Goal: Task Accomplishment & Management: Manage account settings

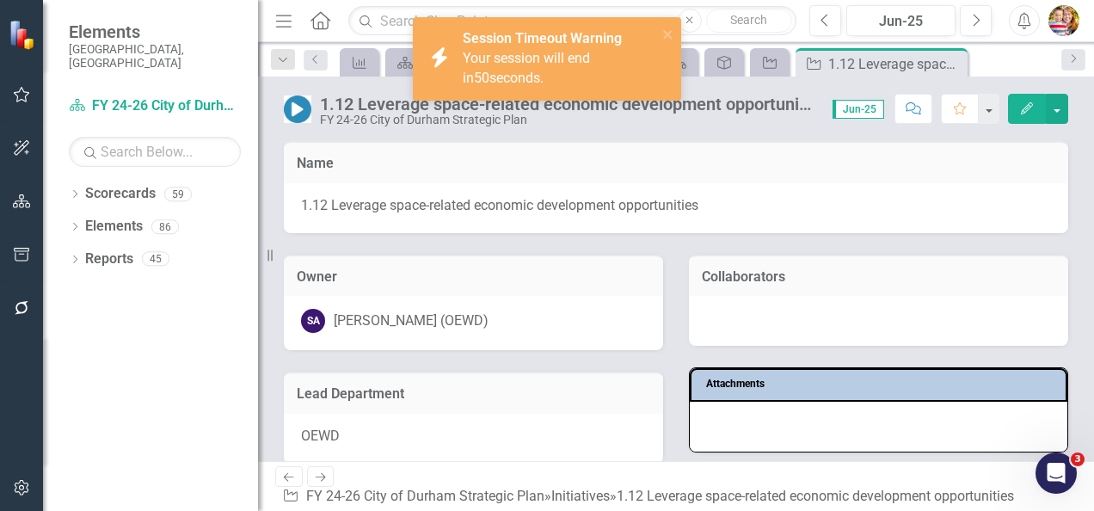
click at [322, 22] on icon at bounding box center [321, 20] width 20 height 18
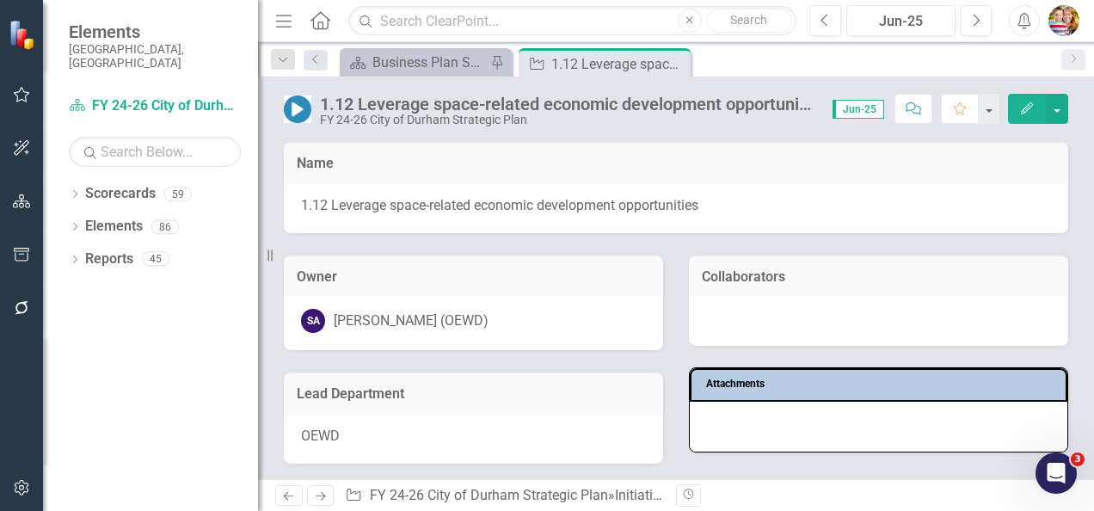
click at [321, 19] on icon "Home" at bounding box center [320, 20] width 22 height 18
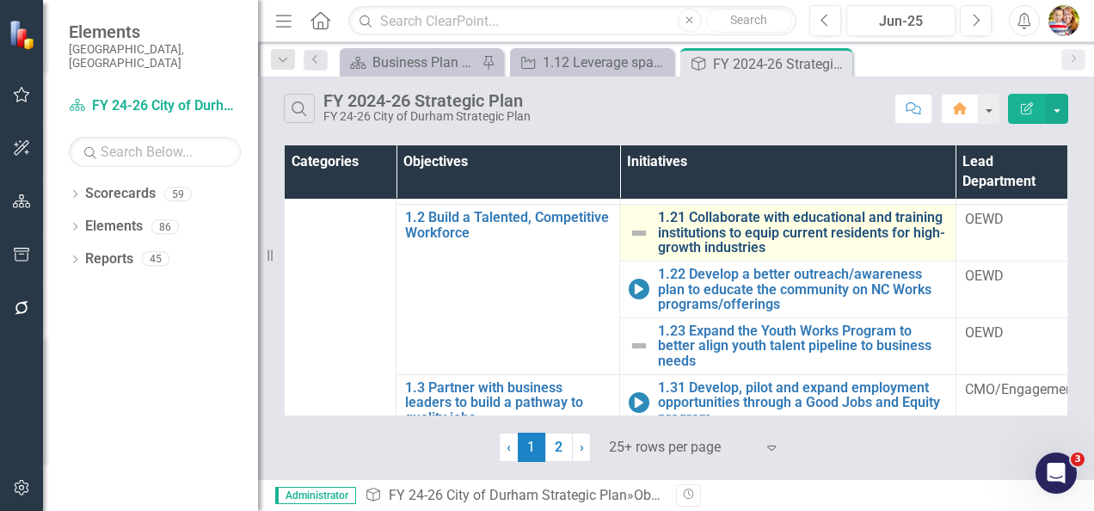
scroll to position [172, 0]
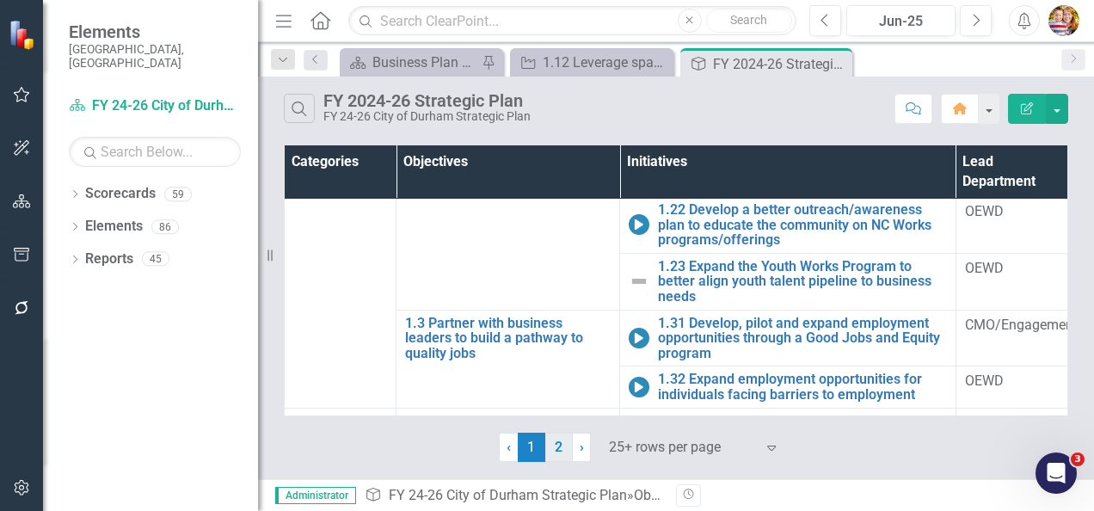
click at [557, 451] on link "2" at bounding box center [559, 447] width 28 height 29
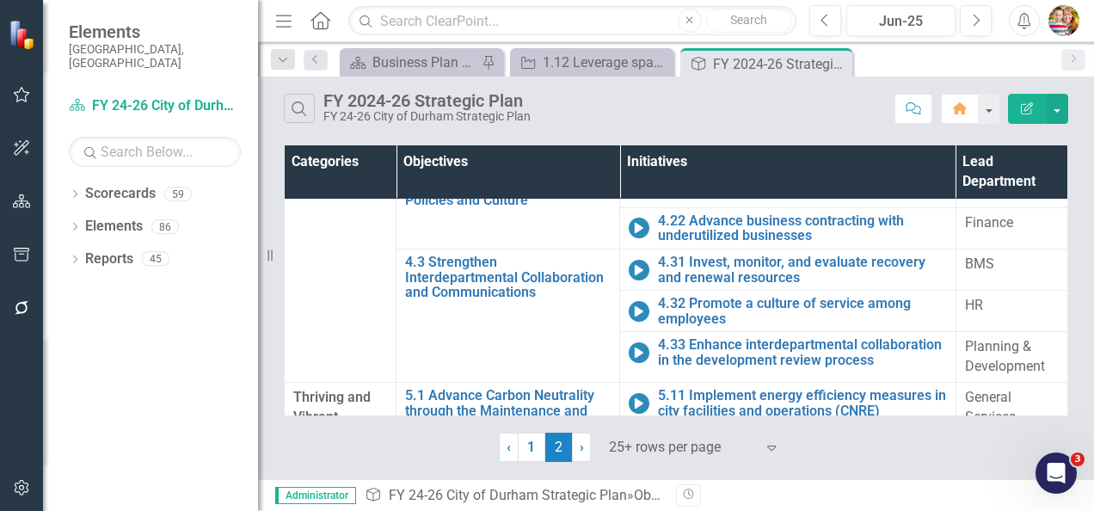
scroll to position [151, 0]
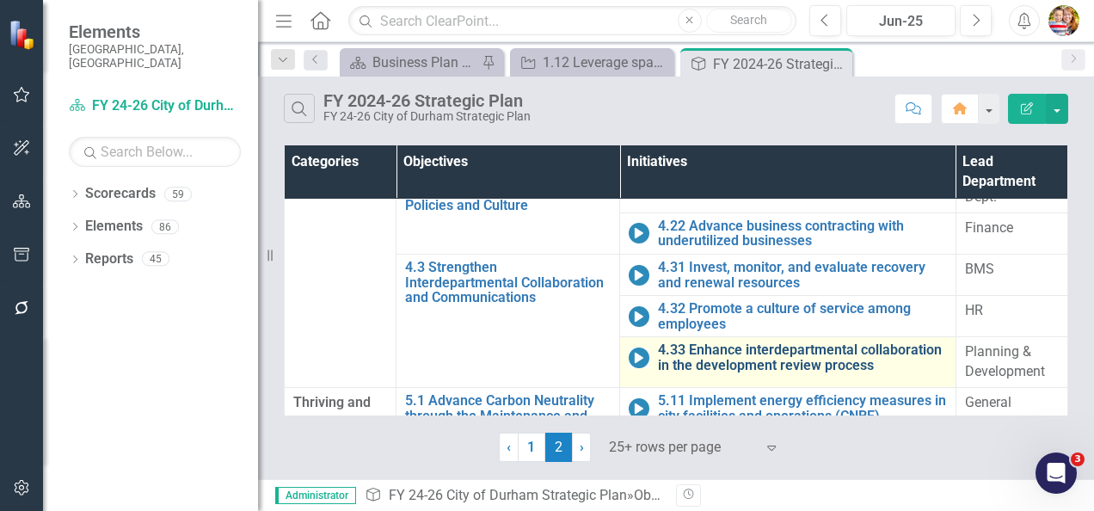
click at [735, 354] on link "4.33 Enhance interdepartmental collaboration in the development review process" at bounding box center [802, 357] width 288 height 30
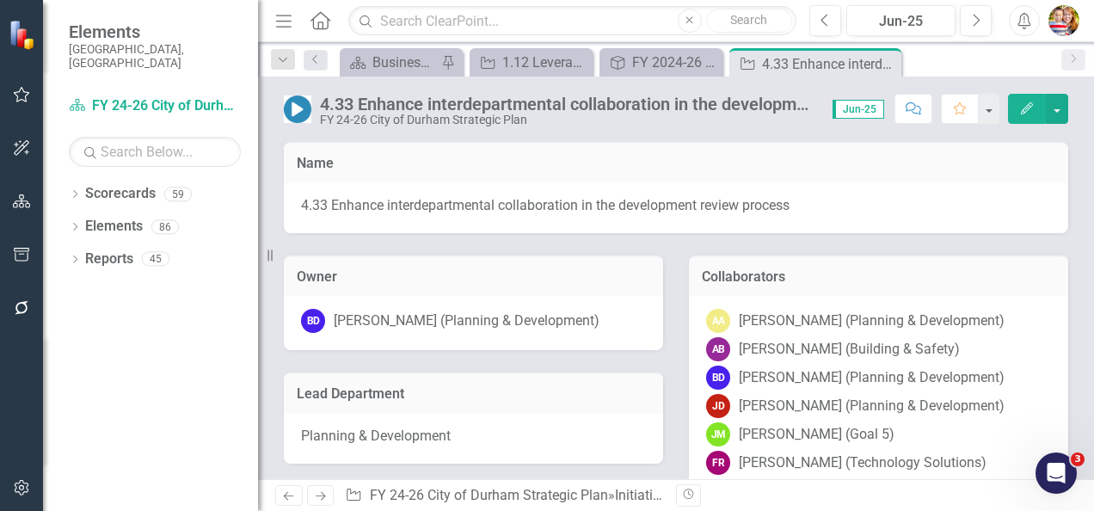
click at [320, 22] on icon "Home" at bounding box center [320, 20] width 22 height 18
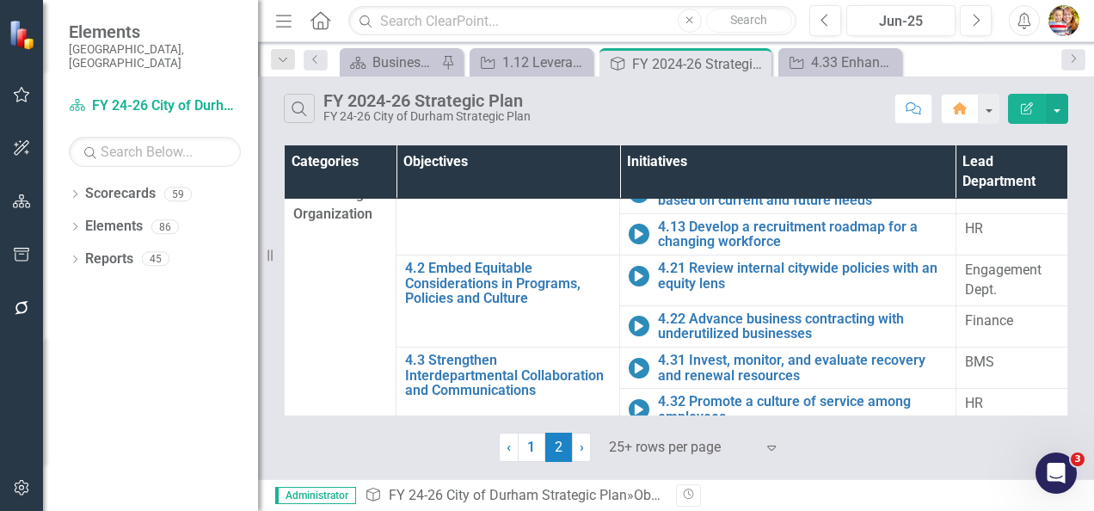
scroll to position [86, 0]
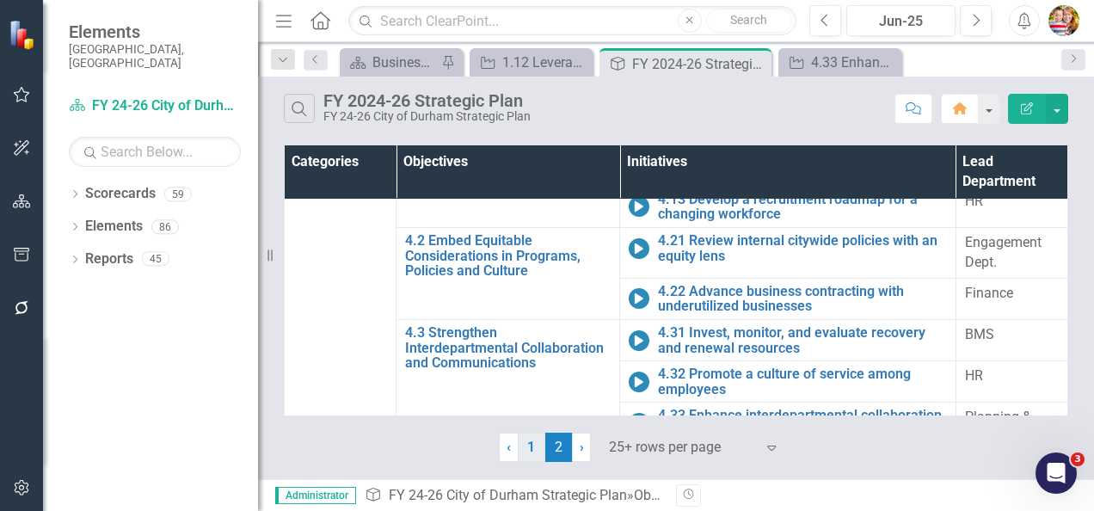
click at [525, 451] on link "1" at bounding box center [532, 447] width 28 height 29
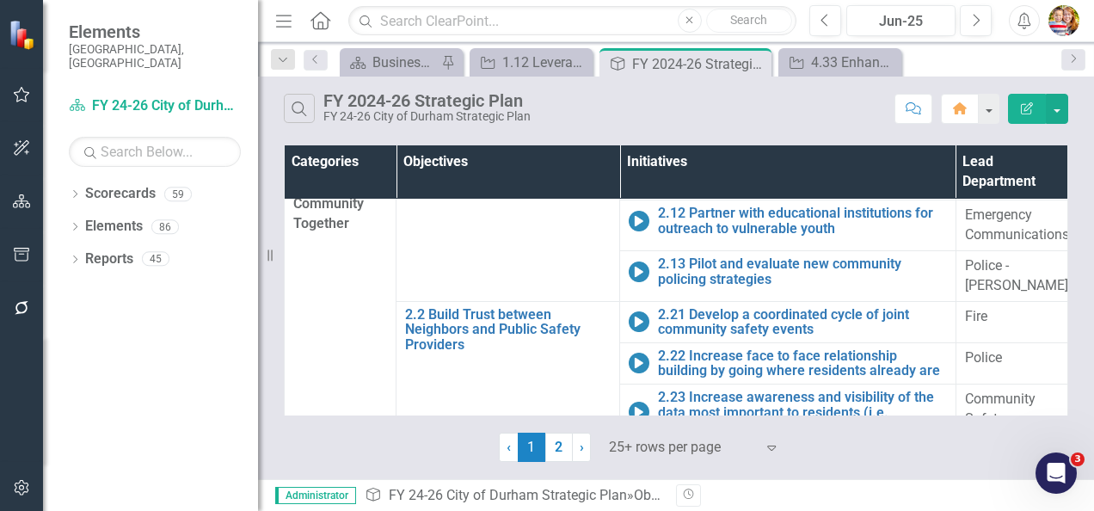
scroll to position [258, 0]
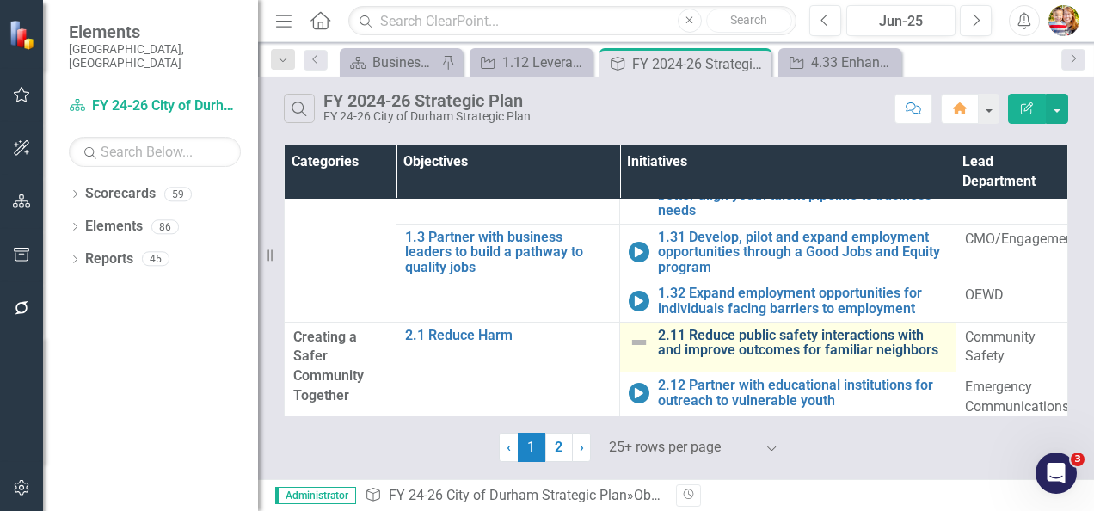
click at [702, 334] on link "2.11 Reduce public safety interactions with and improve outcomes for familiar n…" at bounding box center [802, 343] width 288 height 30
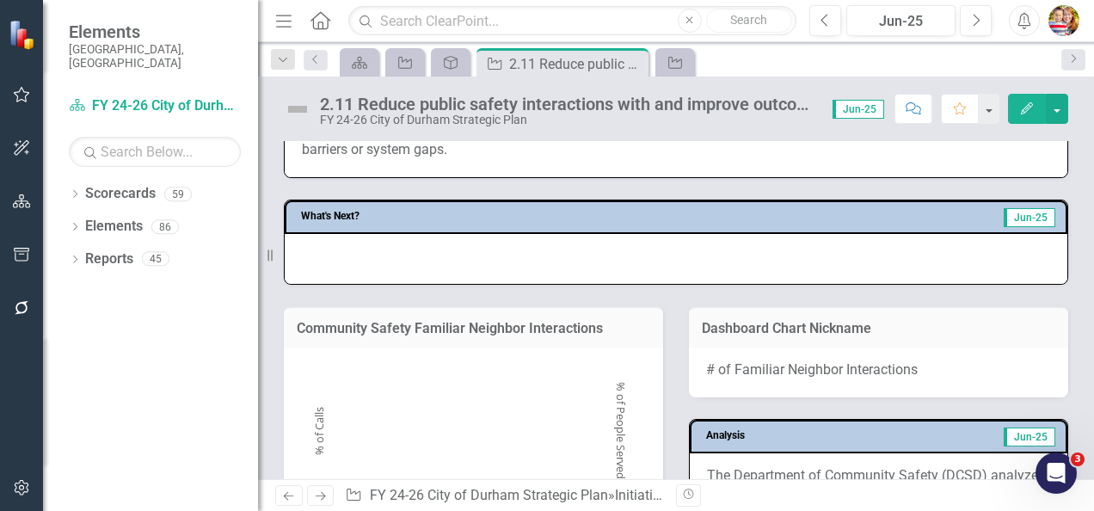
scroll to position [1548, 0]
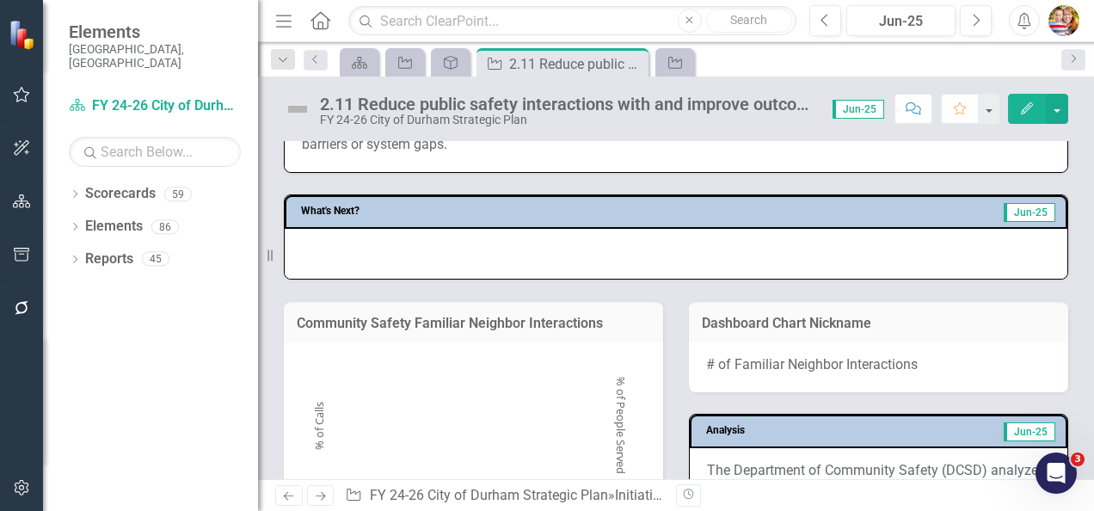
click at [438, 256] on div at bounding box center [676, 254] width 783 height 50
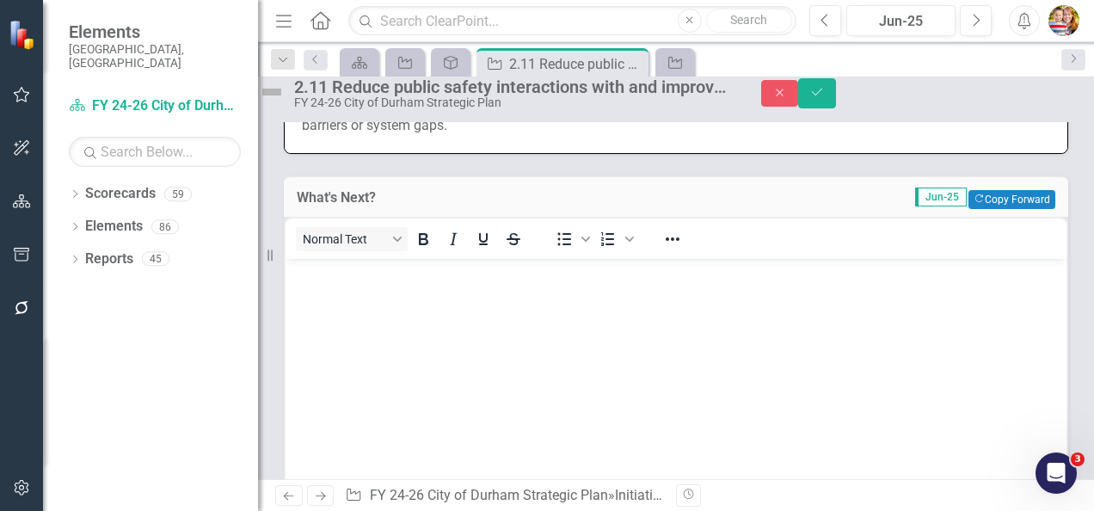
scroll to position [0, 0]
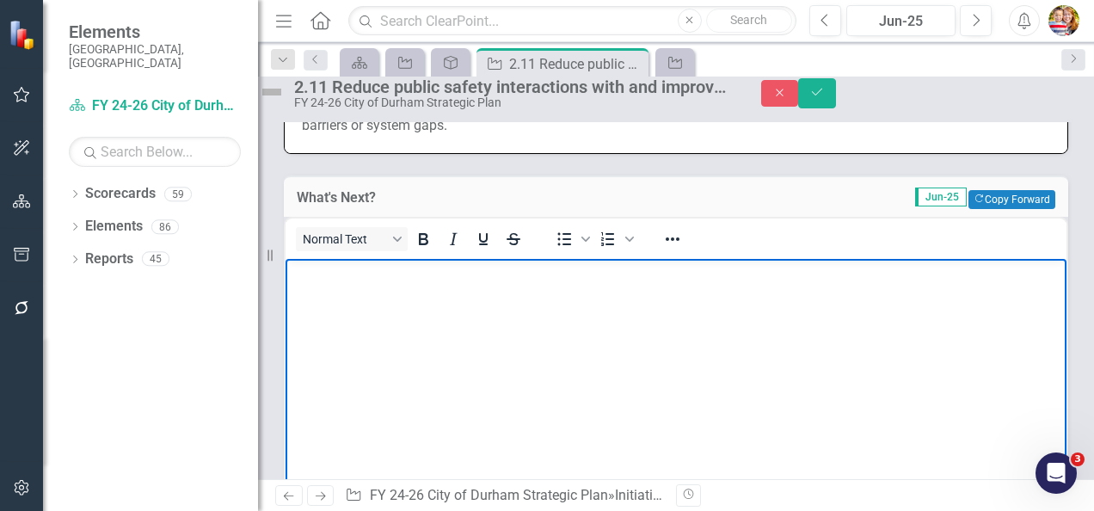
click at [371, 298] on body "Rich Text Area. Press ALT-0 for help." at bounding box center [676, 388] width 781 height 258
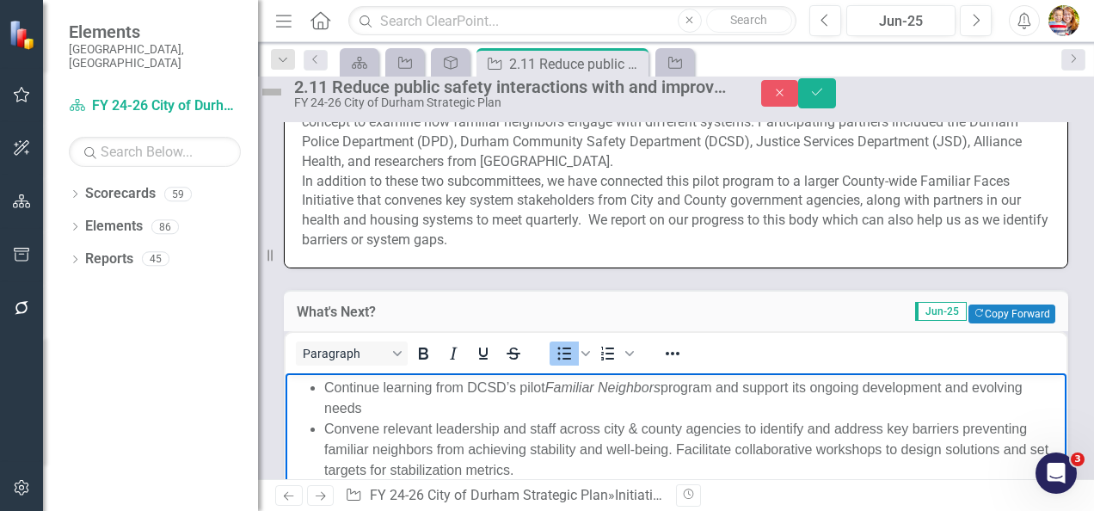
scroll to position [1634, 0]
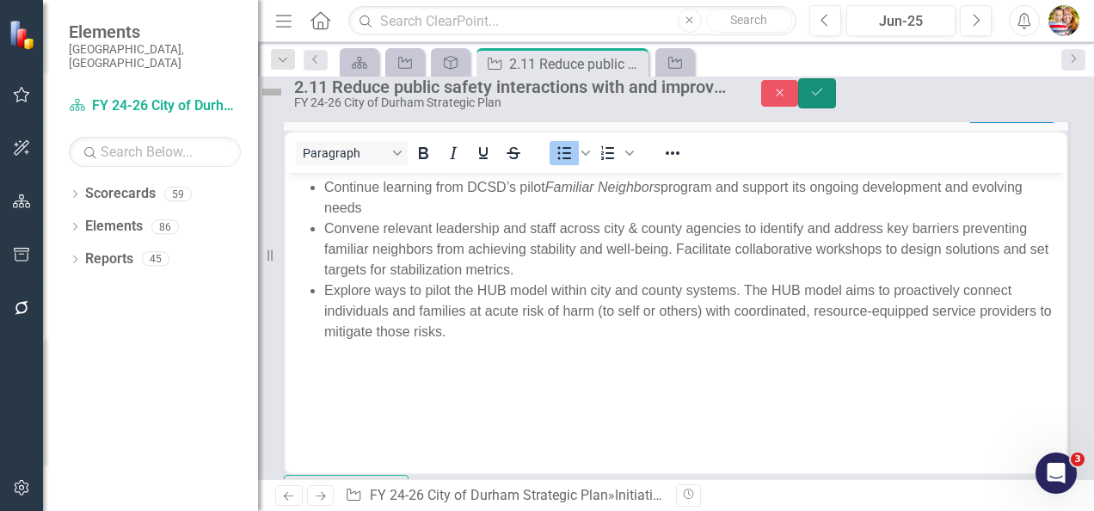
drag, startPoint x: 1056, startPoint y: 99, endPoint x: 1010, endPoint y: 120, distance: 51.2
click at [825, 98] on icon "Save" at bounding box center [816, 92] width 15 height 12
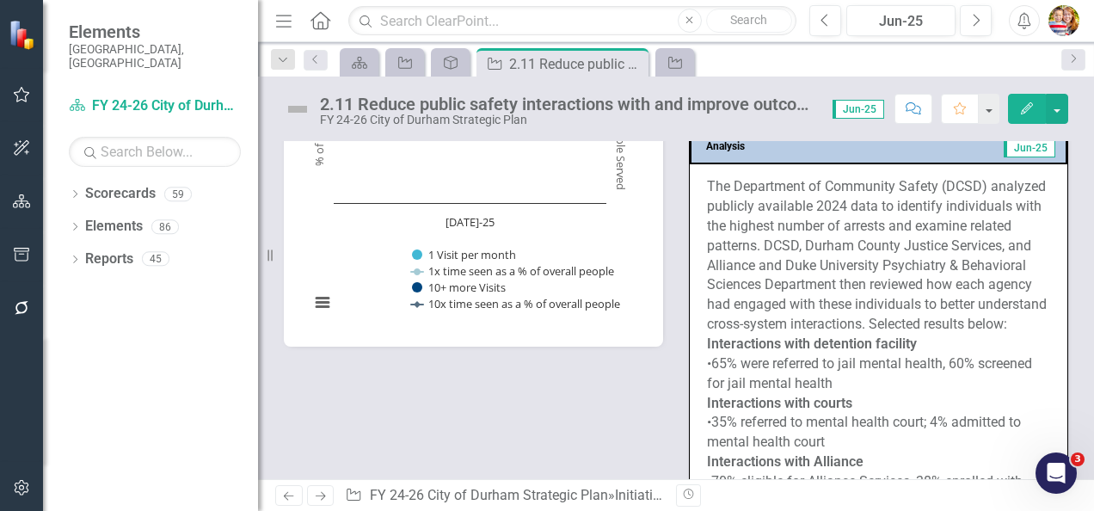
scroll to position [1978, 0]
click at [850, 282] on p "The Department of Community Safety (DCSD) analyzed publicly available 2024 data…" at bounding box center [878, 253] width 343 height 157
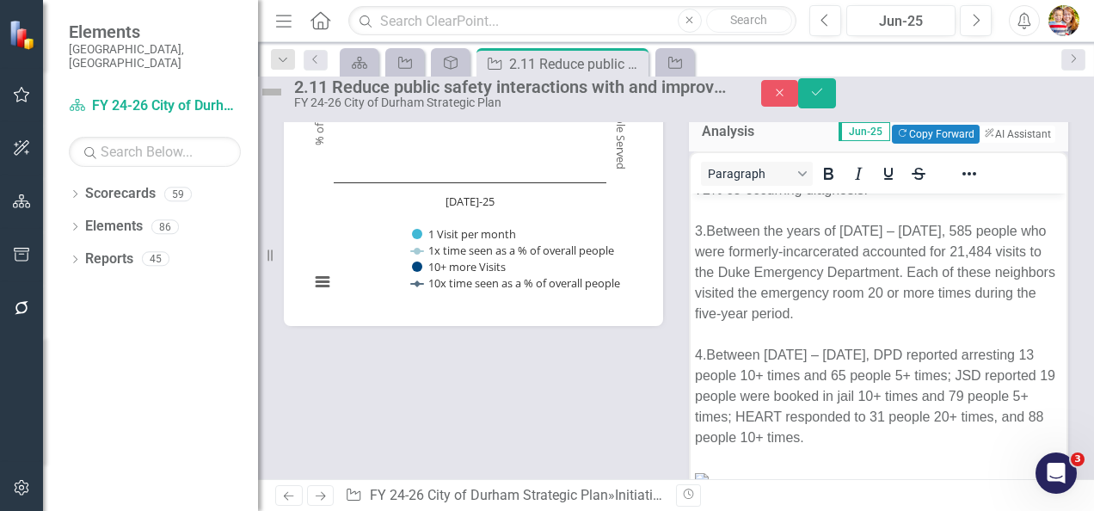
scroll to position [860, 0]
click at [770, 348] on div "4.Between [DATE] – [DATE], DPD reported arresting 13 people 10+ times and 65 pe…" at bounding box center [878, 396] width 367 height 103
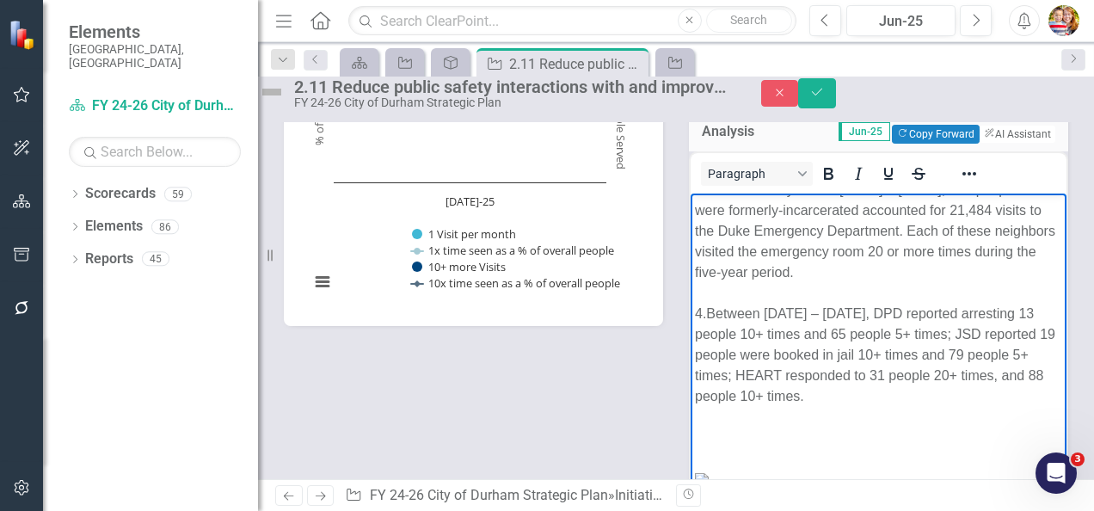
scroll to position [2015, 0]
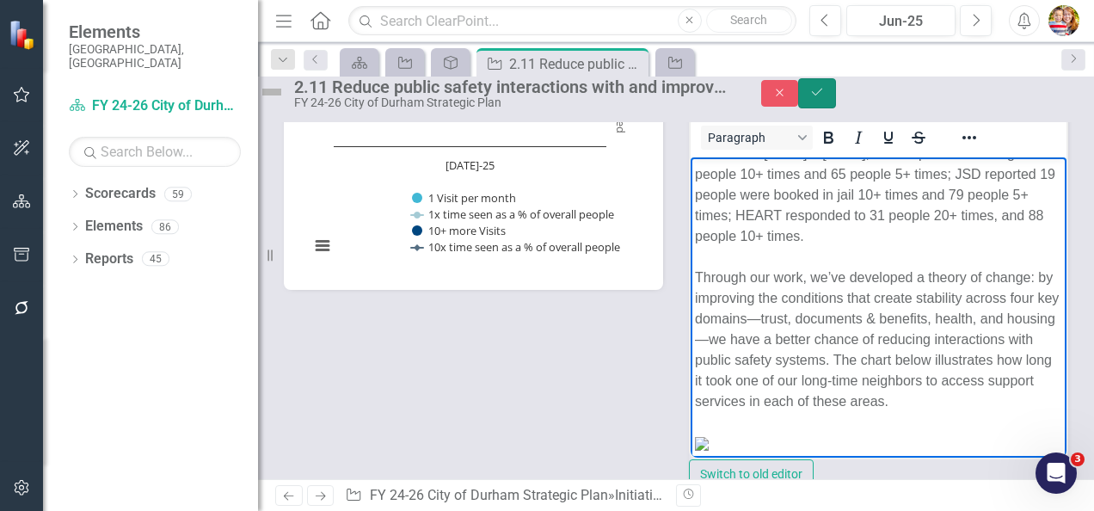
click at [825, 98] on icon "Save" at bounding box center [816, 92] width 15 height 12
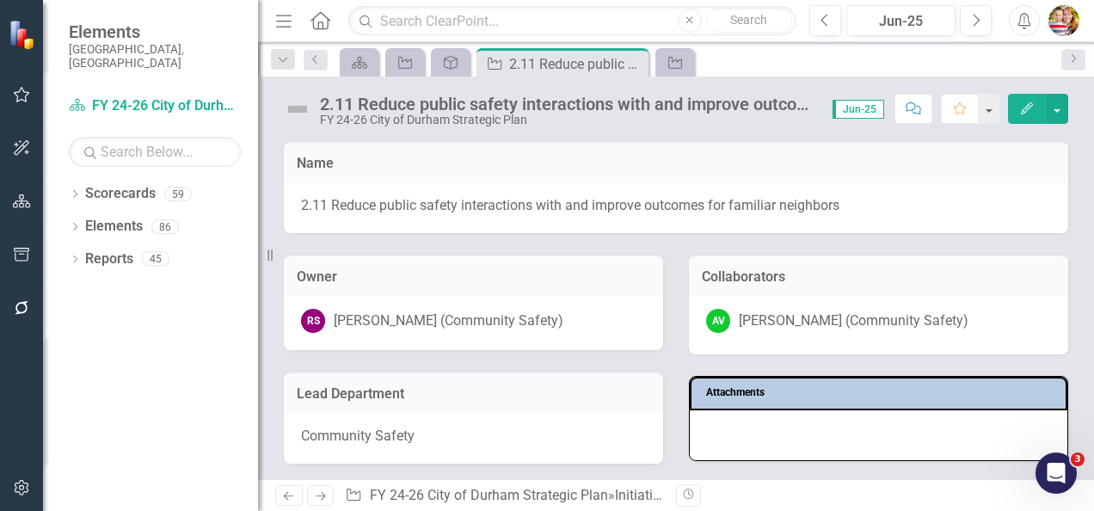
click at [295, 107] on img at bounding box center [298, 109] width 28 height 28
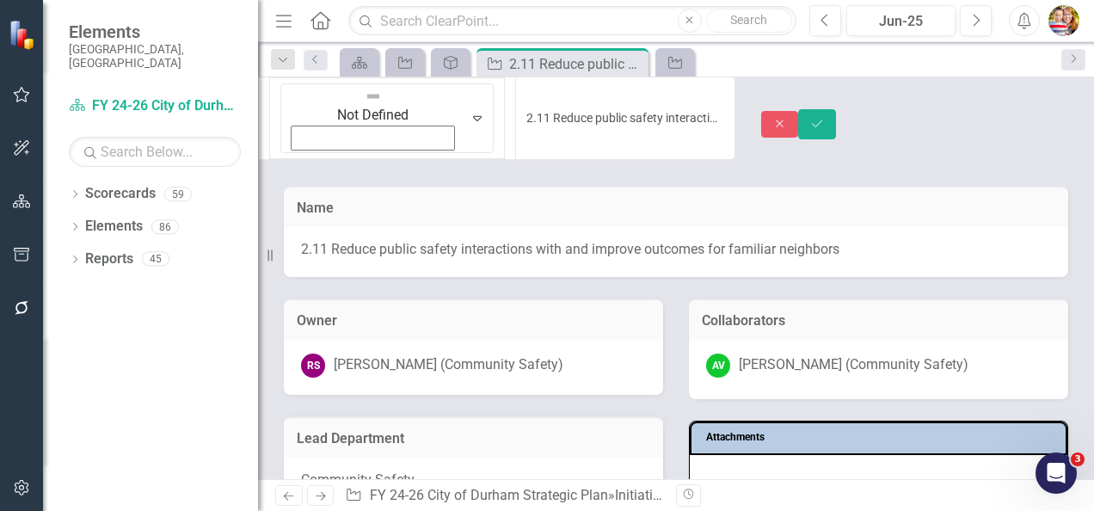
click at [365, 105] on img at bounding box center [373, 96] width 17 height 17
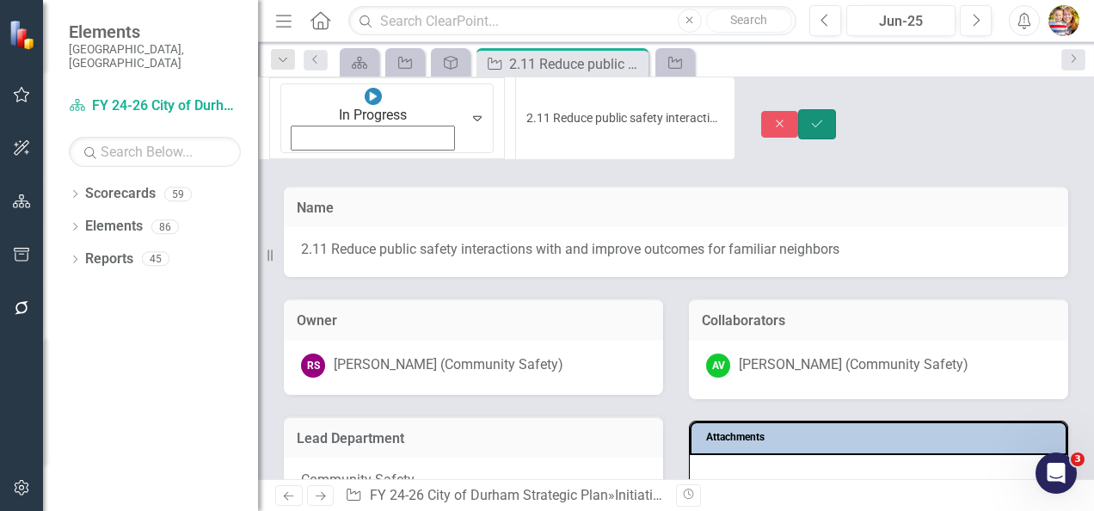
click at [825, 118] on icon "Save" at bounding box center [816, 124] width 15 height 12
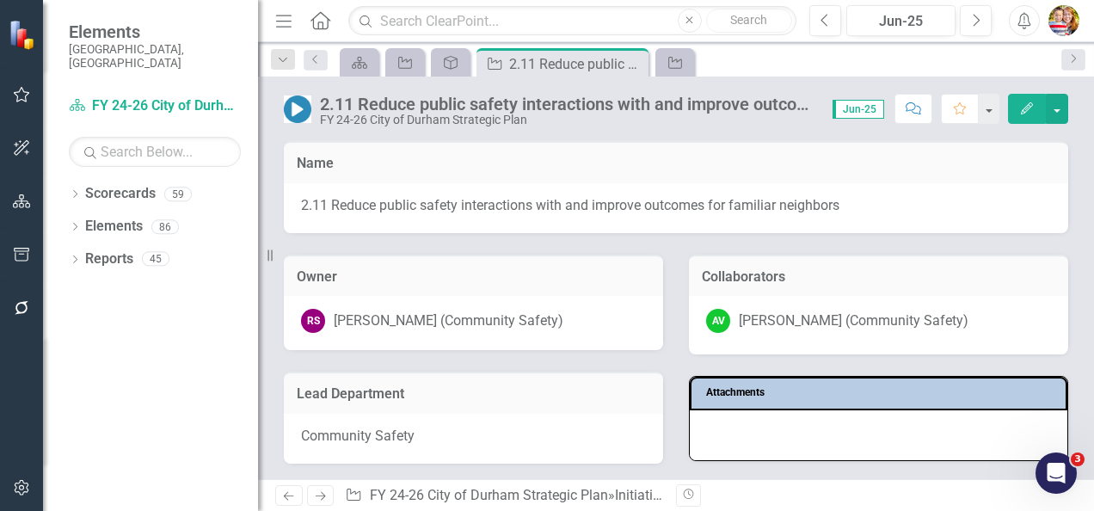
click at [322, 17] on icon "Home" at bounding box center [320, 20] width 22 height 18
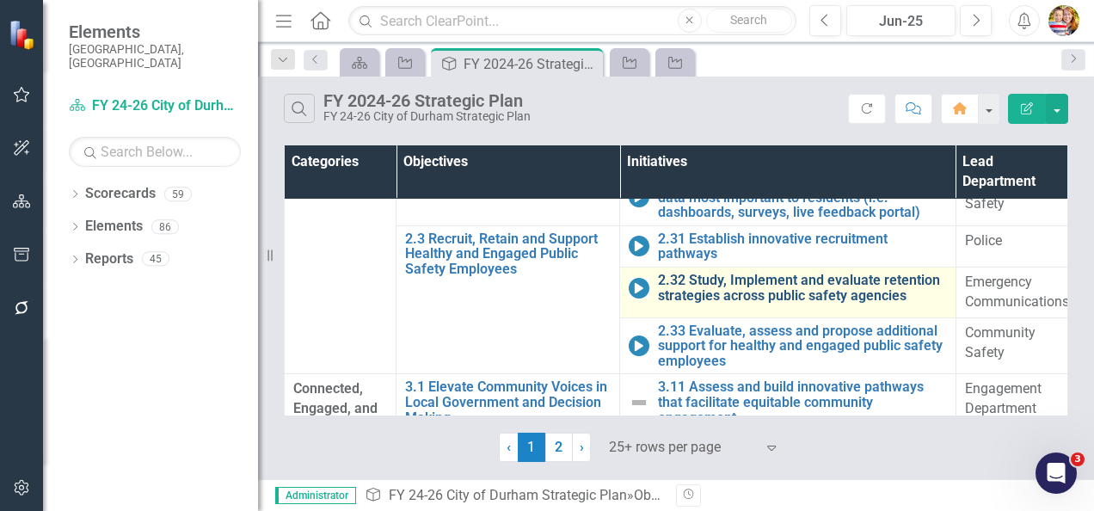
scroll to position [688, 0]
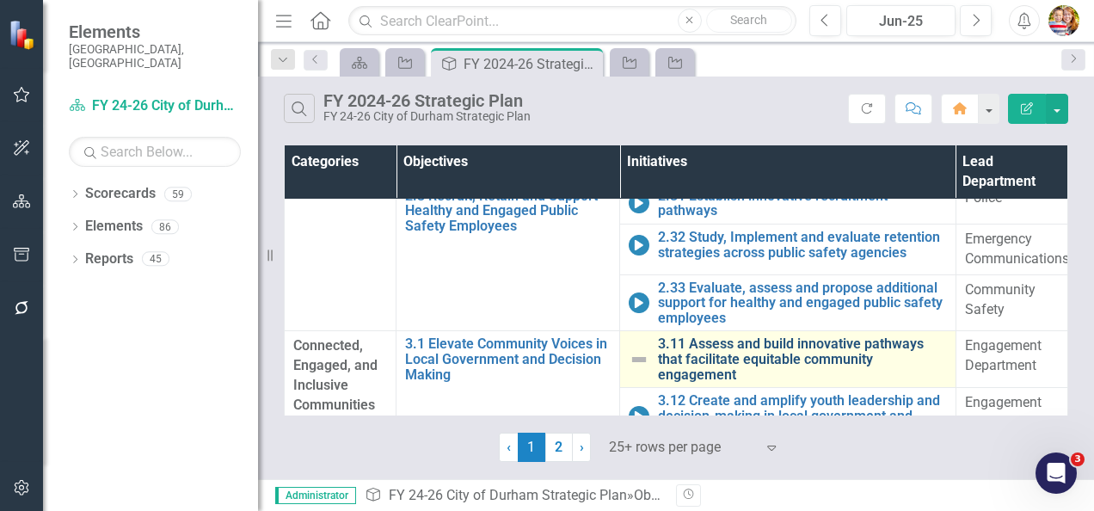
click at [700, 346] on link "3.11 Assess and build innovative pathways that facilitate equitable community e…" at bounding box center [802, 359] width 288 height 46
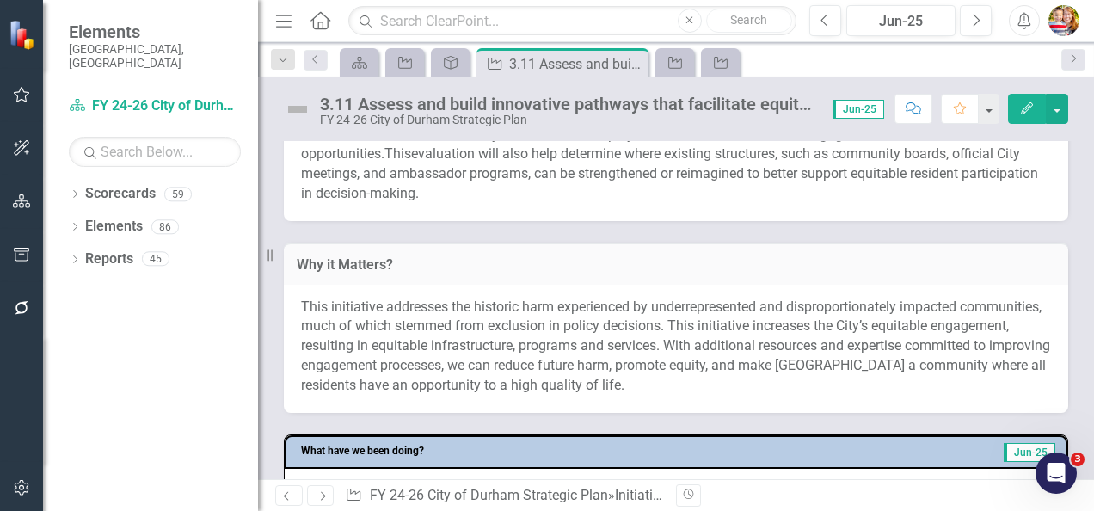
scroll to position [688, 0]
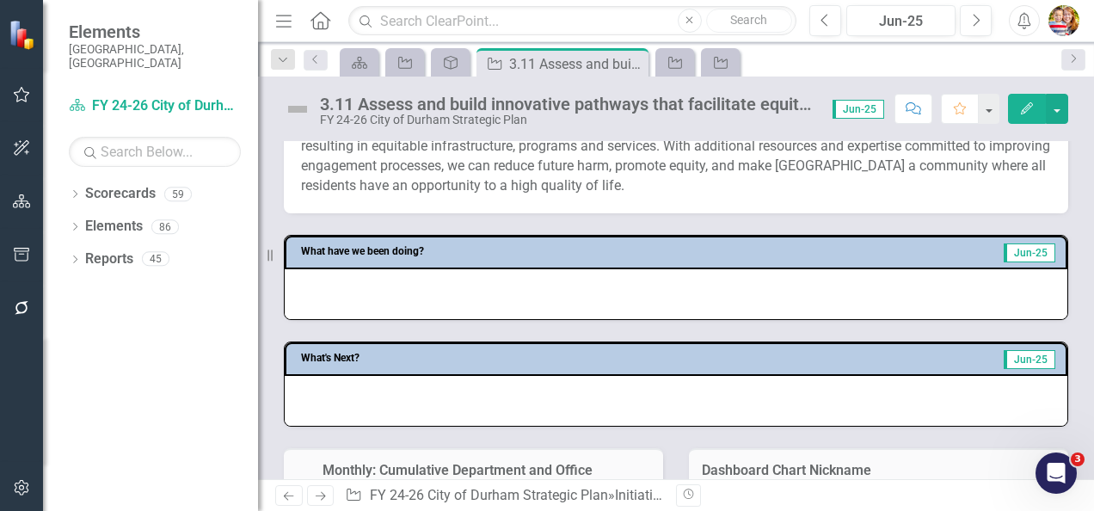
click at [308, 403] on div at bounding box center [676, 401] width 783 height 50
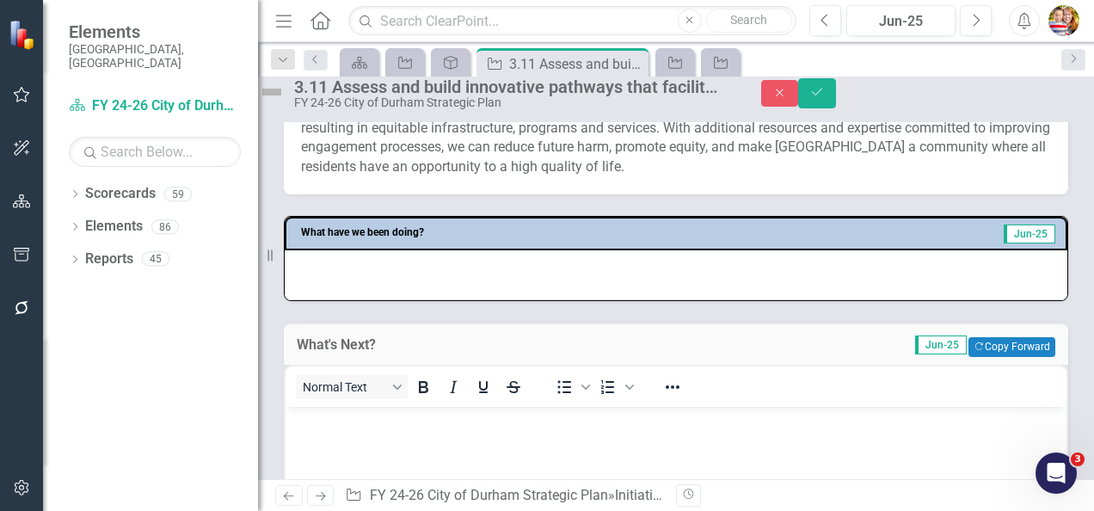
scroll to position [0, 0]
click at [319, 420] on p "Rich Text Area. Press ALT-0 for help." at bounding box center [676, 420] width 772 height 21
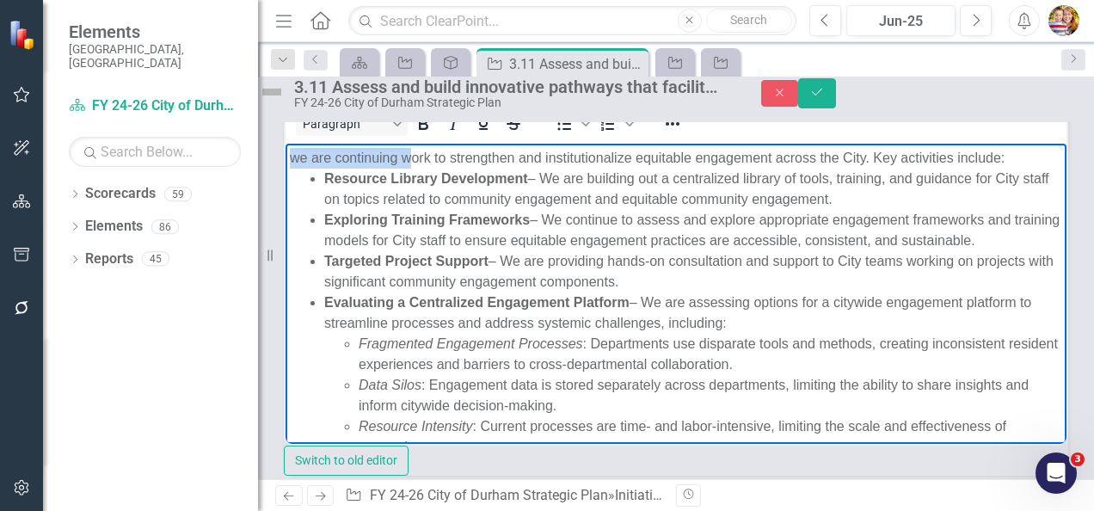
drag, startPoint x: 404, startPoint y: 157, endPoint x: 286, endPoint y: 144, distance: 118.6
click at [286, 144] on body "we are continuing work to strengthen and institutionalize equitable engagement …" at bounding box center [676, 350] width 781 height 415
click at [326, 160] on div "Work to strengthen and institutionalize equitable engagement across the City. K…" at bounding box center [676, 157] width 772 height 21
click at [985, 158] on div "Work to strengthen and institutionalize equitable engagement across the City wi…" at bounding box center [676, 157] width 772 height 21
click at [348, 168] on div "Work to strengthen and institutionalize equitable engagement across the City wi…" at bounding box center [676, 157] width 772 height 21
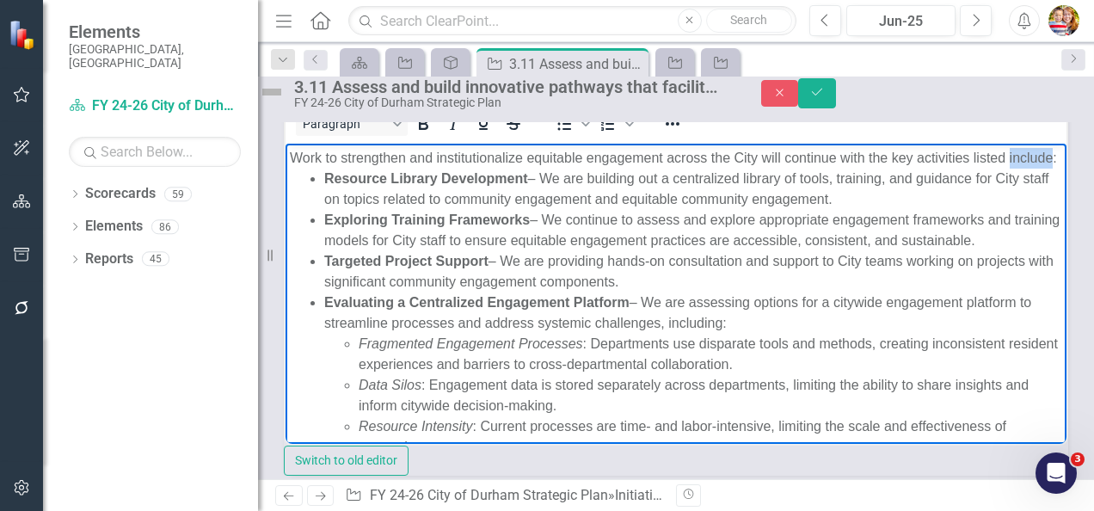
click at [348, 168] on div "Work to strengthen and institutionalize equitable engagement across the City wi…" at bounding box center [676, 157] width 772 height 21
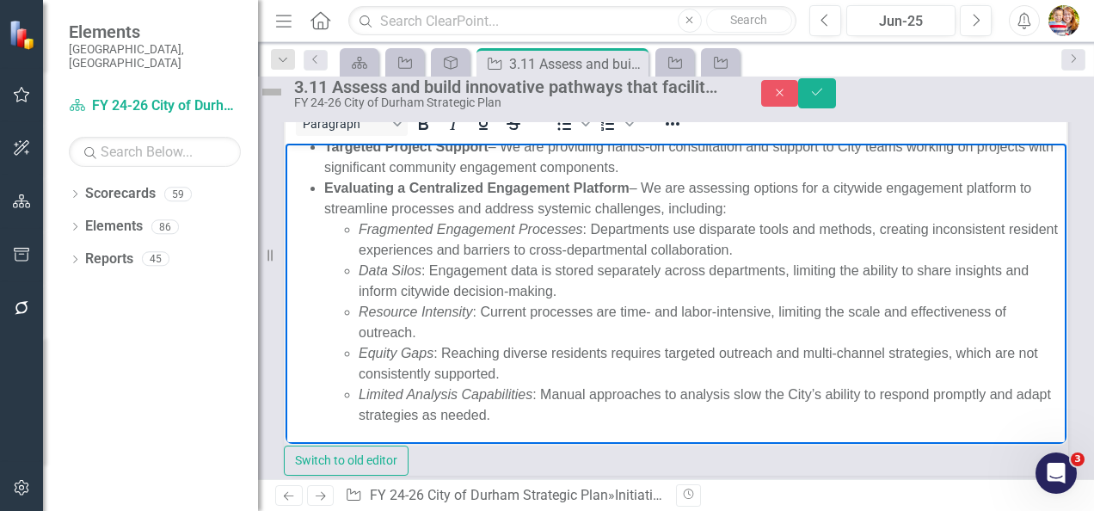
scroll to position [155, 0]
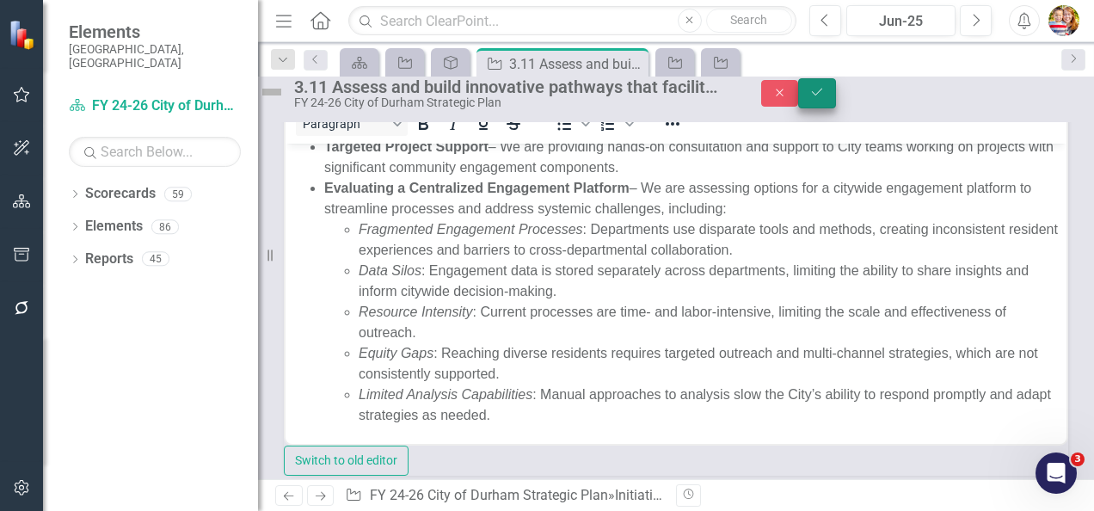
click at [825, 98] on icon "Save" at bounding box center [816, 92] width 15 height 12
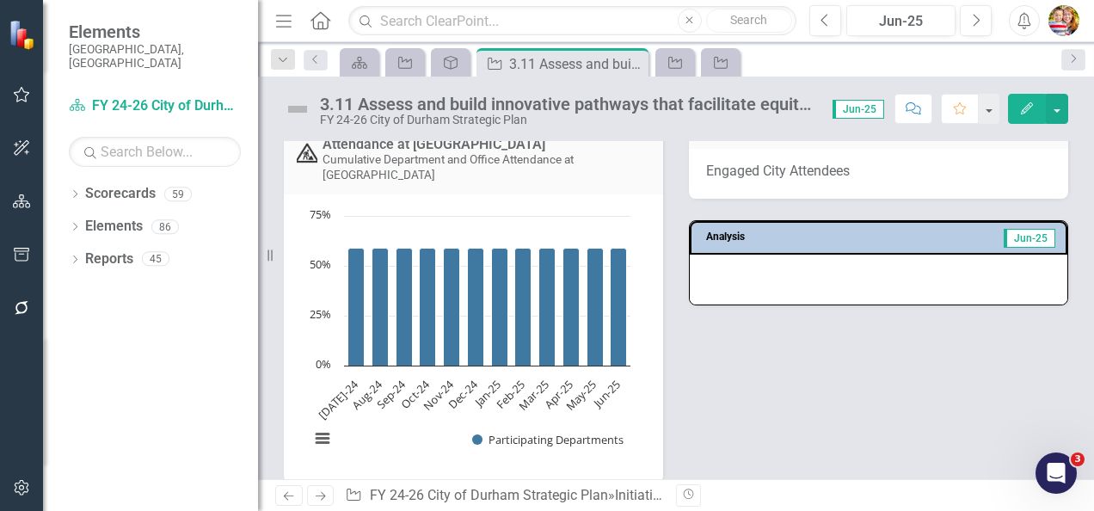
scroll to position [1387, 0]
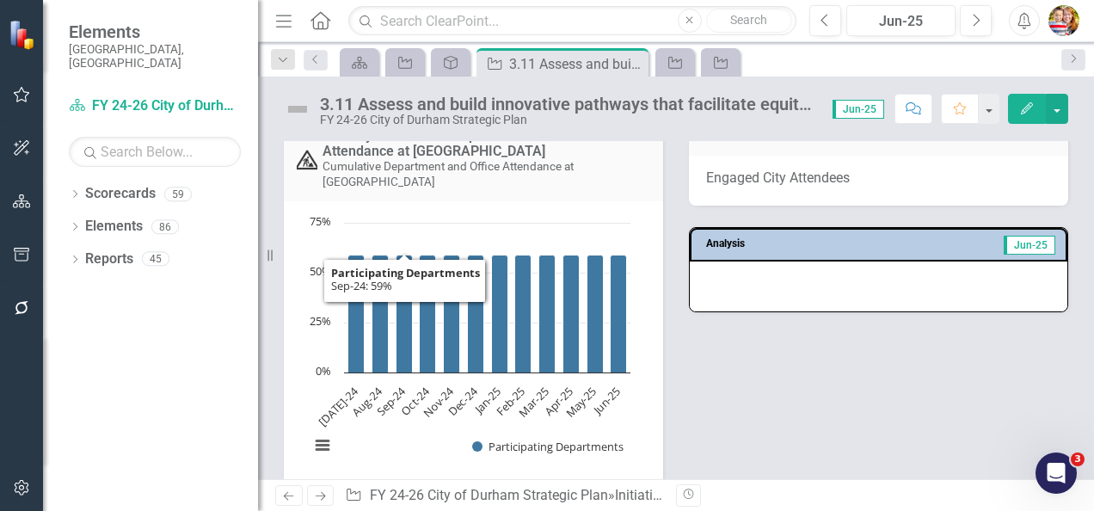
click at [392, 254] on rect "Interactive chart" at bounding box center [470, 343] width 338 height 258
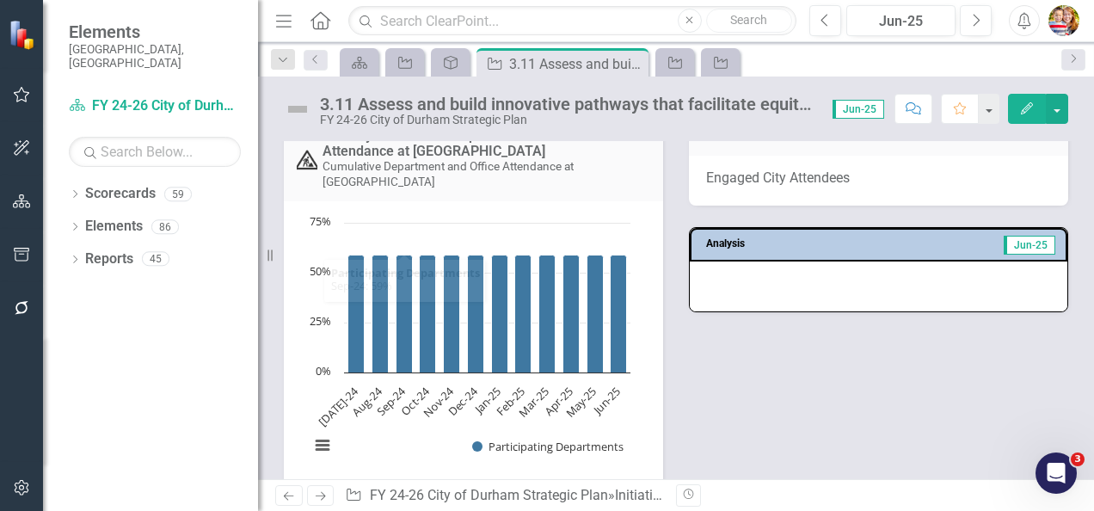
click at [392, 254] on rect "Interactive chart" at bounding box center [470, 343] width 338 height 258
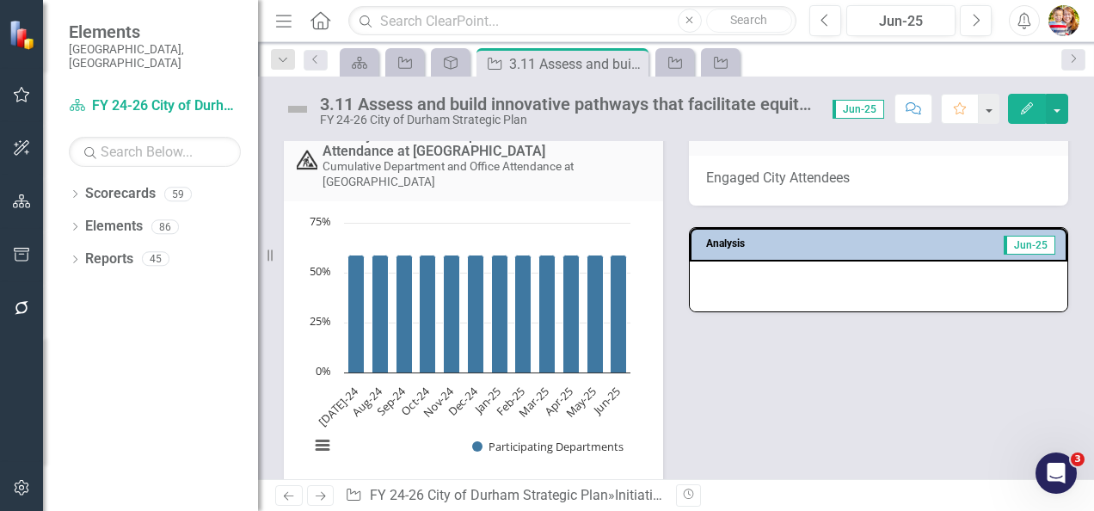
click at [802, 391] on div "Monthly: Cumulative Department and Office Attendance at Engaged City Cumulative…" at bounding box center [676, 290] width 810 height 397
click at [392, 151] on link "Monthly: Cumulative Department and Office Attendance at [GEOGRAPHIC_DATA]" at bounding box center [458, 143] width 270 height 32
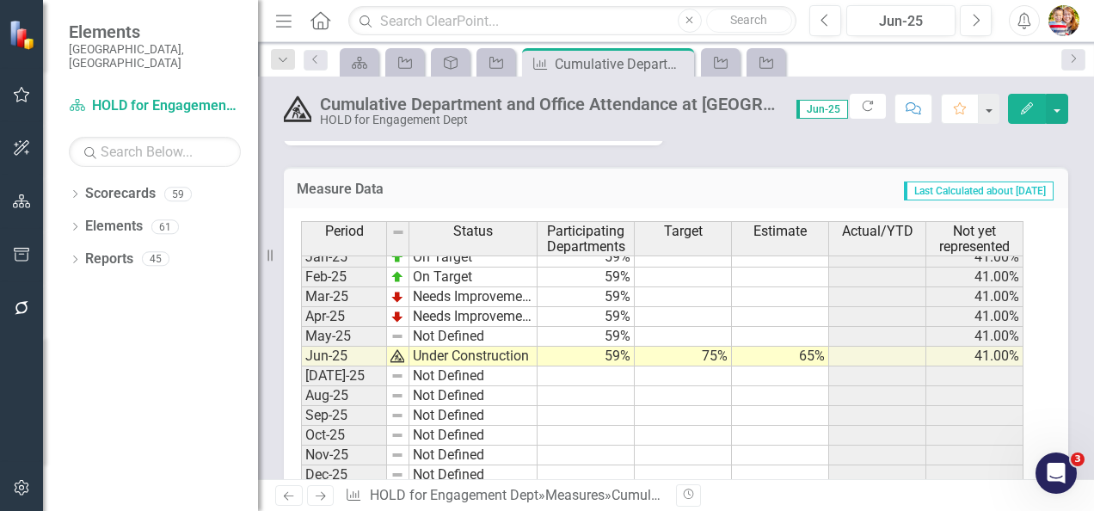
scroll to position [870, 0]
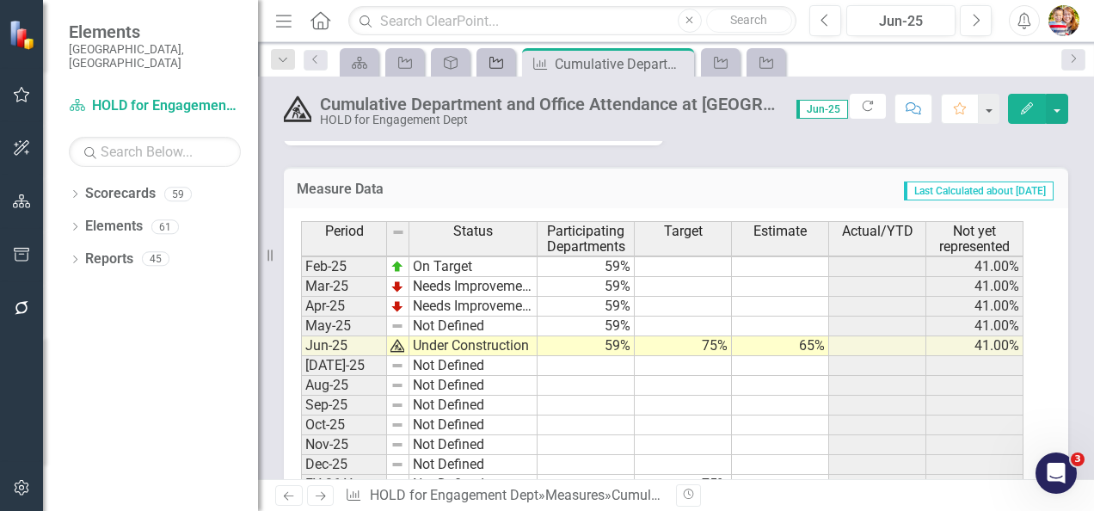
click at [504, 63] on icon "Initiative" at bounding box center [496, 63] width 17 height 14
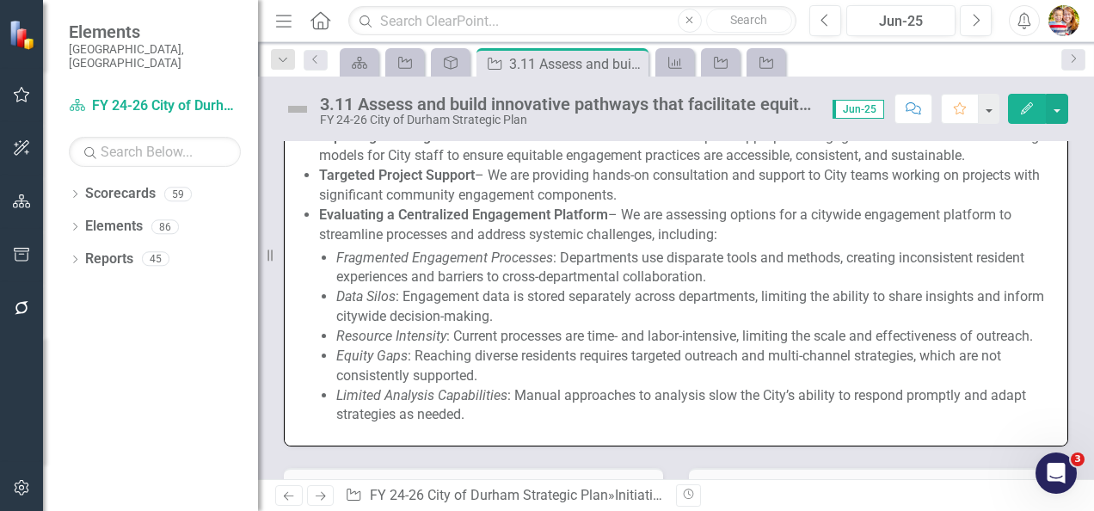
scroll to position [1376, 0]
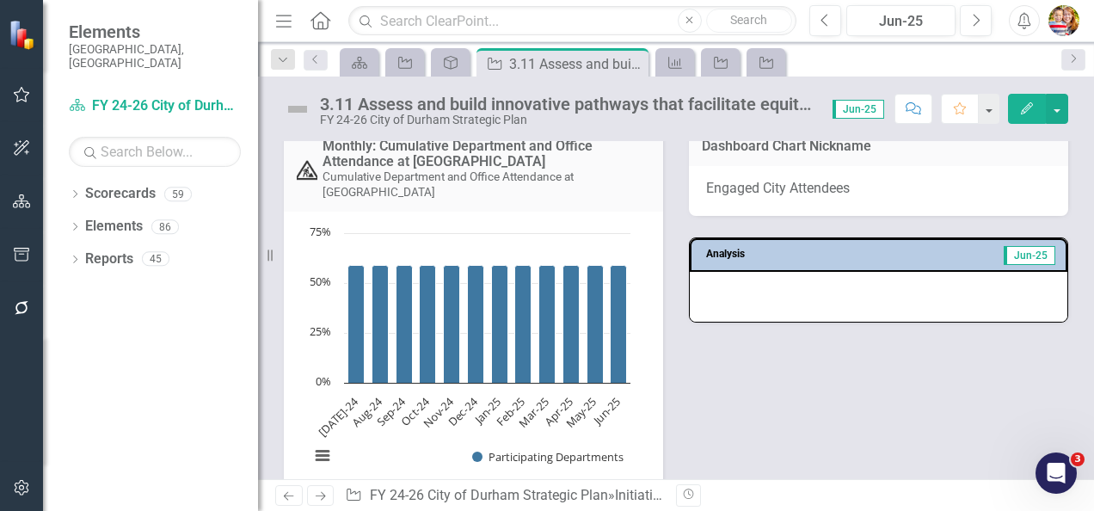
drag, startPoint x: 752, startPoint y: 302, endPoint x: 741, endPoint y: 312, distance: 15.2
click at [752, 302] on div at bounding box center [879, 297] width 378 height 50
click at [734, 318] on div at bounding box center [879, 297] width 378 height 50
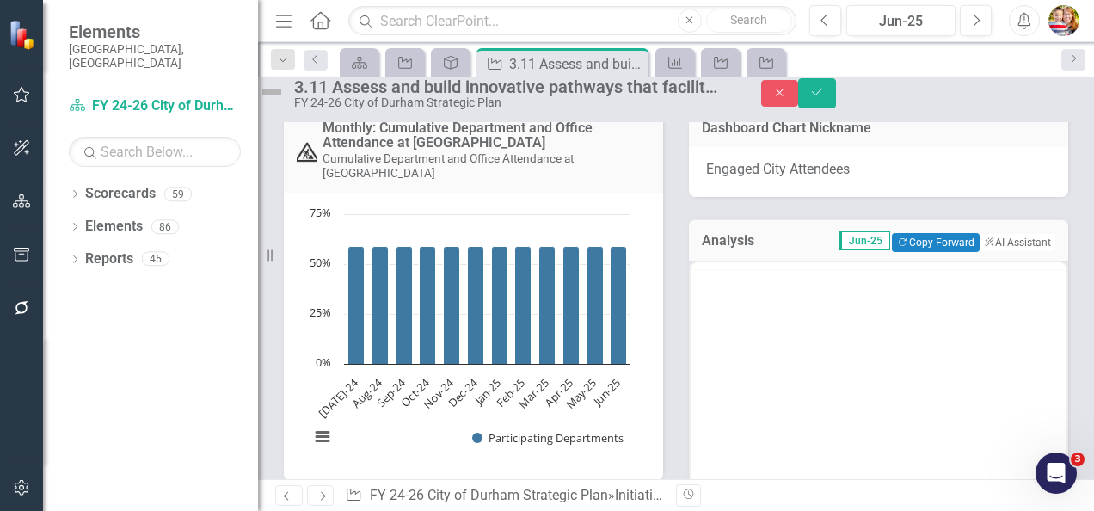
scroll to position [0, 0]
click at [728, 329] on body "Rich Text Area. Press ALT-0 for help." at bounding box center [879, 431] width 376 height 258
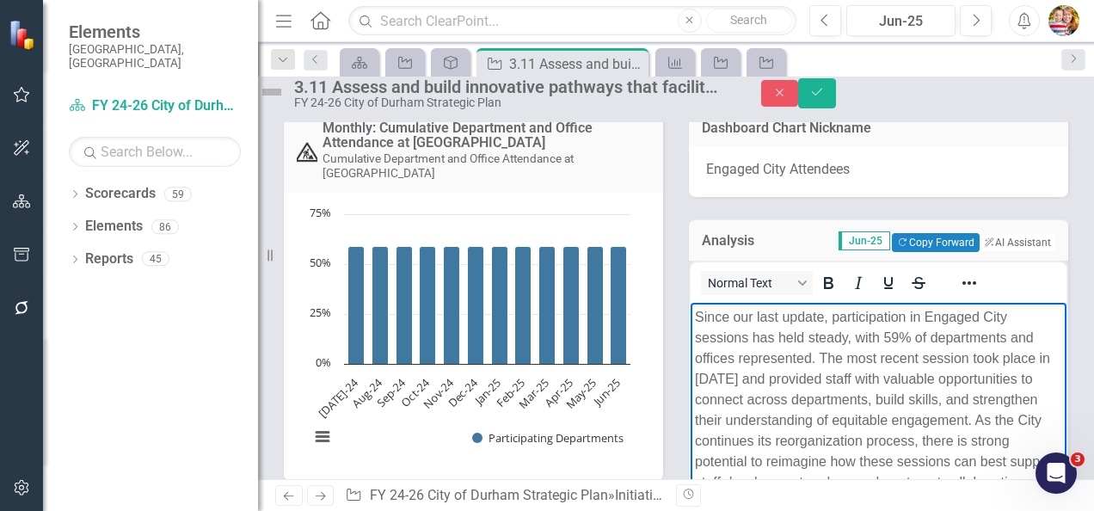
scroll to position [1467, 0]
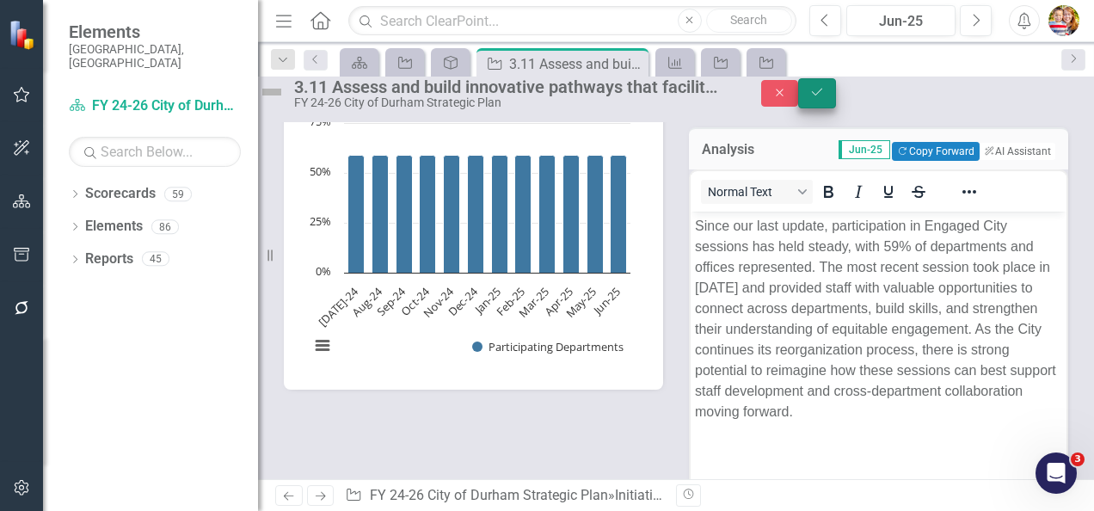
click at [825, 98] on icon "Save" at bounding box center [816, 92] width 15 height 12
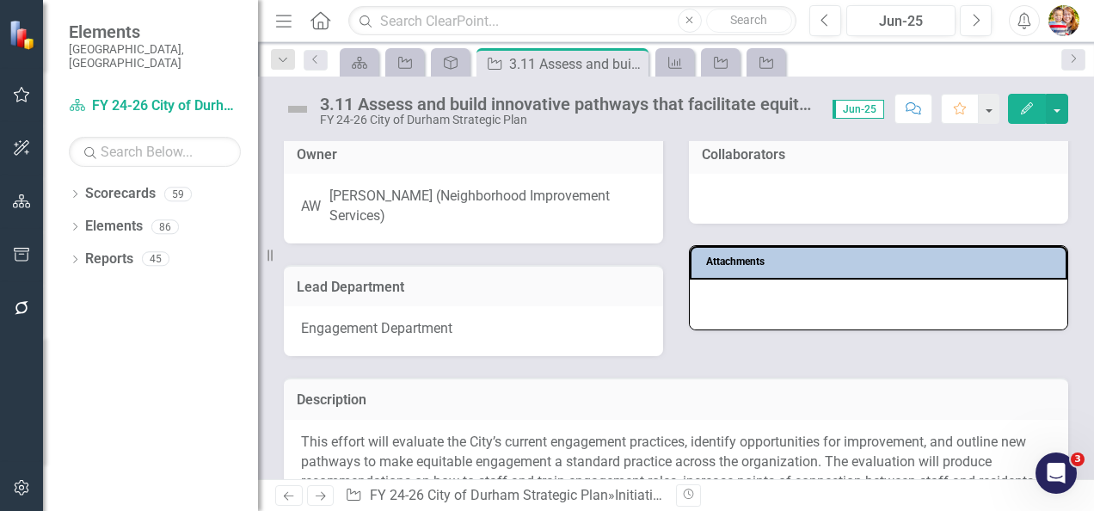
scroll to position [0, 0]
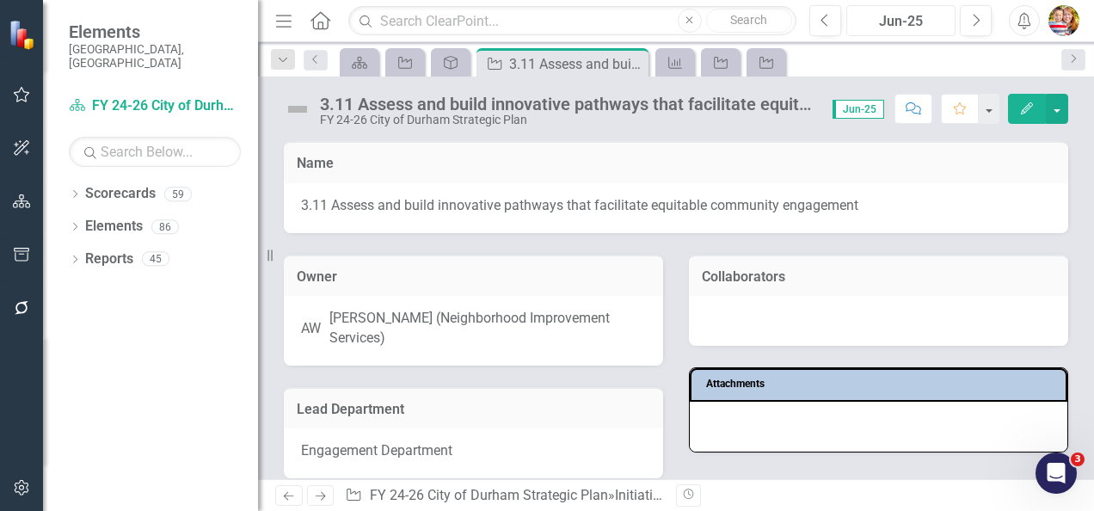
click at [899, 22] on div "Jun-25" at bounding box center [900, 21] width 97 height 21
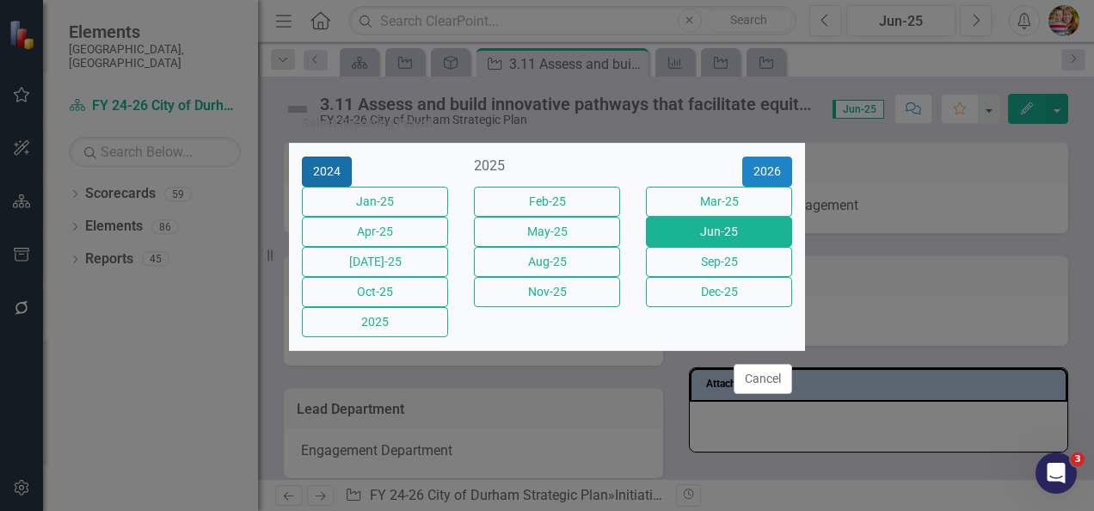
click at [334, 157] on button "2024" at bounding box center [327, 172] width 50 height 30
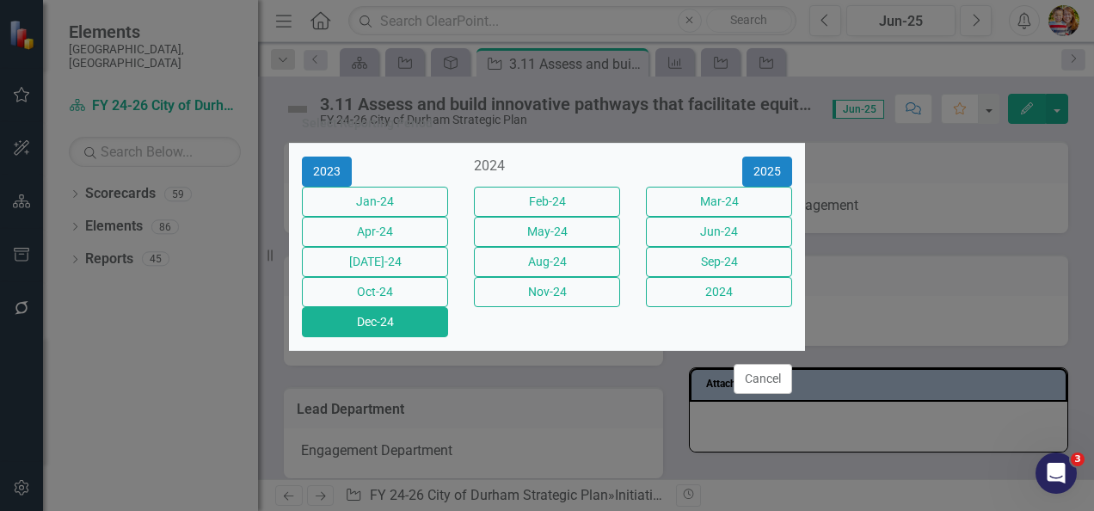
click at [382, 337] on button "Dec-24" at bounding box center [375, 322] width 146 height 30
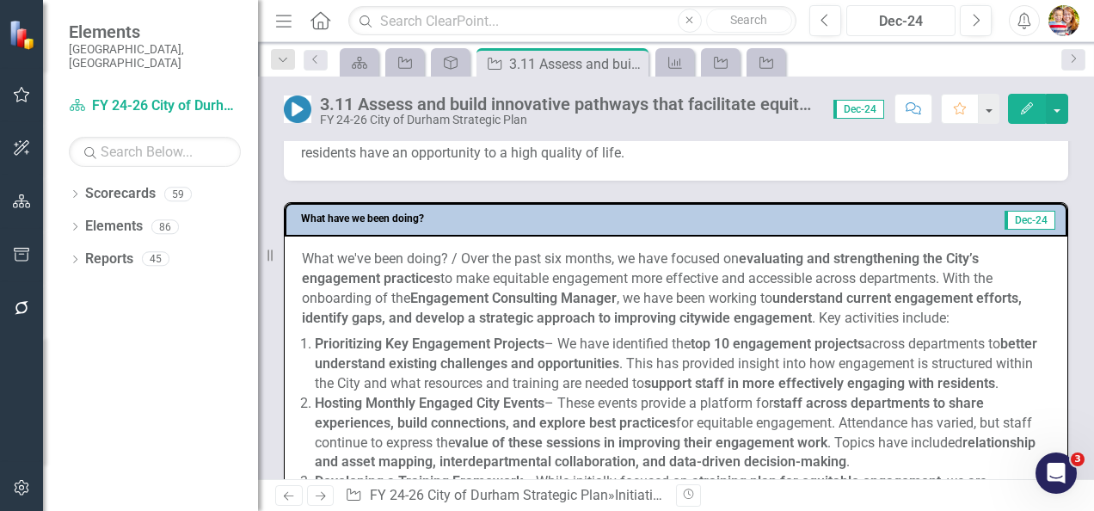
scroll to position [688, 0]
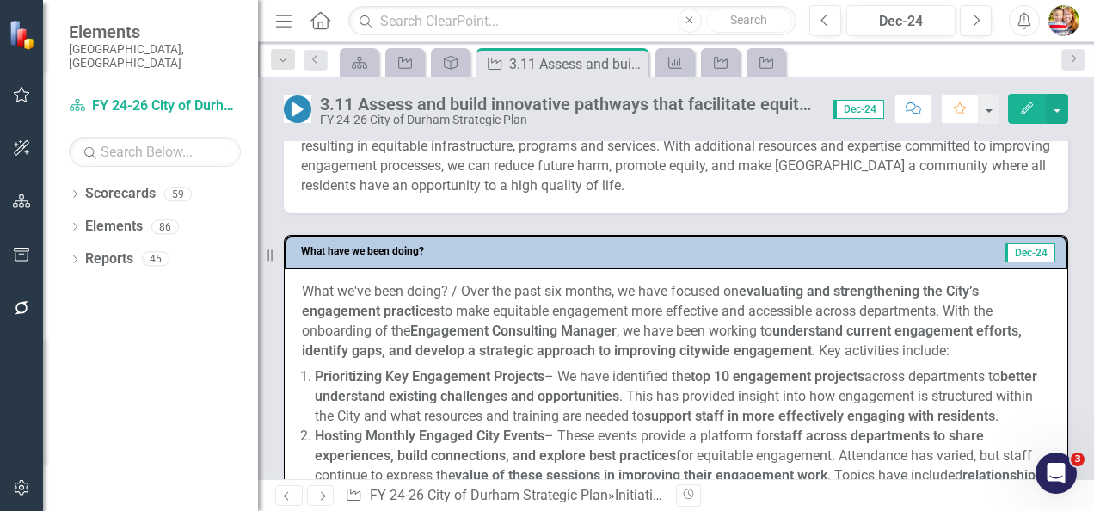
click at [403, 327] on p "What we've been doing? / Over the past six months, we have focused on evaluatin…" at bounding box center [676, 323] width 748 height 82
click at [306, 288] on p "What we've been doing? / Over the past six months, we have focused on evaluatin…" at bounding box center [676, 323] width 748 height 82
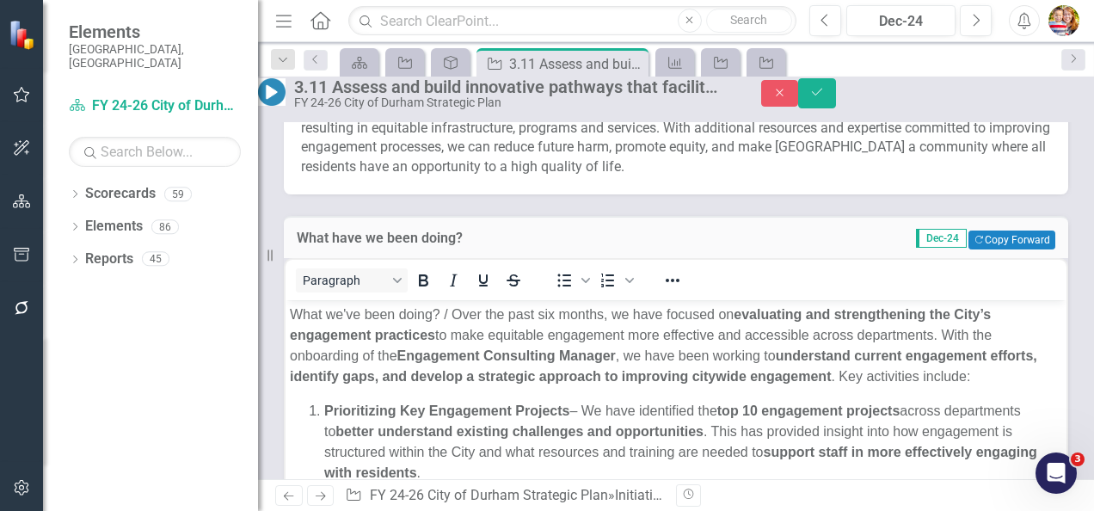
scroll to position [0, 0]
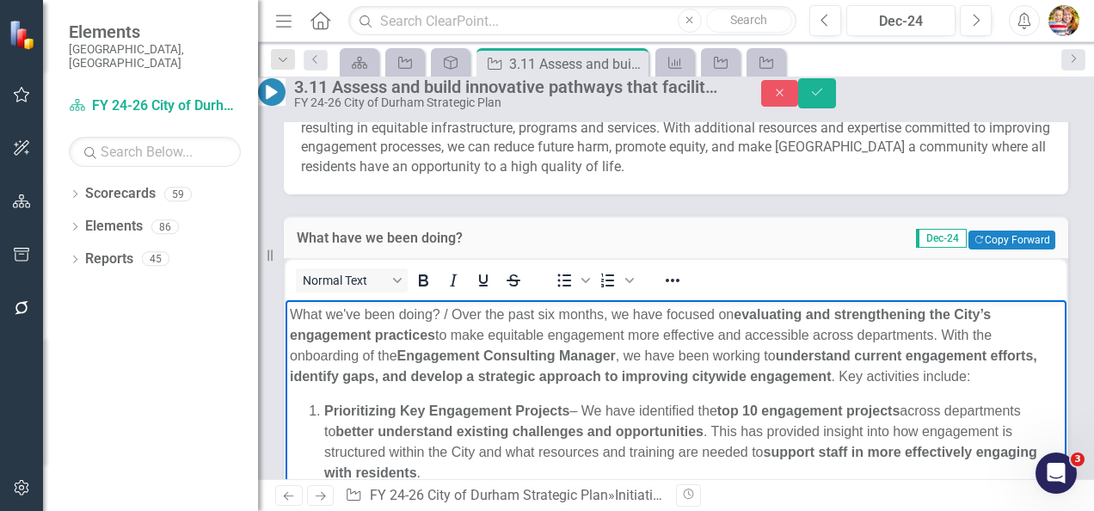
click at [289, 316] on body "What we've been doing? / Over the past six months, we have focused on evaluatin…" at bounding box center [676, 499] width 781 height 401
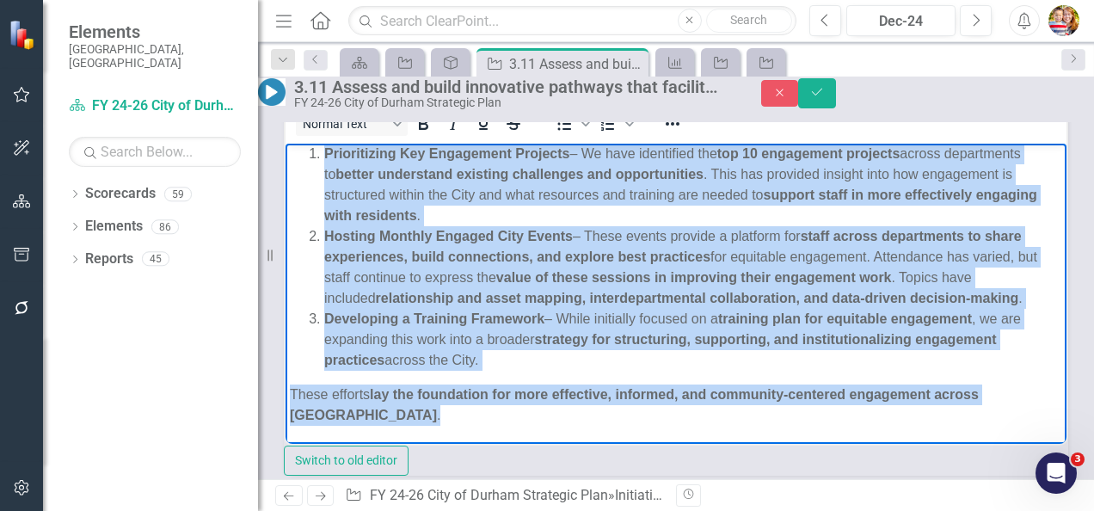
scroll to position [883, 0]
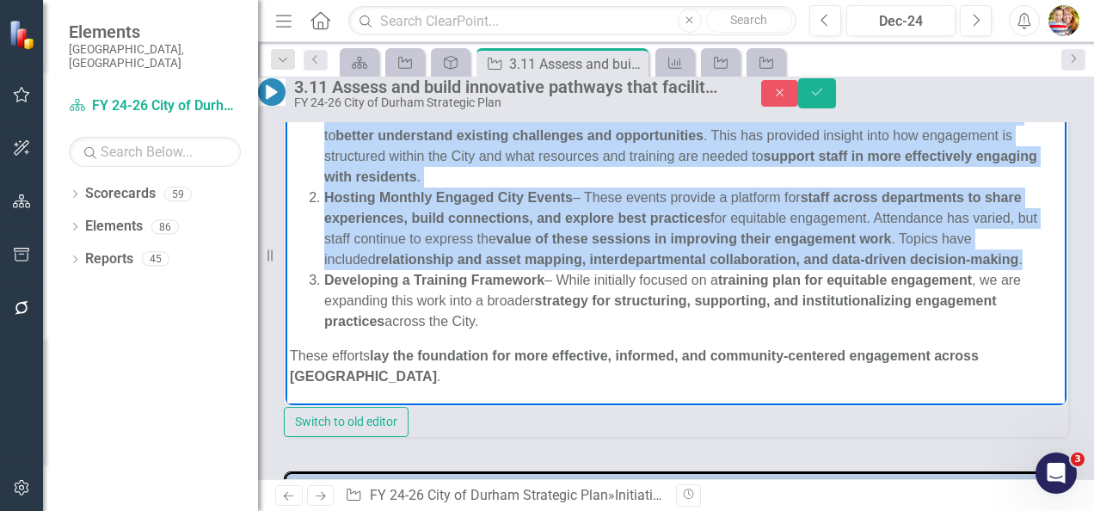
drag, startPoint x: 452, startPoint y: 117, endPoint x: 504, endPoint y: 256, distance: 148.6
click at [504, 256] on body "What we've been doing? / Over the past six months, we have focused on evaluatin…" at bounding box center [676, 203] width 781 height 401
copy body "Lore ips dolo sit ametco, ad elit seddoei te incididunt utl etdoloremagna ali E…"
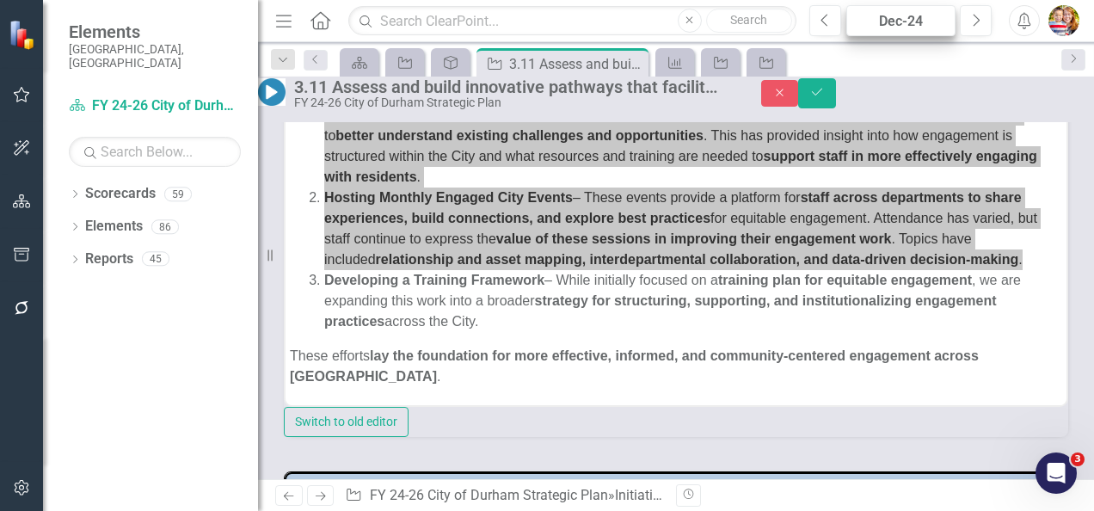
click at [906, 16] on div "Dec-24" at bounding box center [900, 21] width 97 height 21
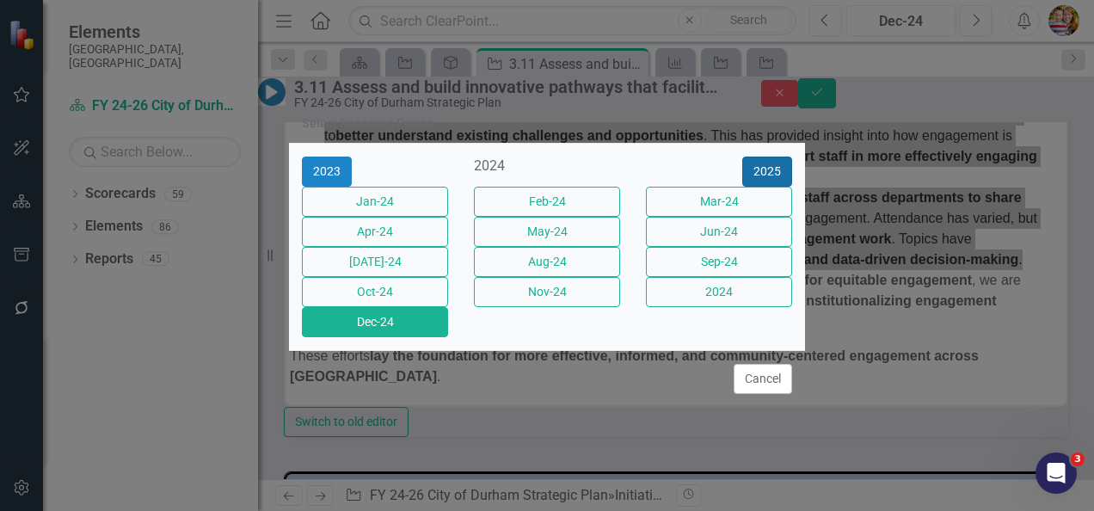
click at [763, 157] on button "2025" at bounding box center [767, 172] width 50 height 30
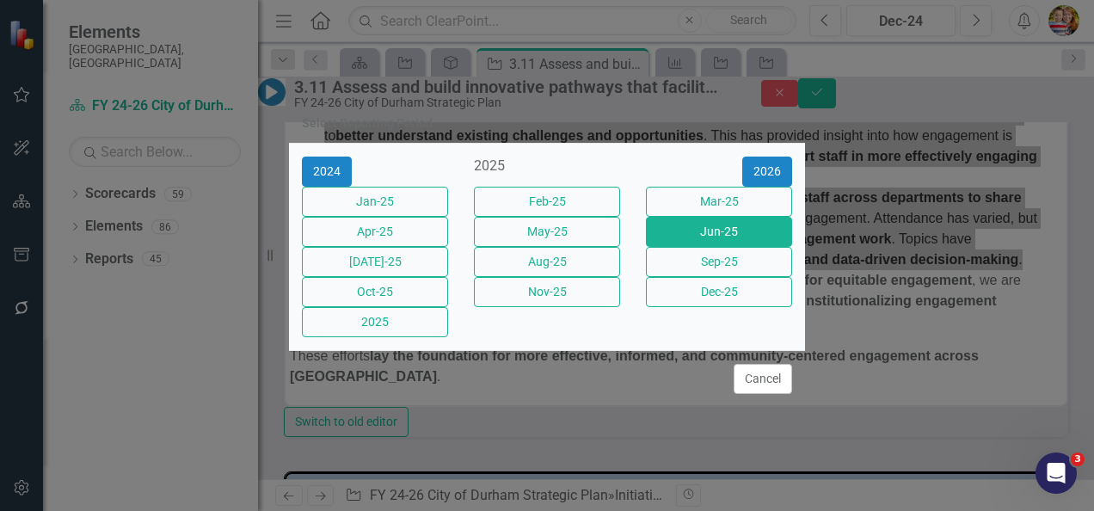
click at [723, 224] on button "Jun-25" at bounding box center [719, 232] width 146 height 30
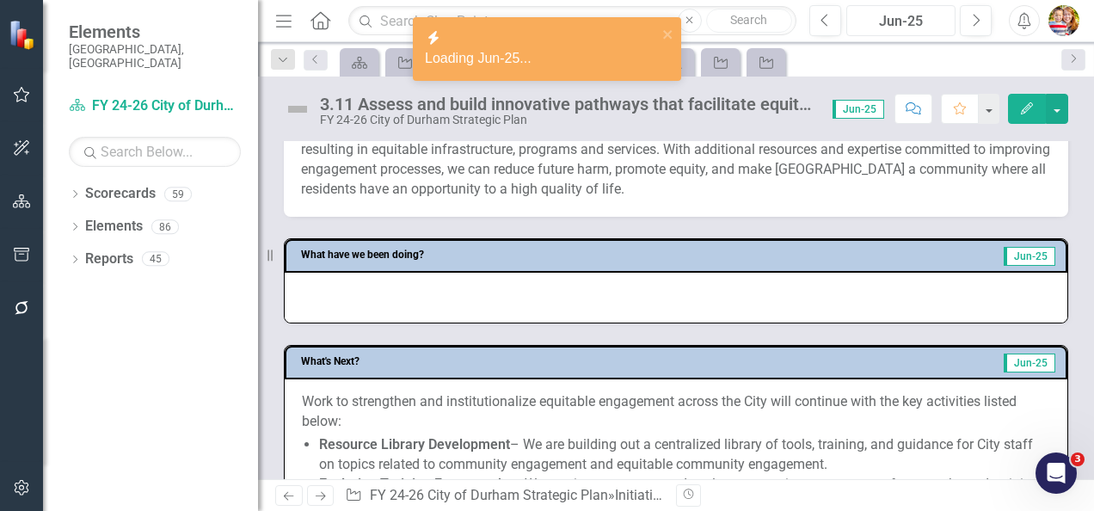
scroll to position [688, 0]
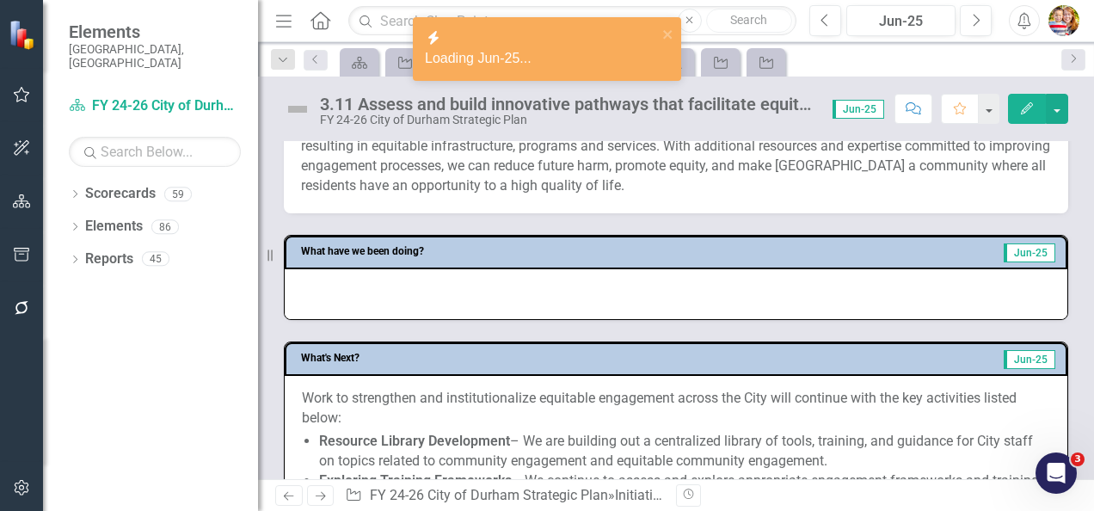
click at [310, 298] on div at bounding box center [676, 294] width 783 height 50
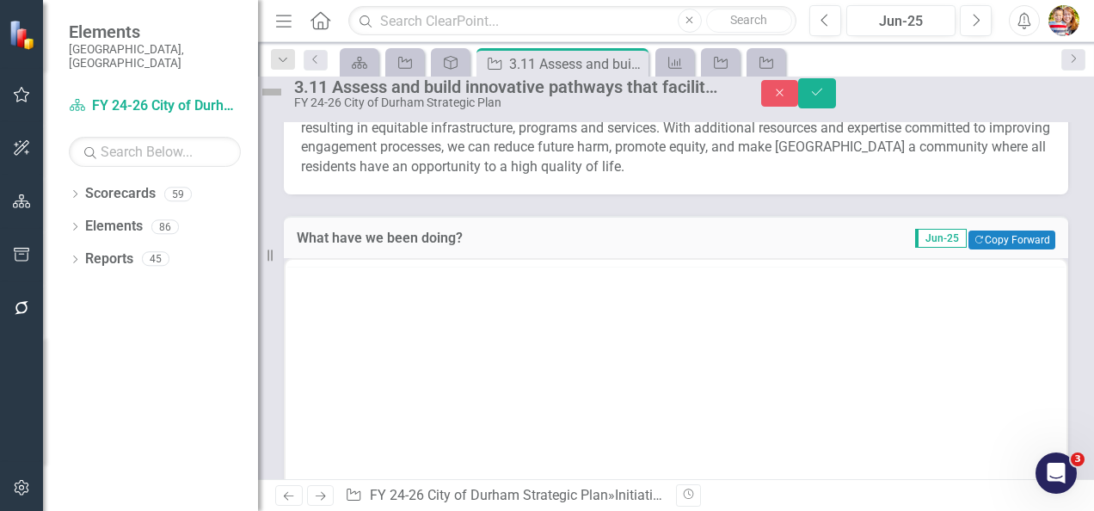
scroll to position [0, 0]
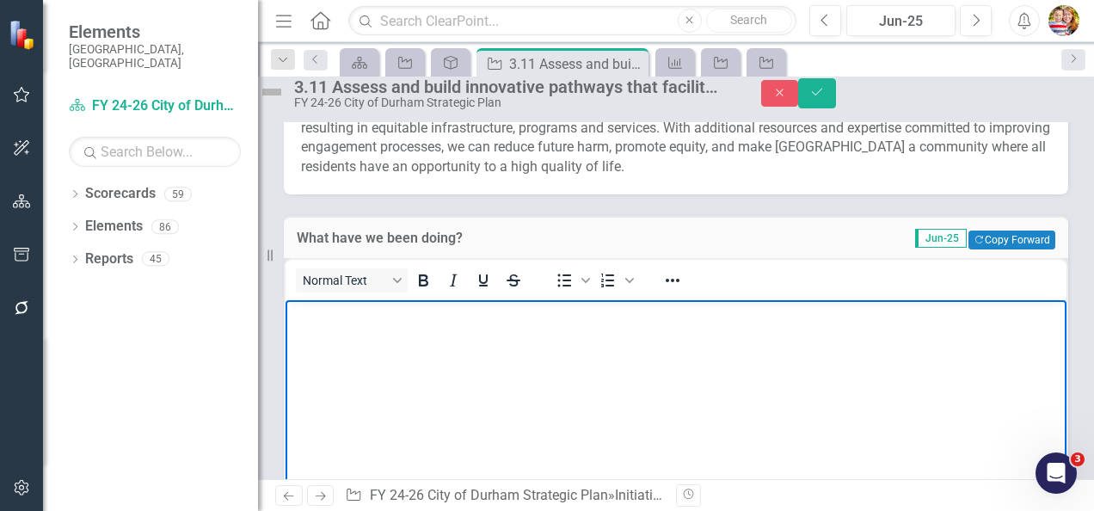
click at [353, 333] on body "Rich Text Area. Press ALT-0 for help." at bounding box center [676, 428] width 781 height 258
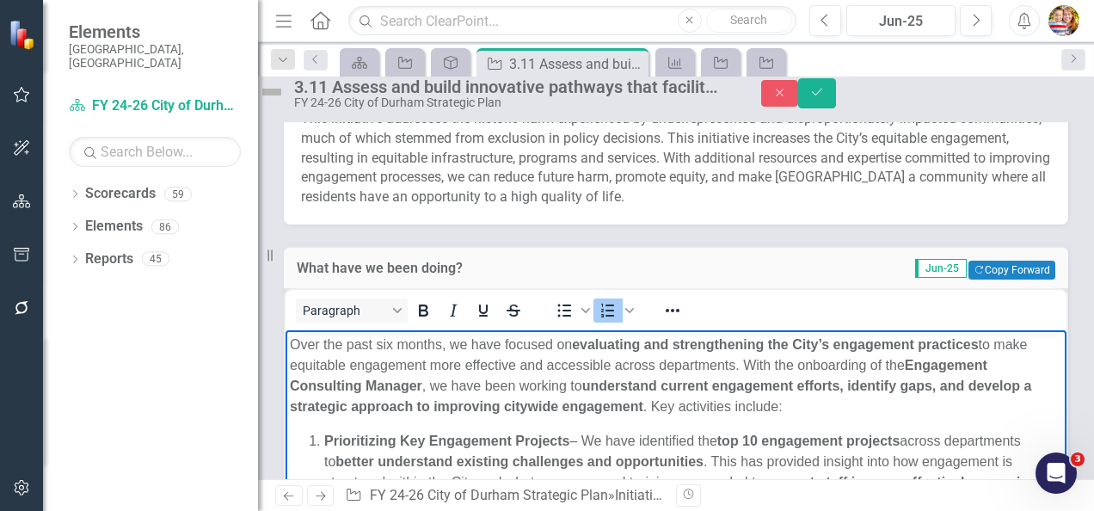
scroll to position [814, 0]
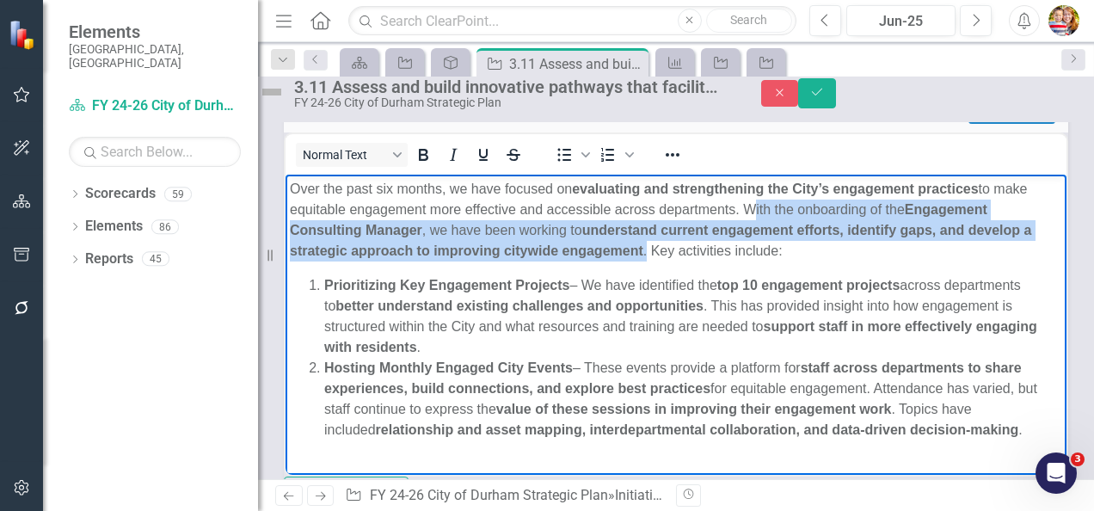
drag, startPoint x: 780, startPoint y: 206, endPoint x: 781, endPoint y: 249, distance: 43.9
click at [781, 249] on p "Over the past six months, we have focused on evaluating and strengthening the C…" at bounding box center [676, 219] width 772 height 83
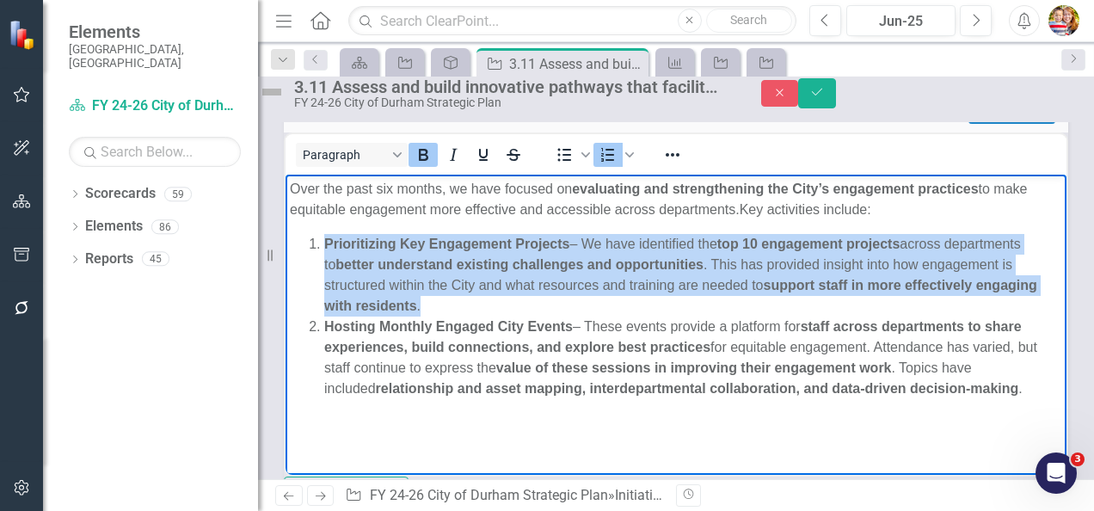
drag, startPoint x: 326, startPoint y: 238, endPoint x: 575, endPoint y: 297, distance: 255.4
click at [575, 297] on li "Prioritizing Key Engagement Projects – We have identified the top 10 engagement…" at bounding box center [693, 274] width 738 height 83
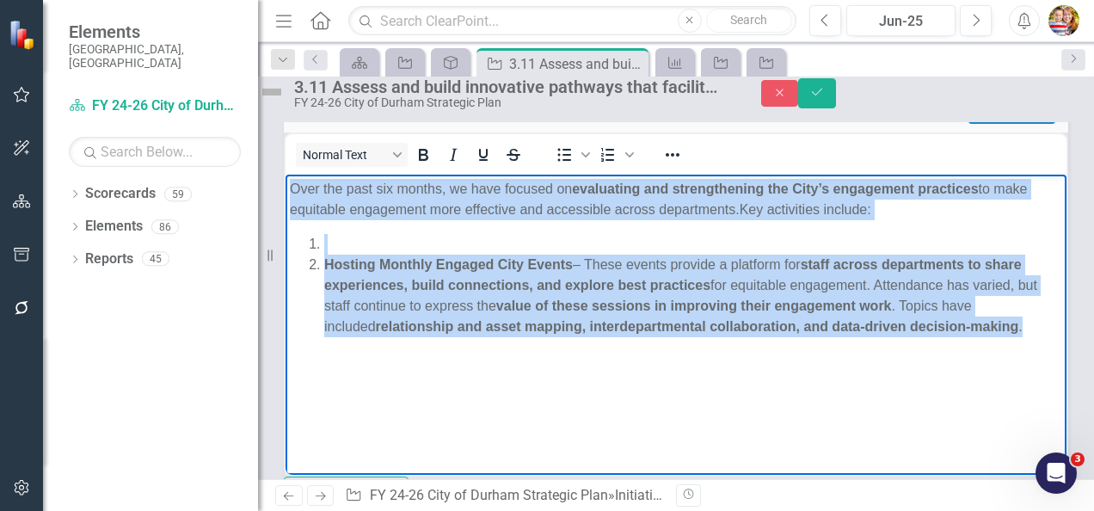
drag, startPoint x: 292, startPoint y: 188, endPoint x: 487, endPoint y: 360, distance: 260.2
click at [487, 360] on body "Over the past six months, we have focused on evaluating and strengthening the C…" at bounding box center [676, 303] width 781 height 258
copy body "Over the past six months, we have focused on evaluating and strengthening the C…"
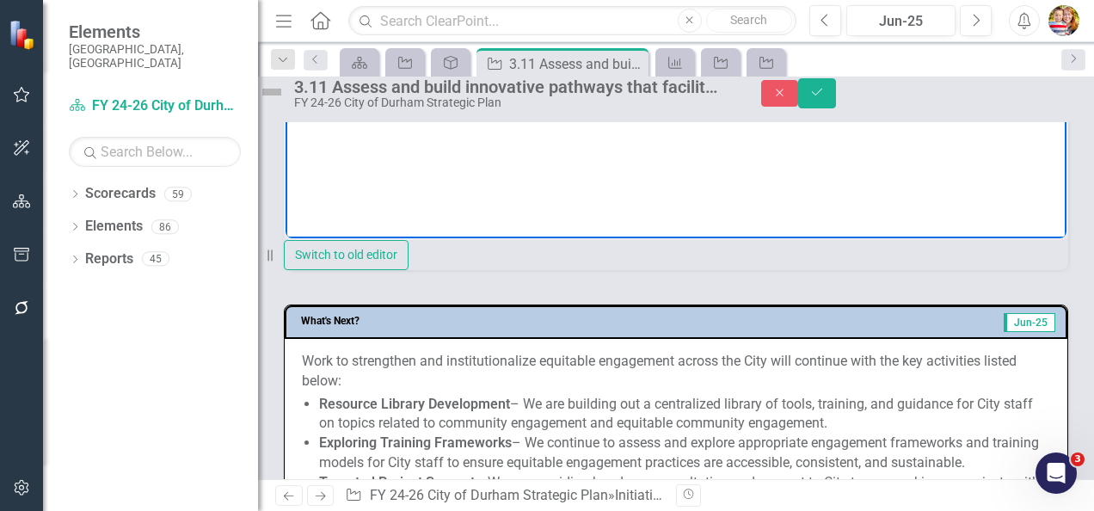
scroll to position [900, 0]
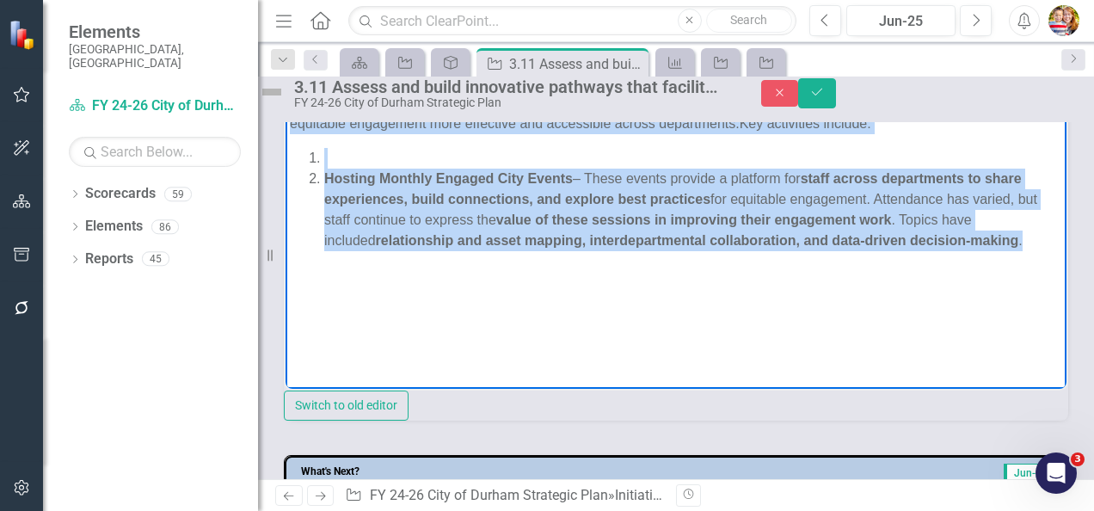
click at [401, 275] on body "Over the past six months, we have focused on evaluating and strengthening the C…" at bounding box center [676, 217] width 781 height 258
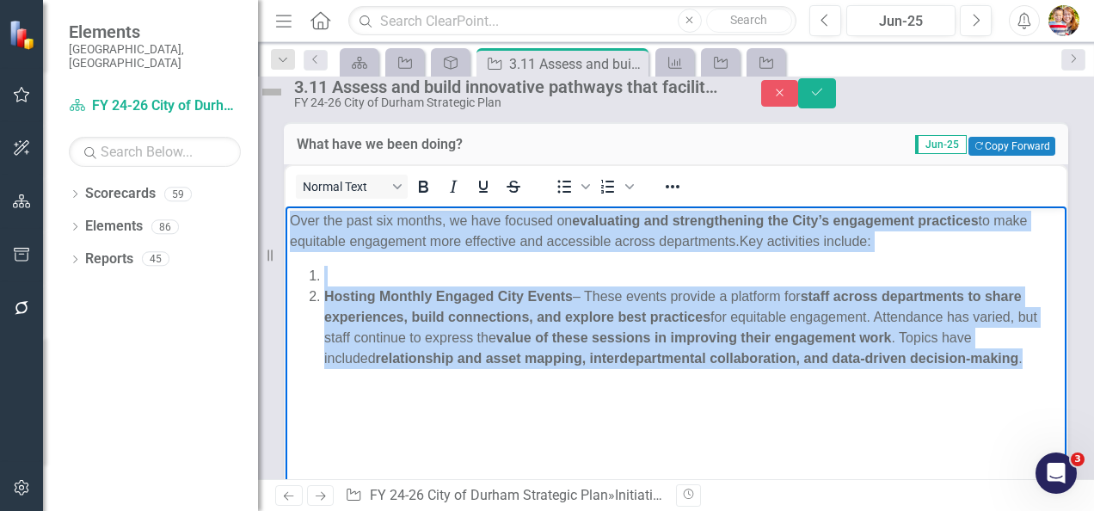
scroll to position [749, 0]
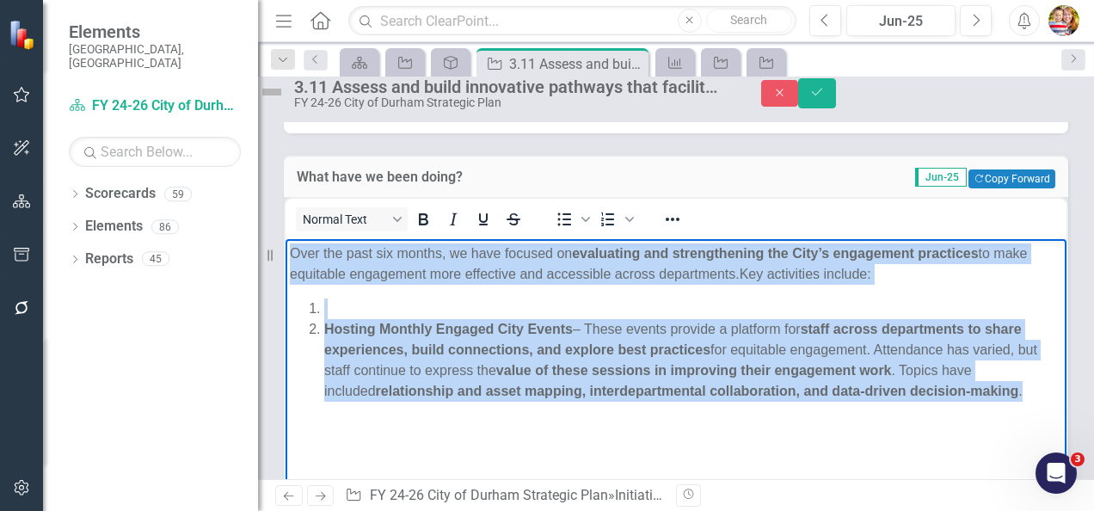
drag, startPoint x: 386, startPoint y: 414, endPoint x: 255, endPoint y: 211, distance: 241.9
click at [286, 238] on html "Over the past six months, we have focused on evaluating and strengthening the C…" at bounding box center [676, 367] width 781 height 258
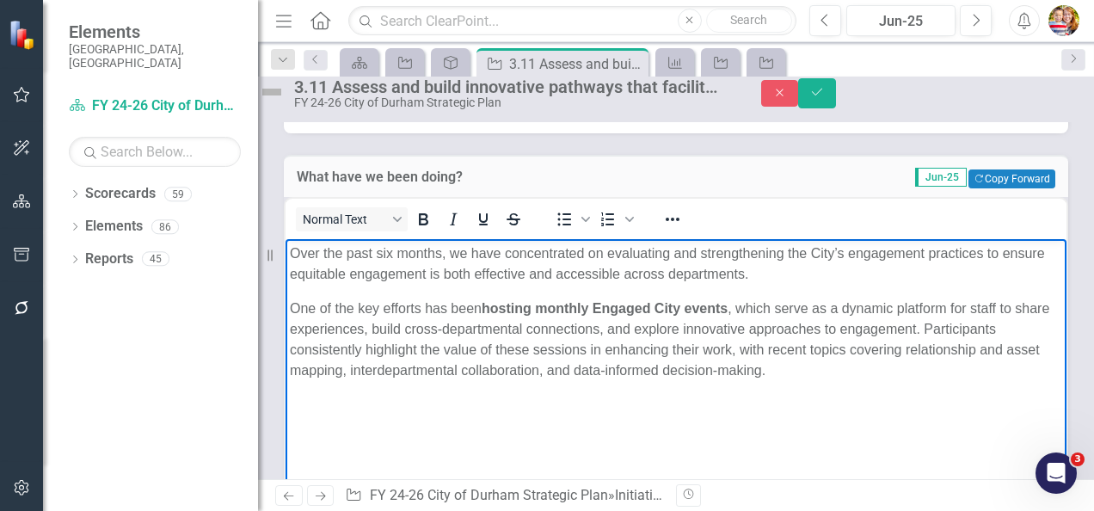
click at [456, 249] on p "Over the past six months, we have concentrated on evaluating and strengthening …" at bounding box center [676, 263] width 772 height 41
click at [836, 93] on button "Save" at bounding box center [817, 93] width 38 height 30
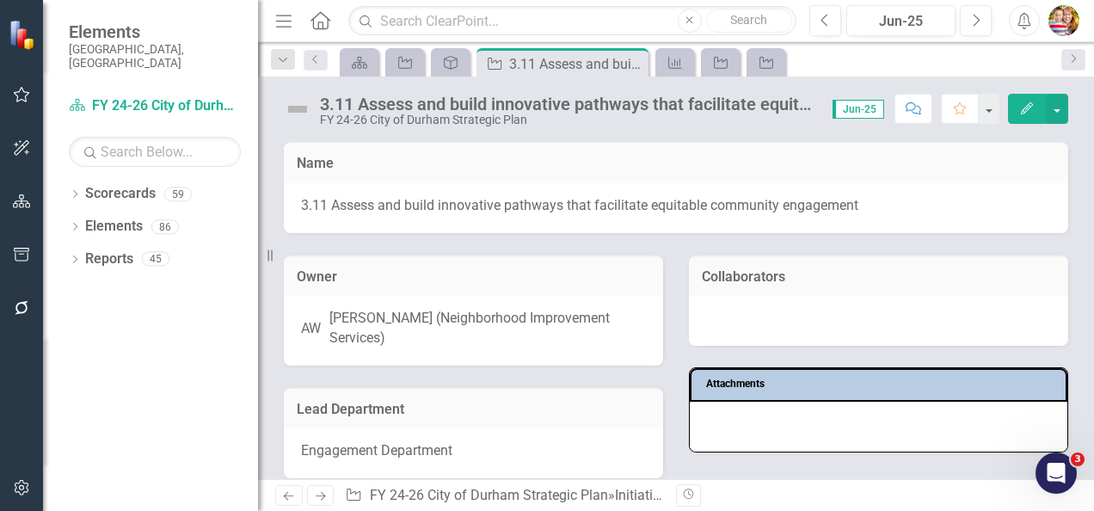
click at [295, 105] on img at bounding box center [298, 109] width 28 height 28
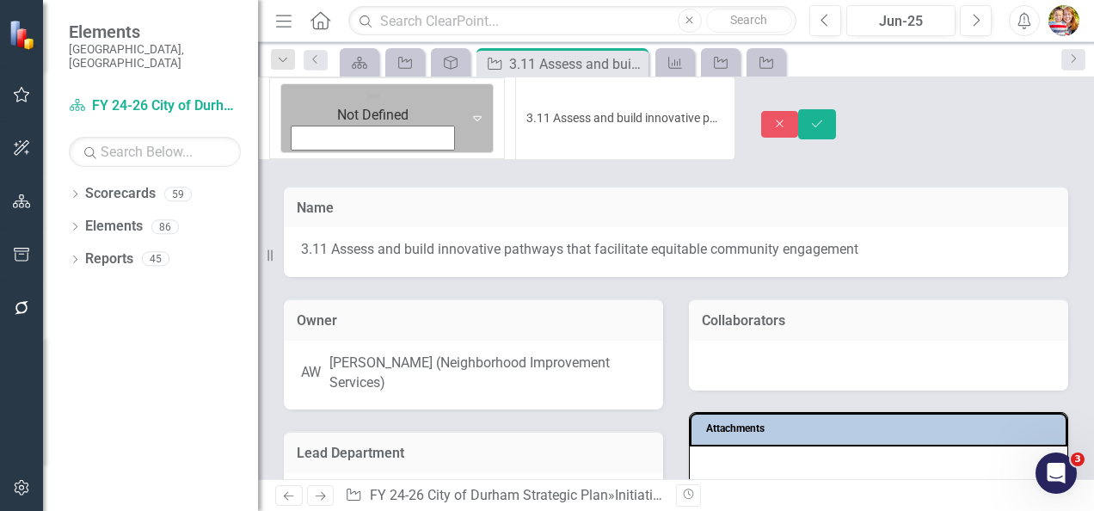
click at [365, 105] on img at bounding box center [373, 96] width 17 height 17
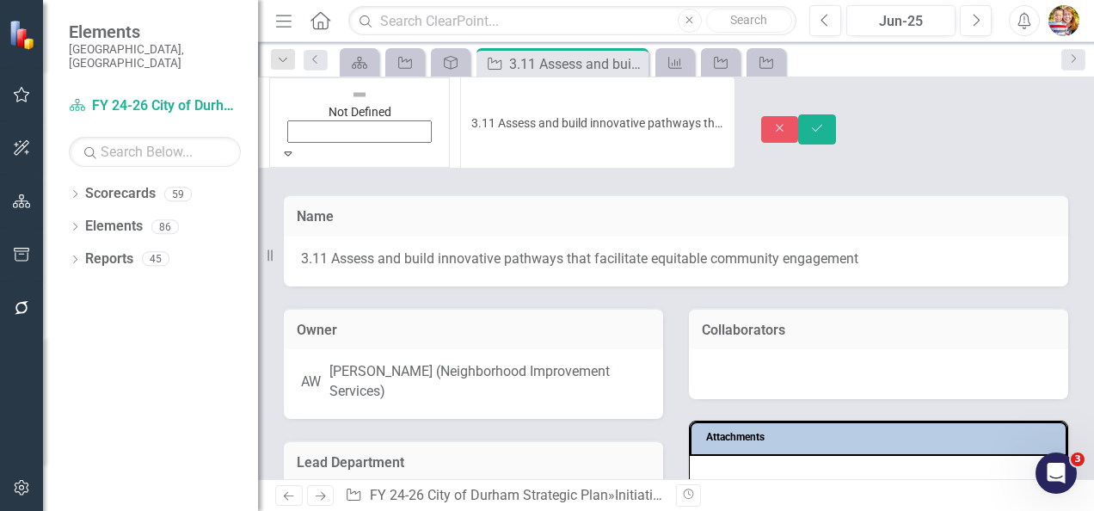
click at [825, 122] on icon "Save" at bounding box center [816, 128] width 15 height 12
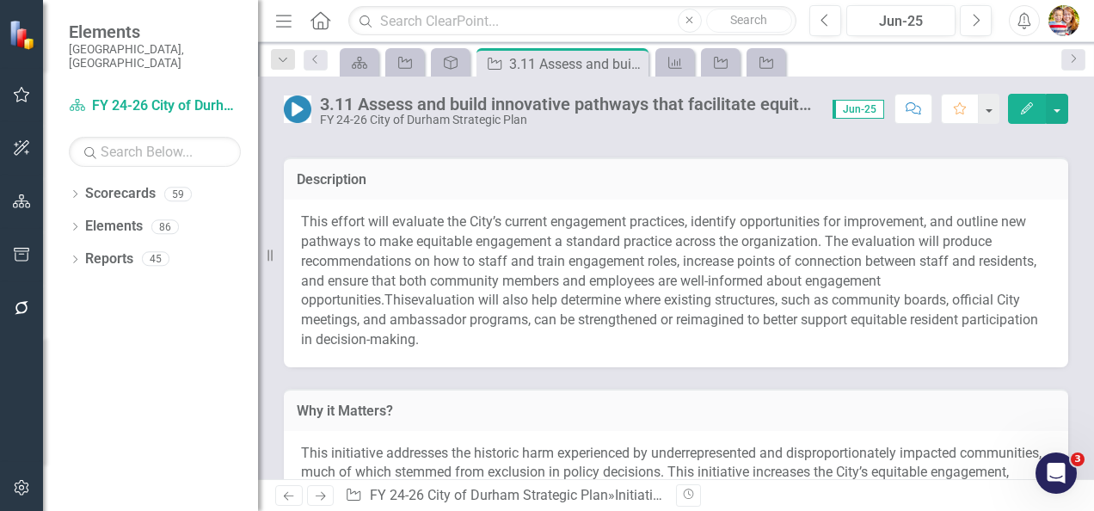
scroll to position [344, 0]
click at [317, 20] on icon "Home" at bounding box center [320, 20] width 22 height 18
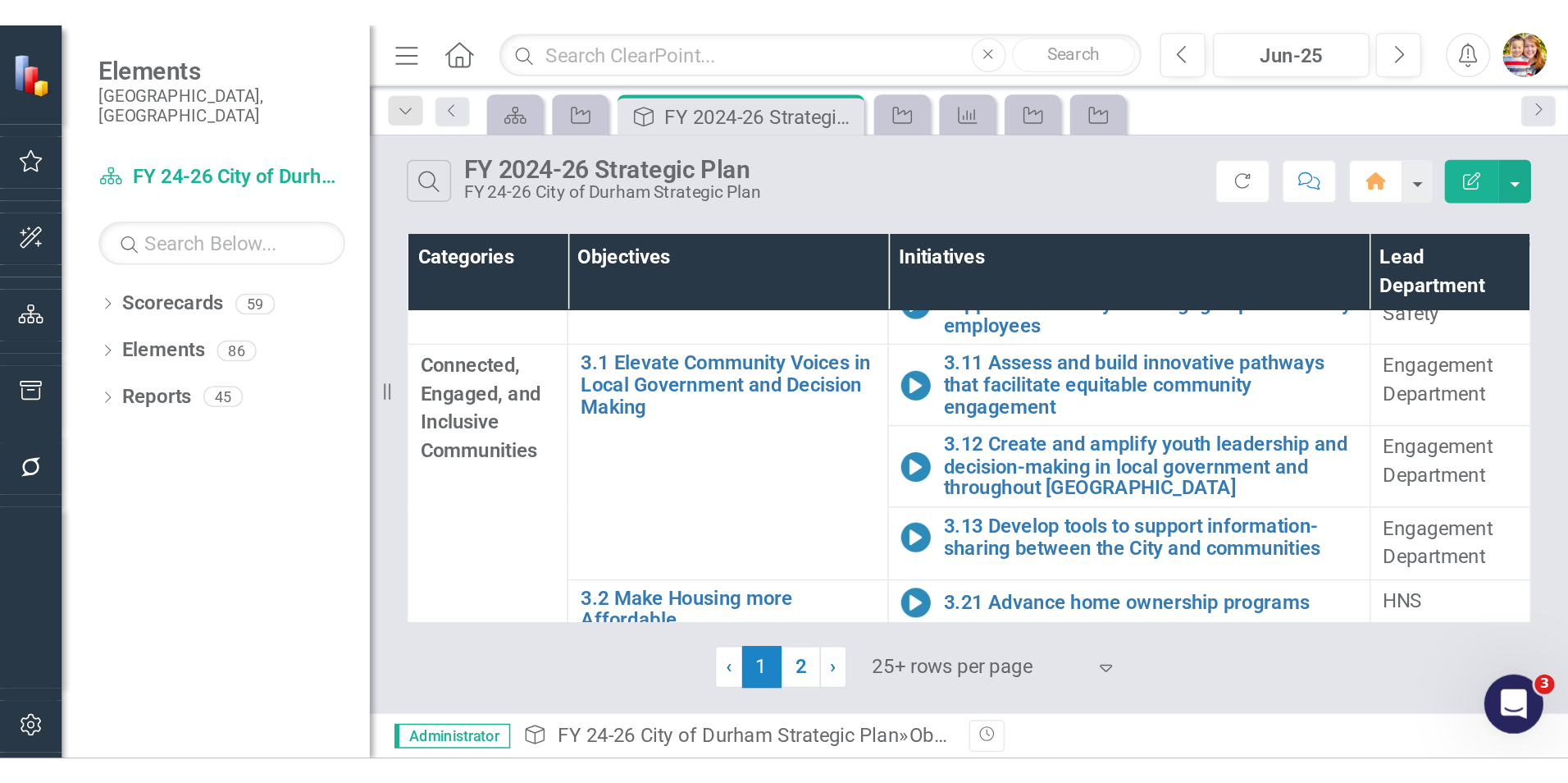
scroll to position [738, 0]
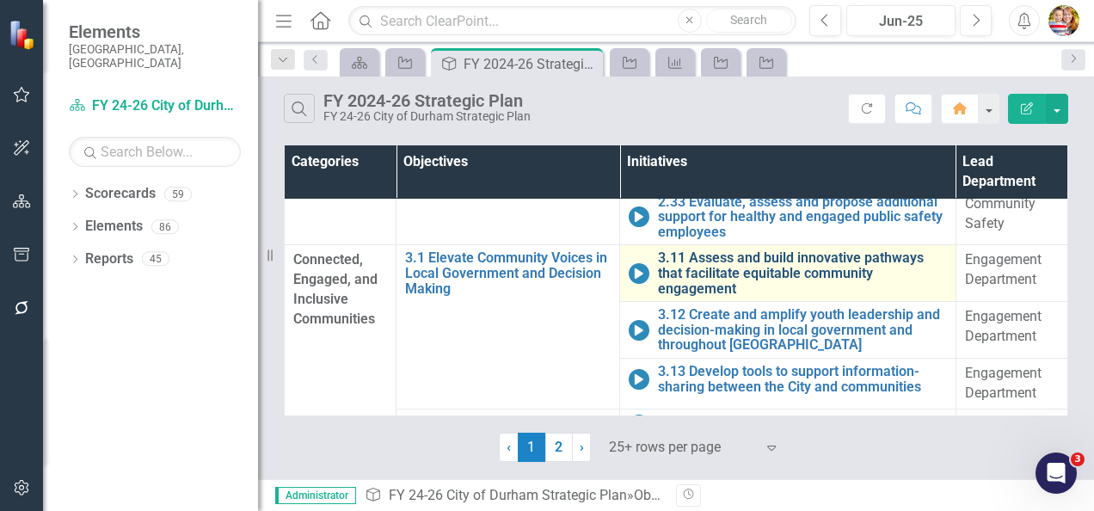
click at [702, 261] on link "3.11 Assess and build innovative pathways that facilitate equitable community e…" at bounding box center [802, 273] width 288 height 46
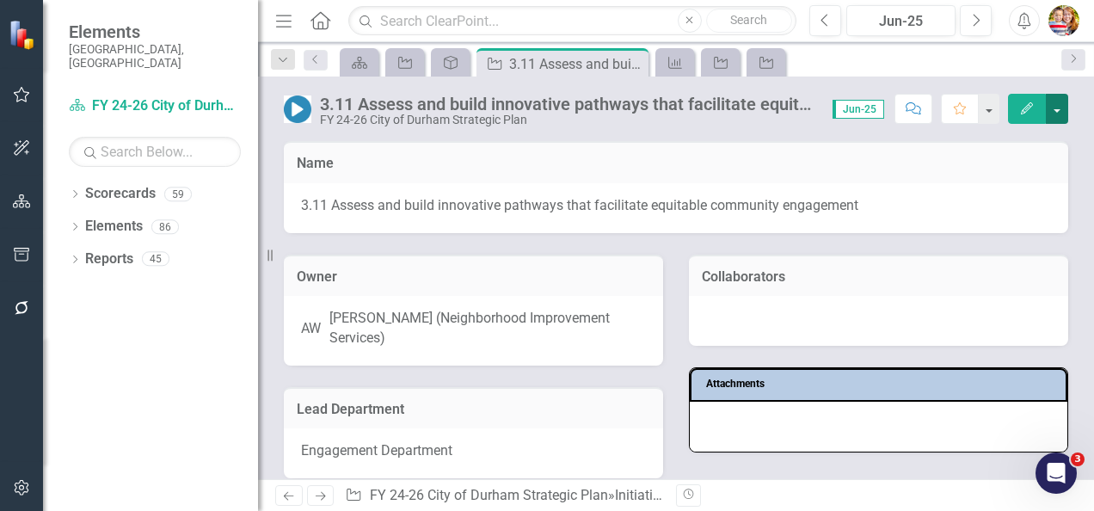
click at [1058, 105] on button "button" at bounding box center [1057, 109] width 22 height 30
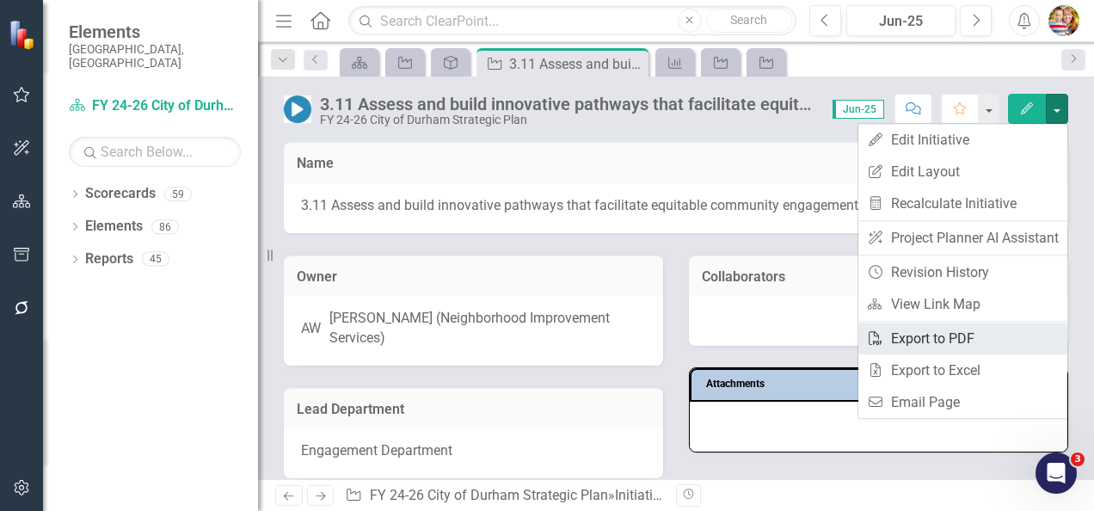
click at [899, 334] on link "PDF Export to PDF" at bounding box center [962, 339] width 209 height 32
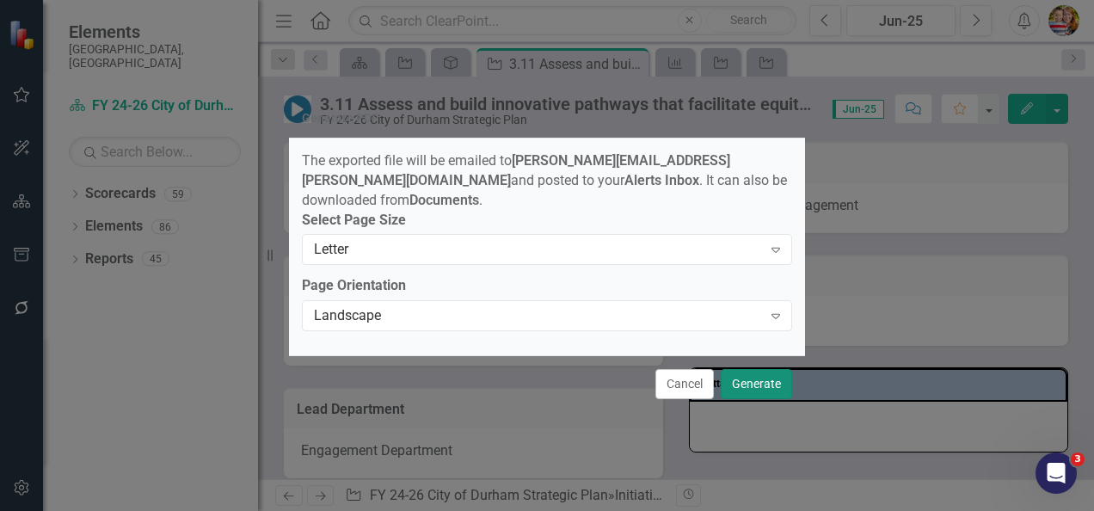
click at [740, 378] on button "Generate" at bounding box center [756, 384] width 71 height 30
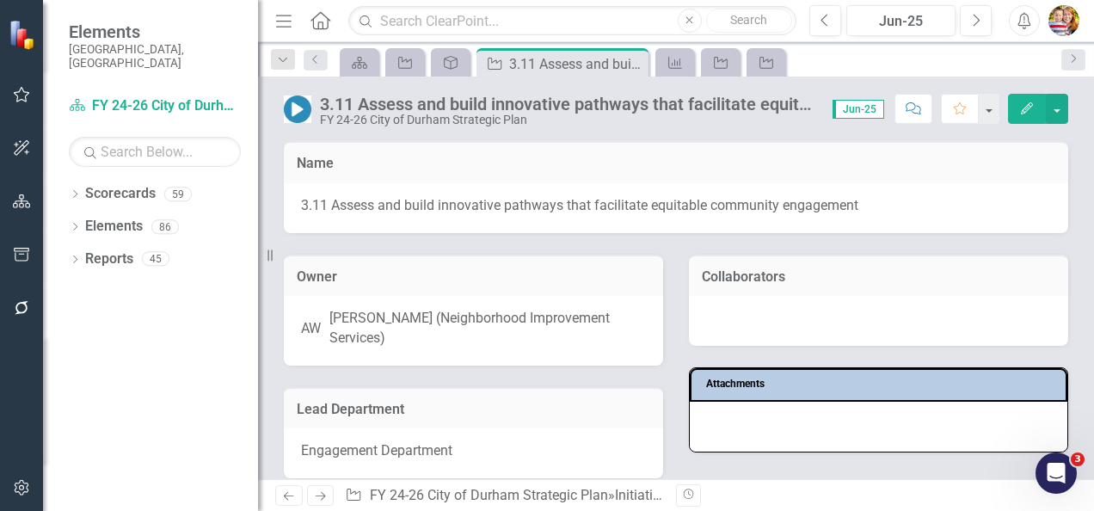
click at [695, 473] on div "Owner AW [PERSON_NAME] (Neighborhood Improvement Services) Lead Department Enga…" at bounding box center [676, 356] width 810 height 246
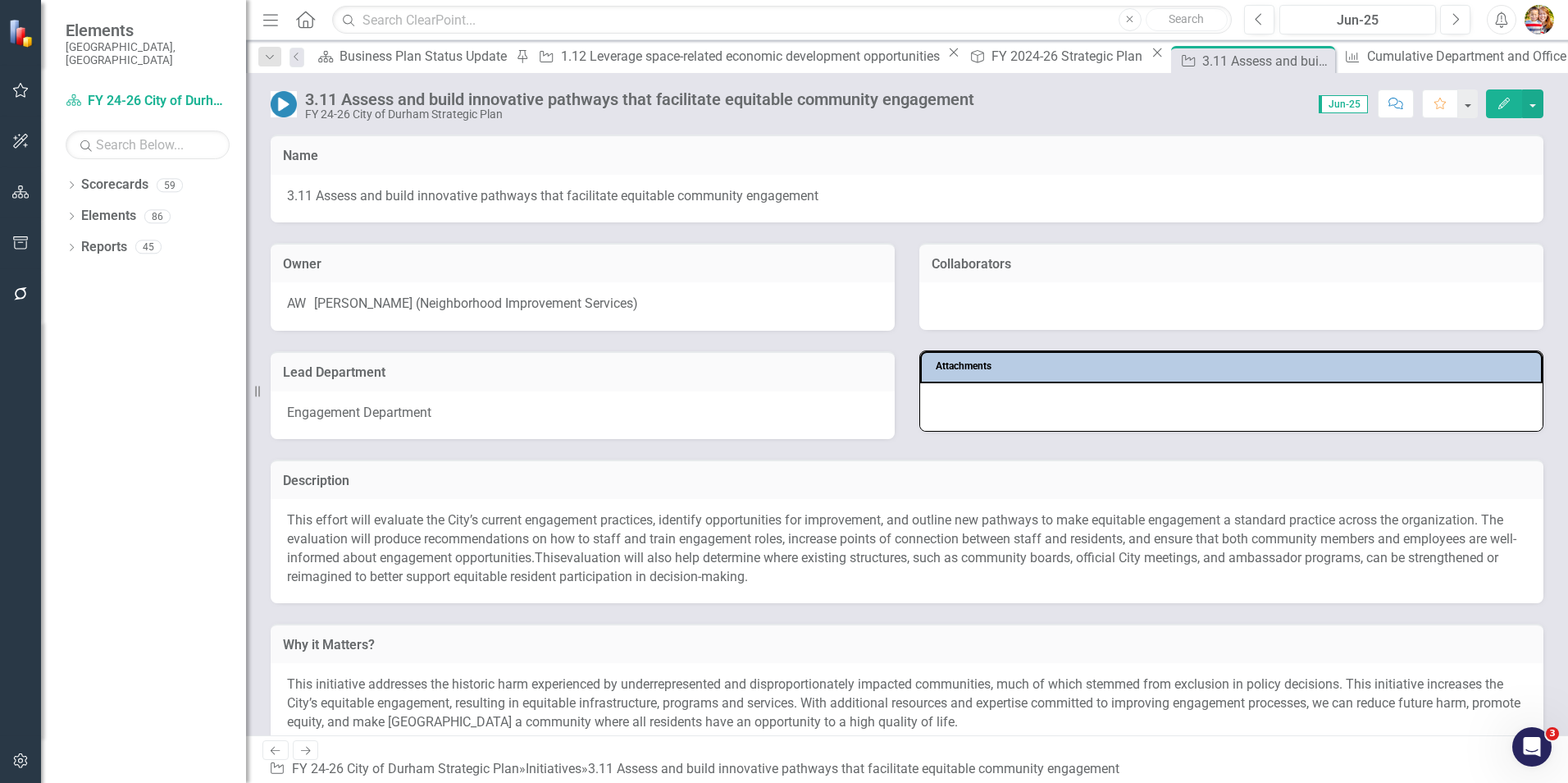
click at [905, 450] on div "Description This effort will evaluate the City’s current engagement practices, …" at bounding box center [906, 521] width 1297 height 164
click at [306, 18] on icon "Home" at bounding box center [305, 19] width 21 height 17
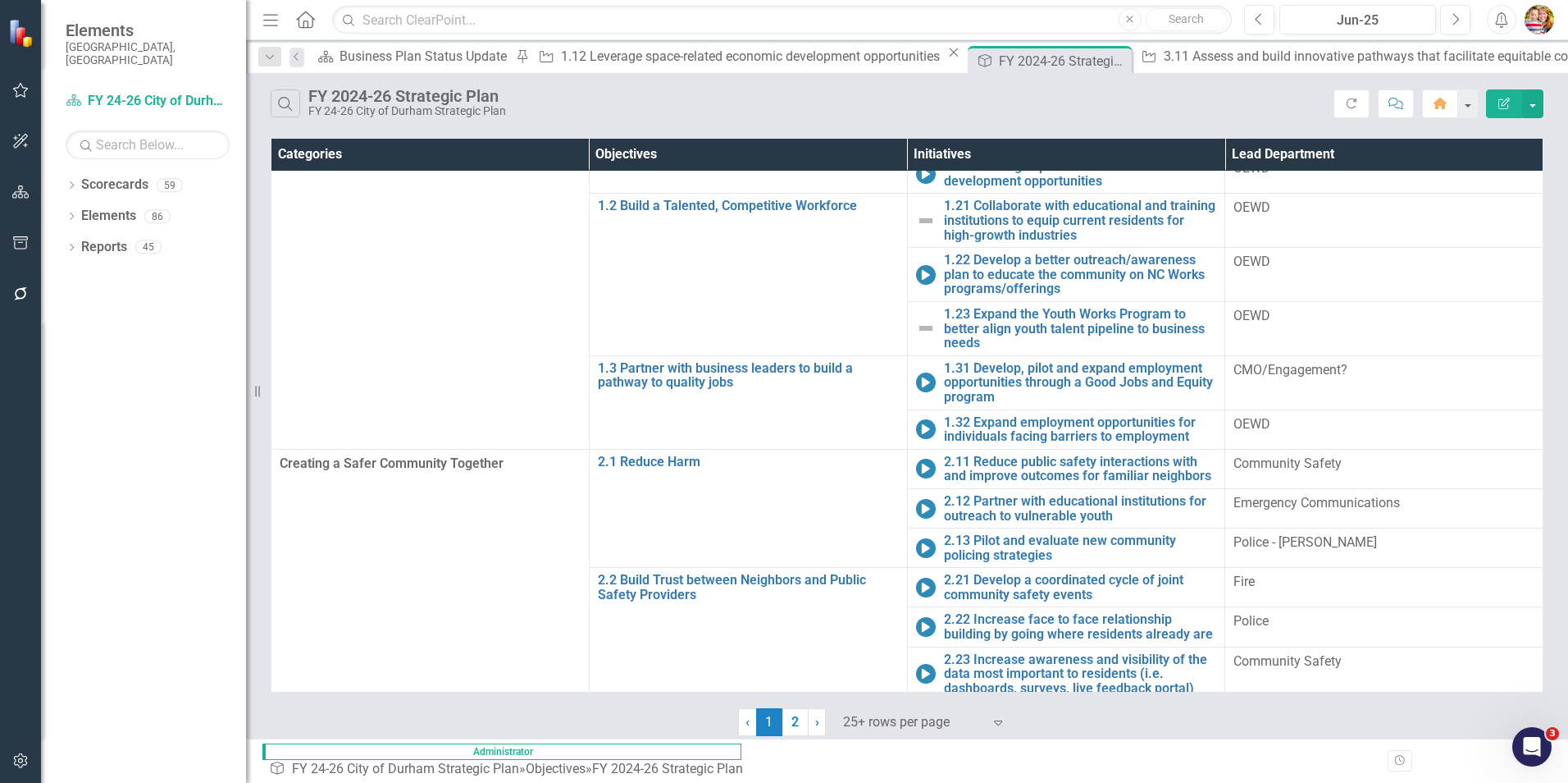
scroll to position [164, 0]
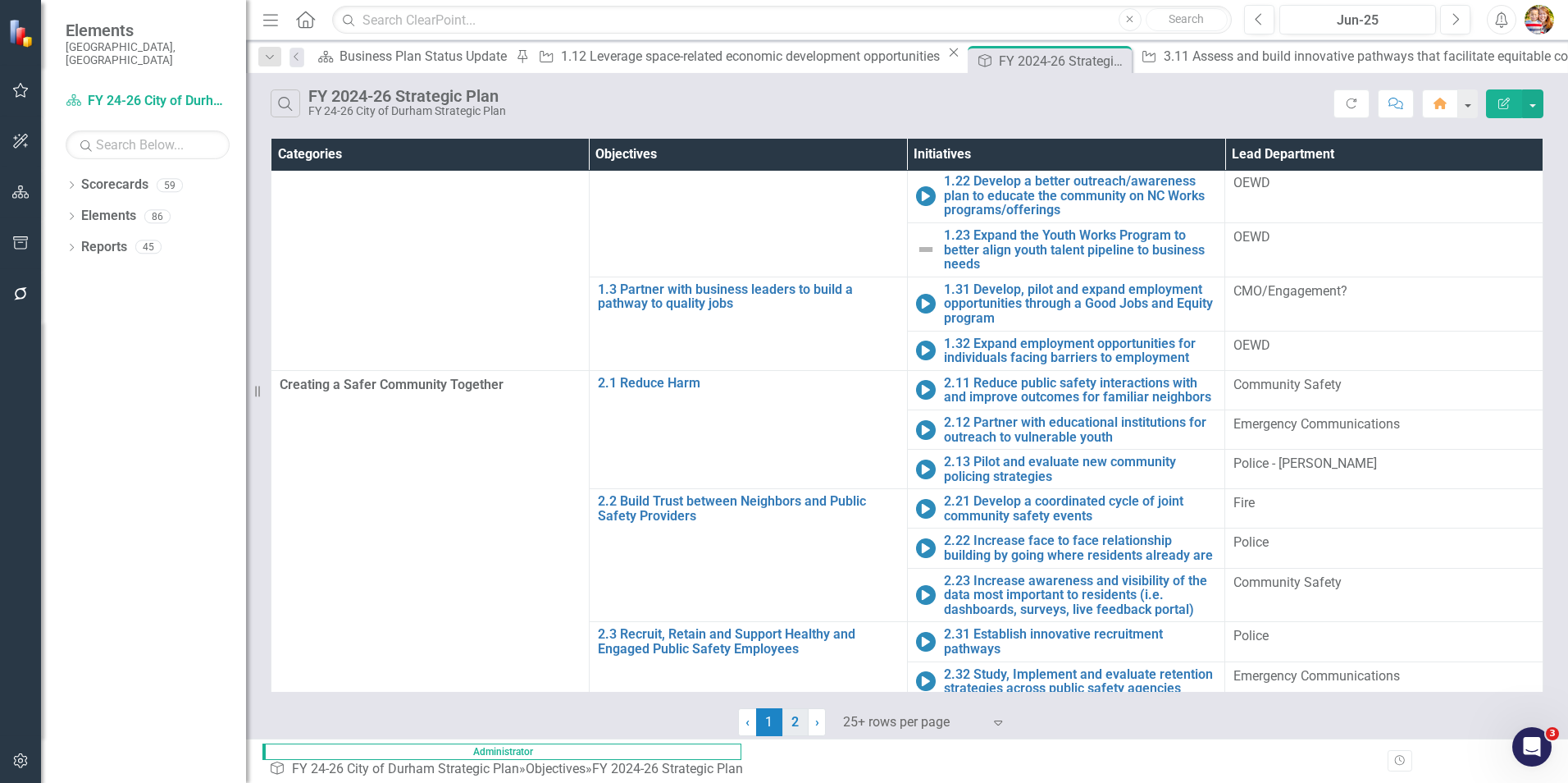
click at [789, 486] on link "2" at bounding box center [796, 721] width 27 height 28
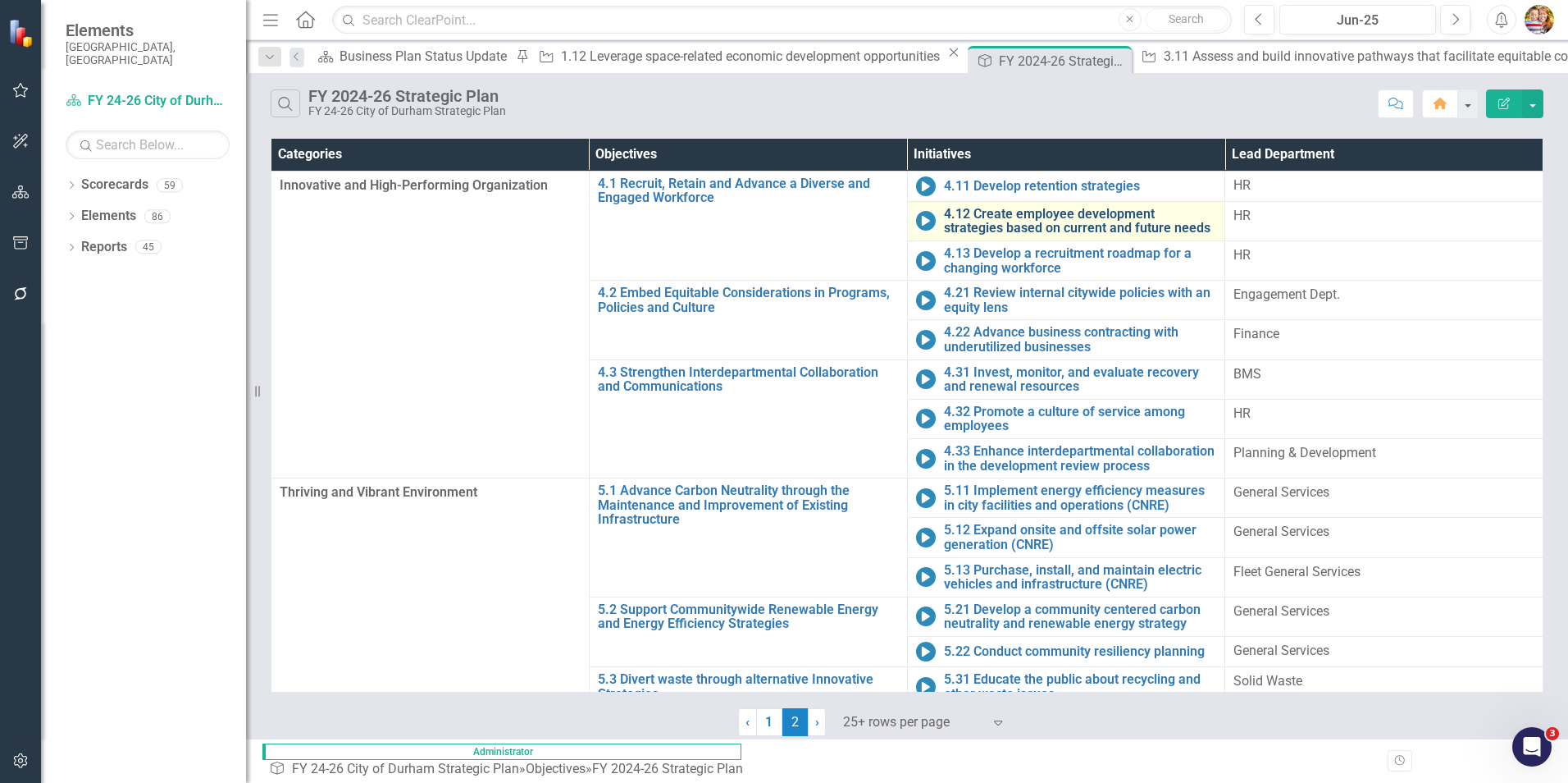
click at [1042, 220] on link "4.12 Create employee development strategies based on current and future needs" at bounding box center [1080, 221] width 273 height 29
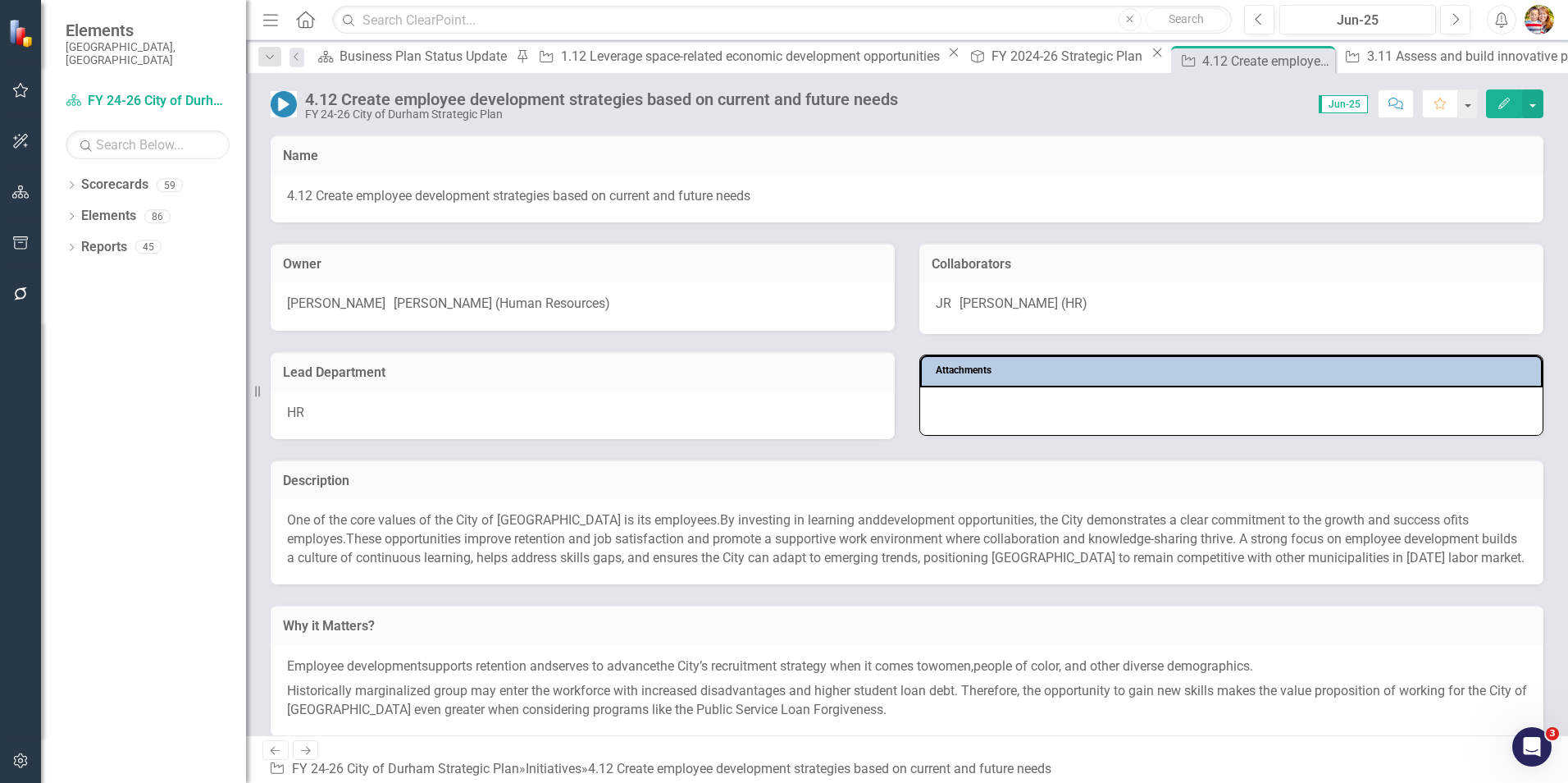
click at [306, 21] on icon at bounding box center [306, 19] width 19 height 17
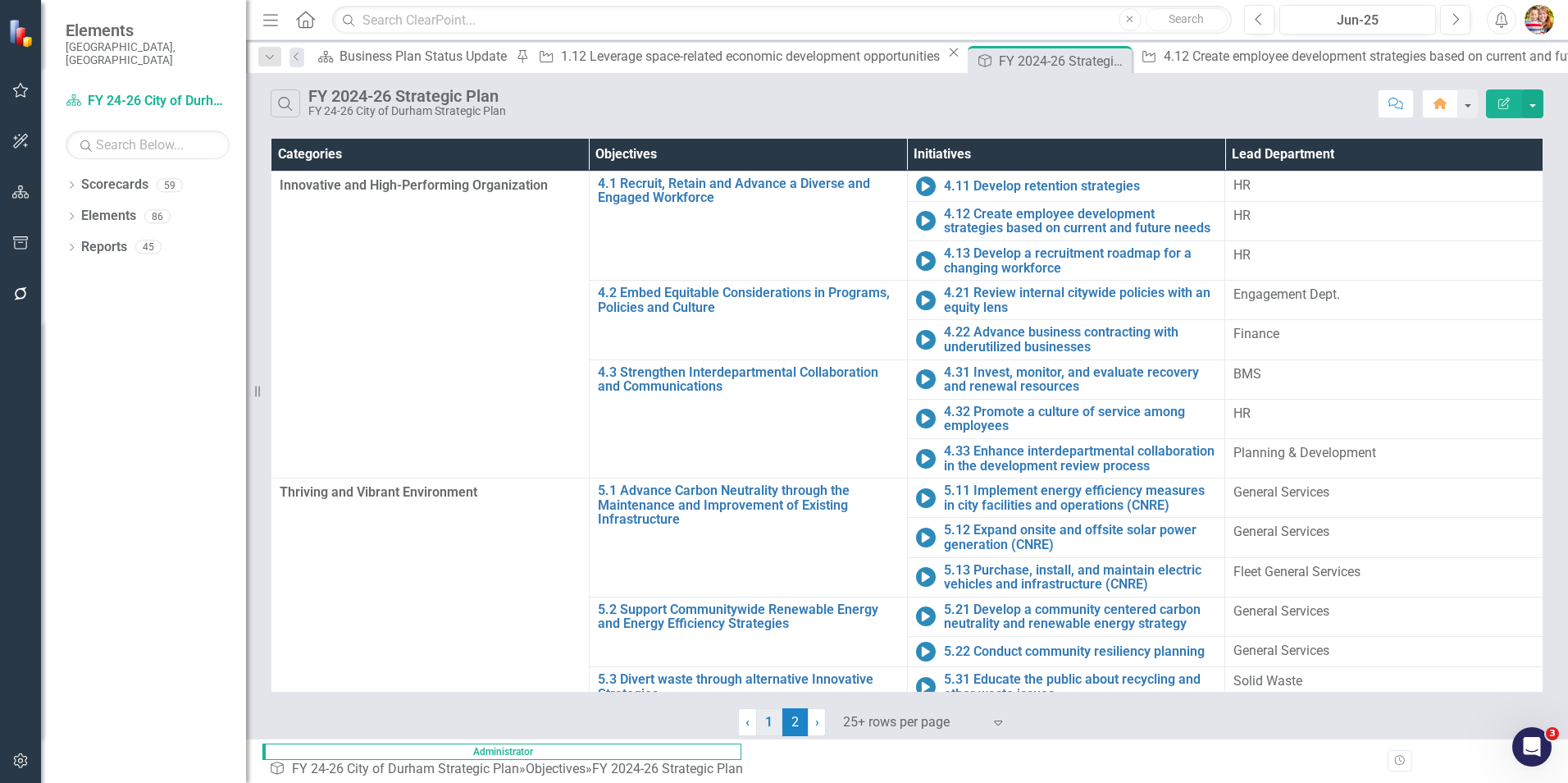
click at [764, 486] on link "1" at bounding box center [769, 721] width 27 height 28
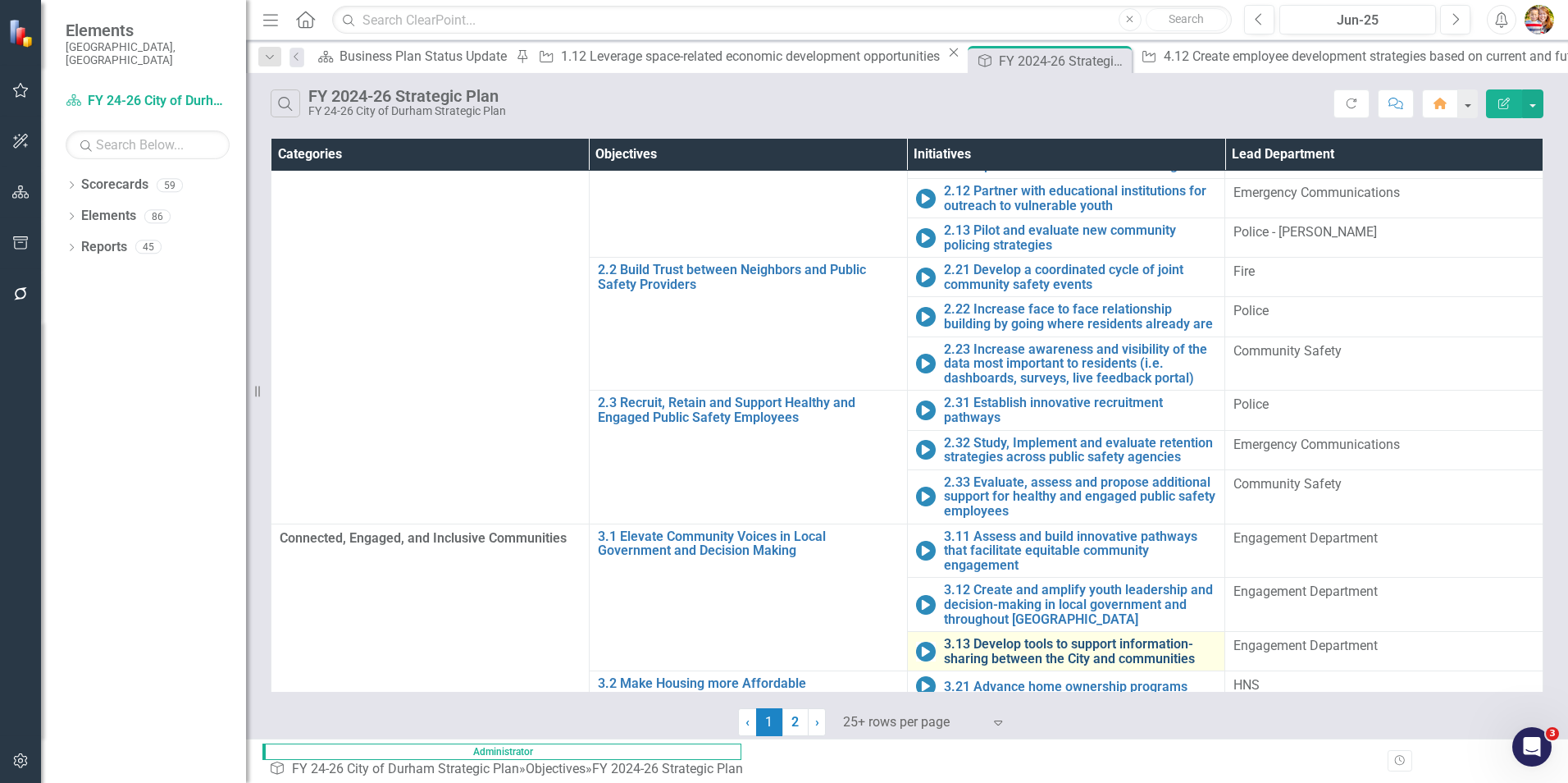
scroll to position [396, 0]
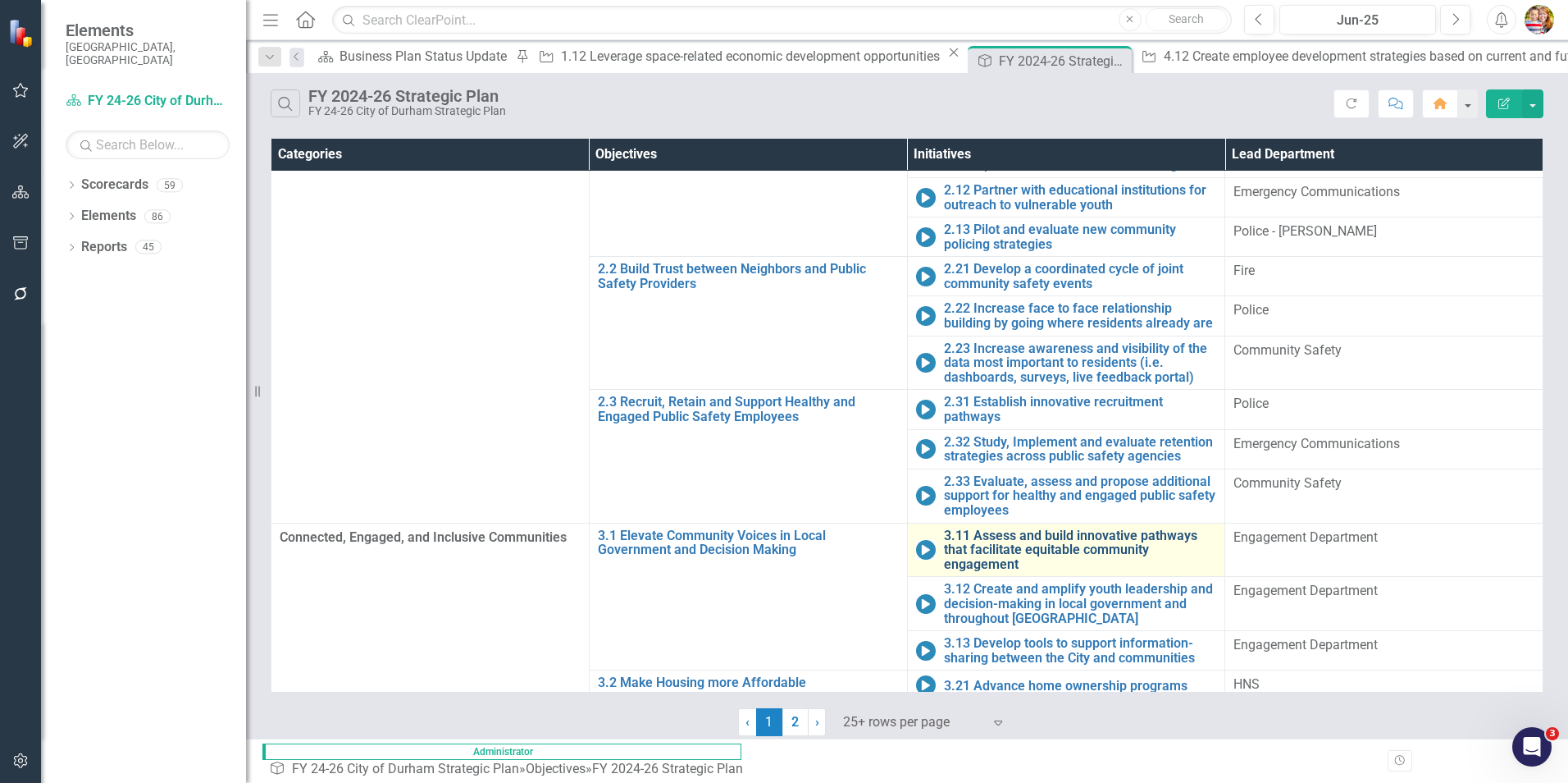
click at [944, 486] on link "3.11 Assess and build innovative pathways that facilitate equitable community e…" at bounding box center [1080, 550] width 273 height 44
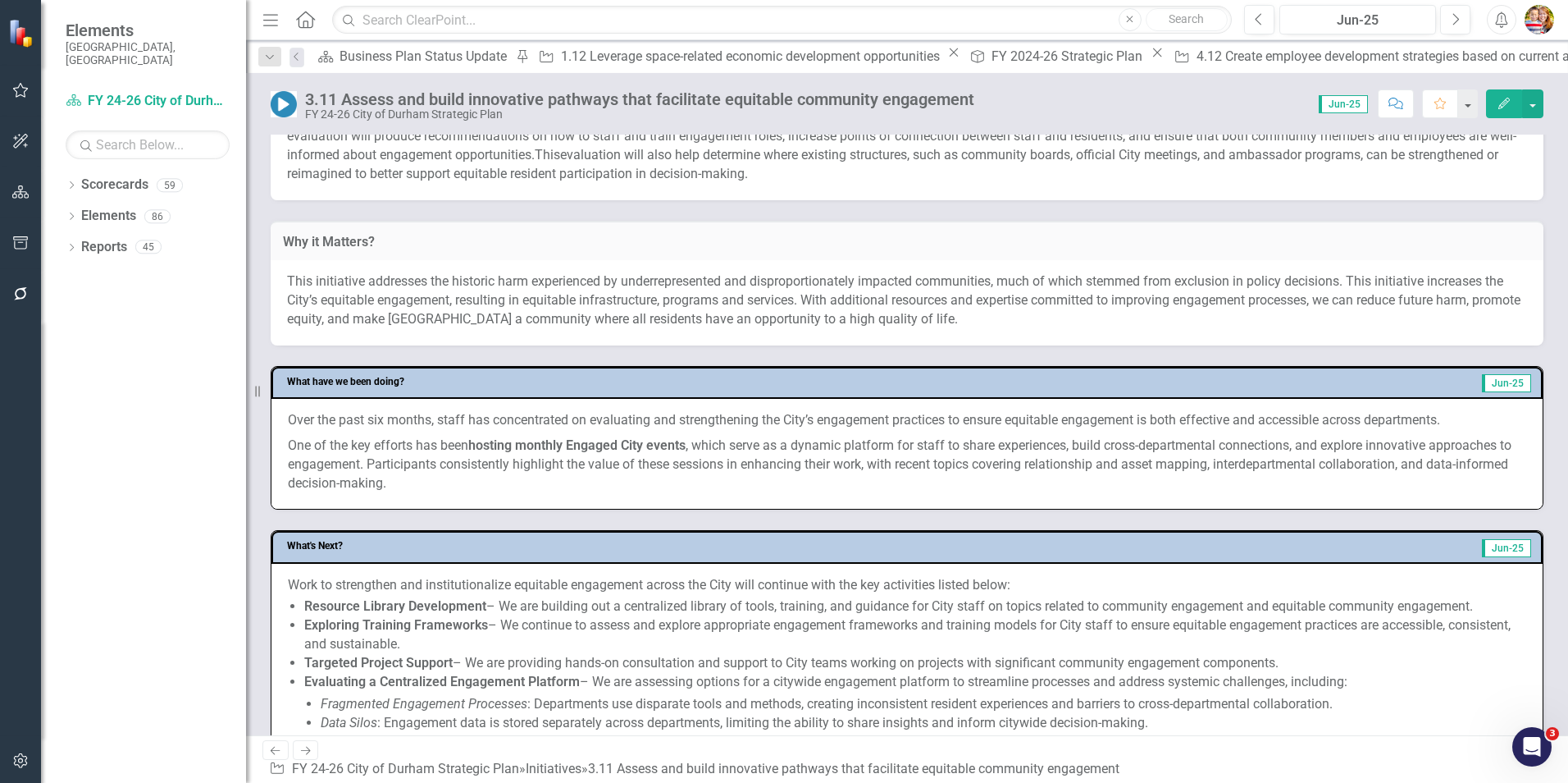
scroll to position [410, 0]
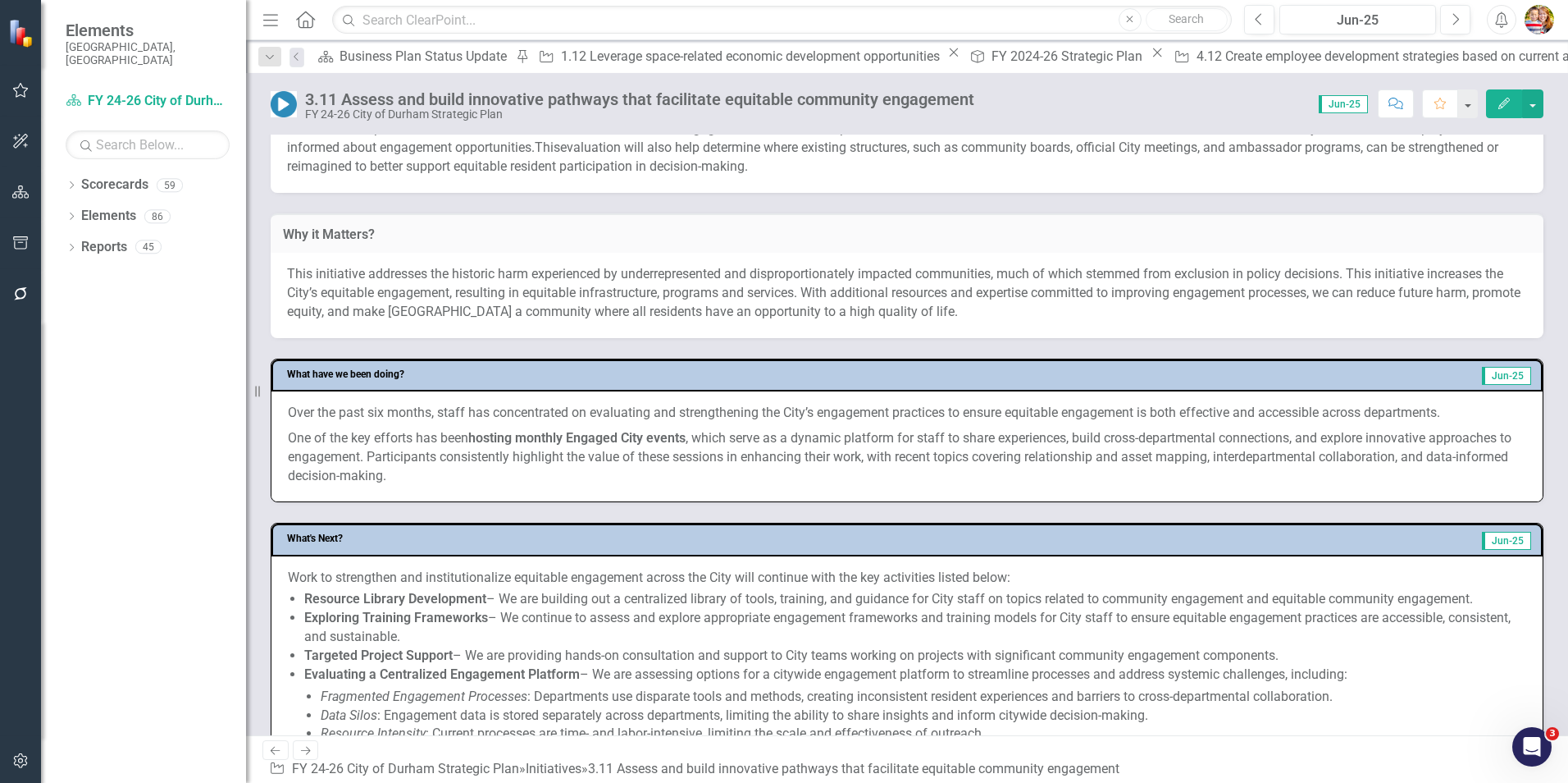
click at [312, 449] on p "One of the key efforts has been hosting monthly Engaged City events , which ser…" at bounding box center [906, 455] width 1238 height 60
click at [322, 456] on p "One of the key efforts has been hosting monthly Engaged City events , which ser…" at bounding box center [906, 455] width 1238 height 60
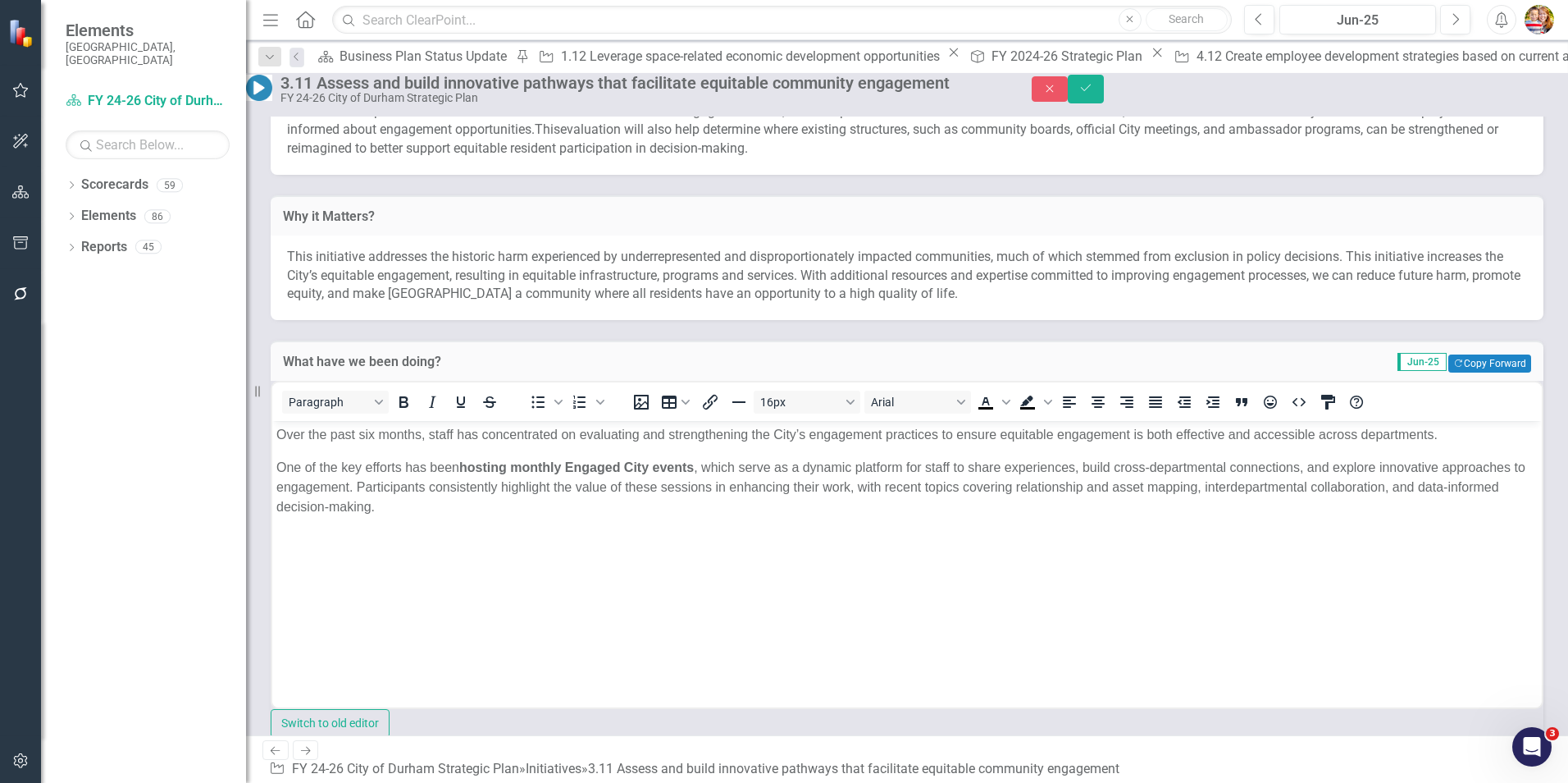
scroll to position [0, 0]
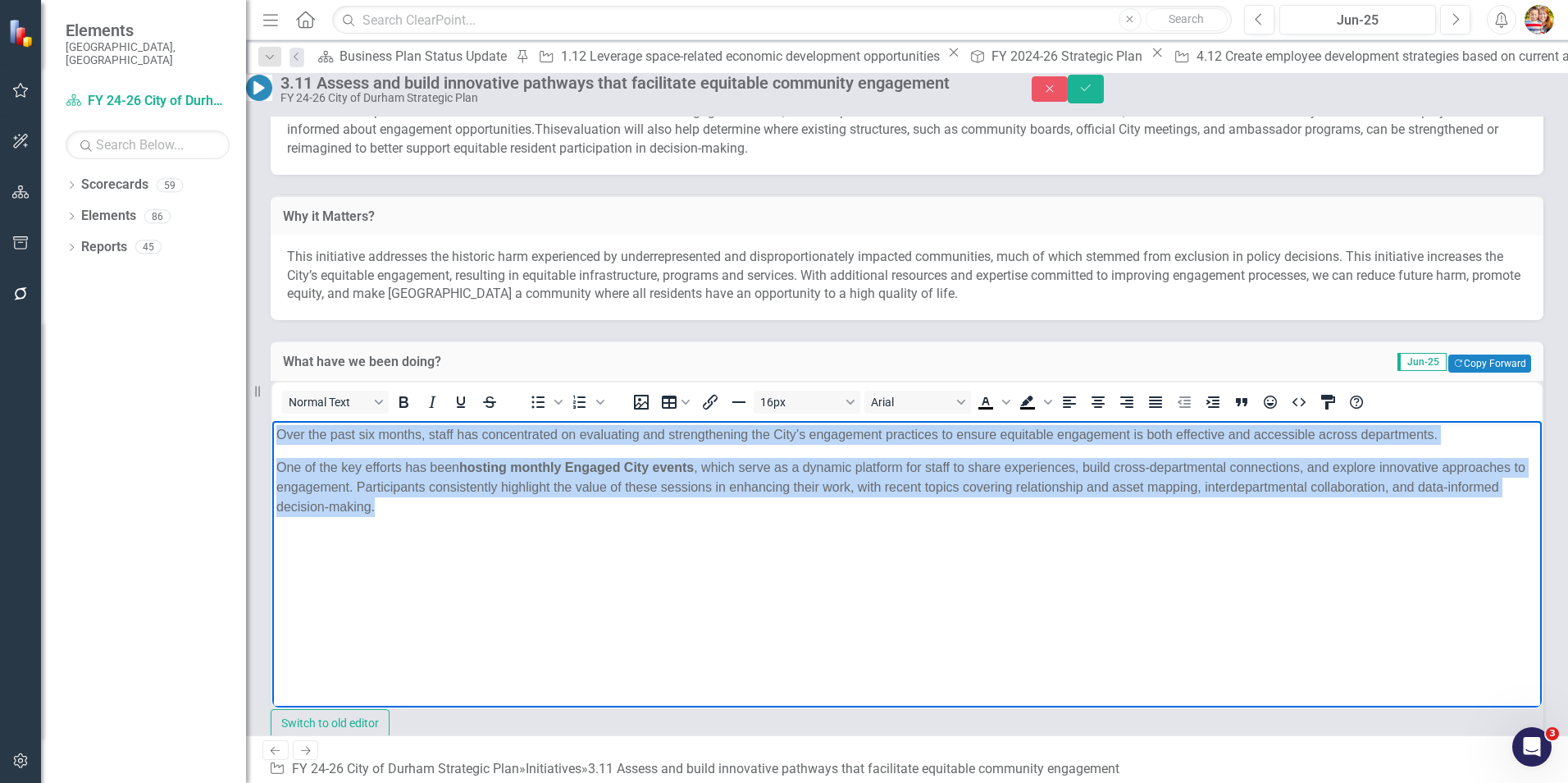
drag, startPoint x: 278, startPoint y: 432, endPoint x: 546, endPoint y: 512, distance: 279.7
click at [546, 486] on body "Over the past six months, staff has concentrated on evaluating and strengthenin…" at bounding box center [907, 543] width 1270 height 246
copy body "Over the past six months, staff has concentrated on evaluating and strengthenin…"
click at [630, 486] on body "Over the past six months, staff has concentrated on evaluating and strengthenin…" at bounding box center [907, 543] width 1270 height 246
drag, startPoint x: 275, startPoint y: 431, endPoint x: 505, endPoint y: 554, distance: 260.8
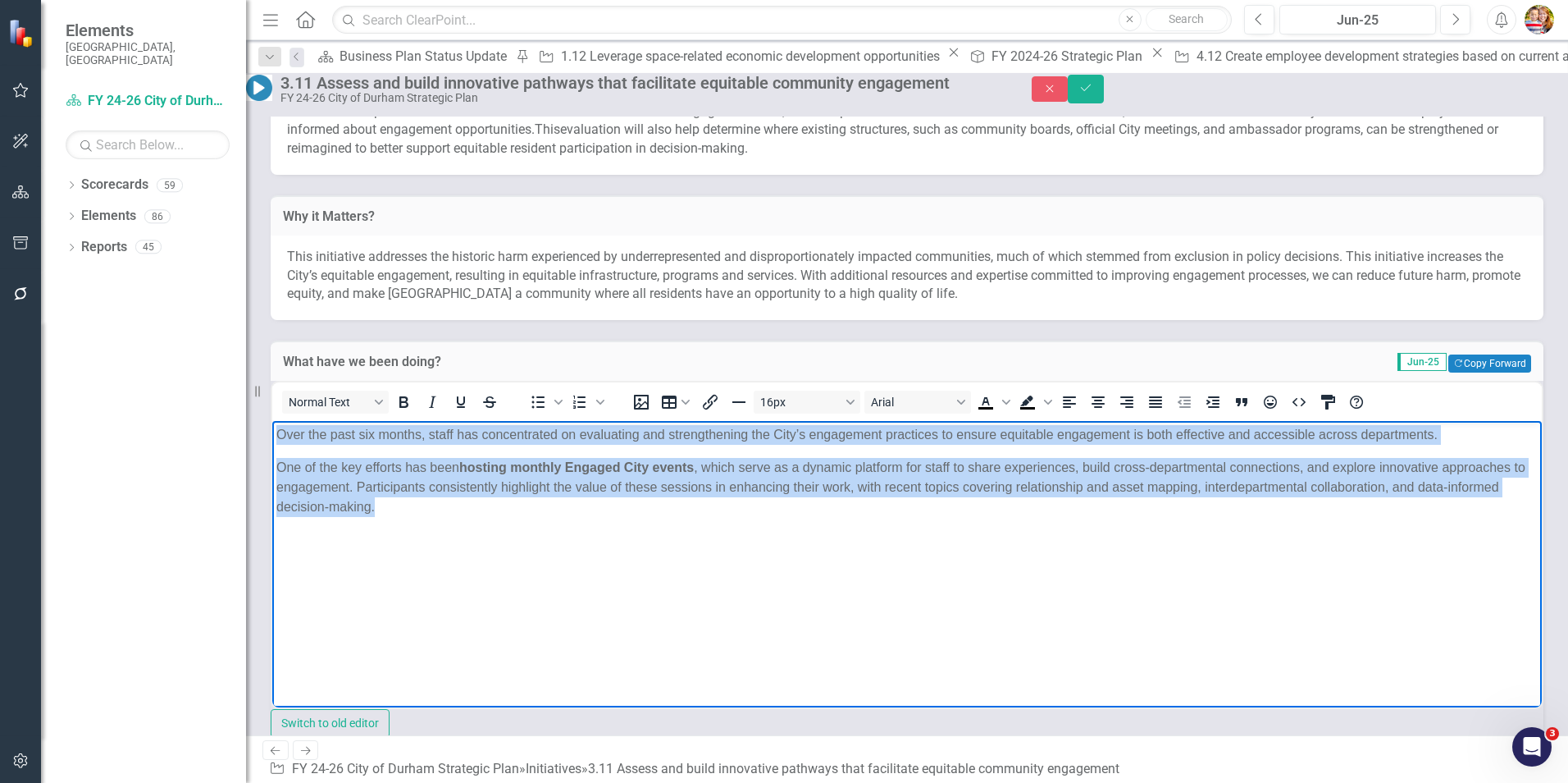
click at [504, 486] on body "Over the past six months, staff has concentrated on evaluating and strengthenin…" at bounding box center [907, 543] width 1270 height 246
copy body "Over the past six months, staff has concentrated on evaluating and strengthenin…"
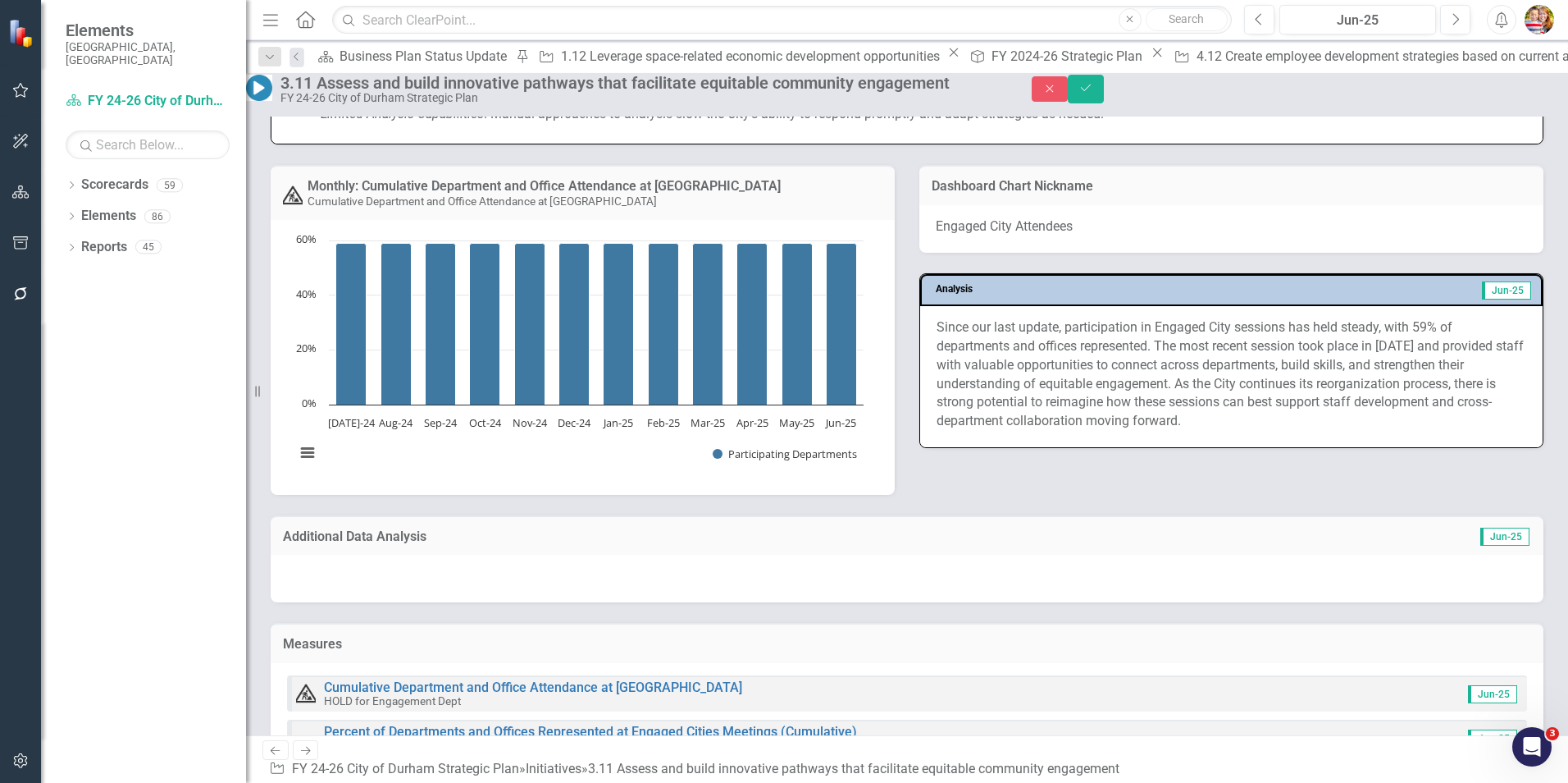
scroll to position [1394, 0]
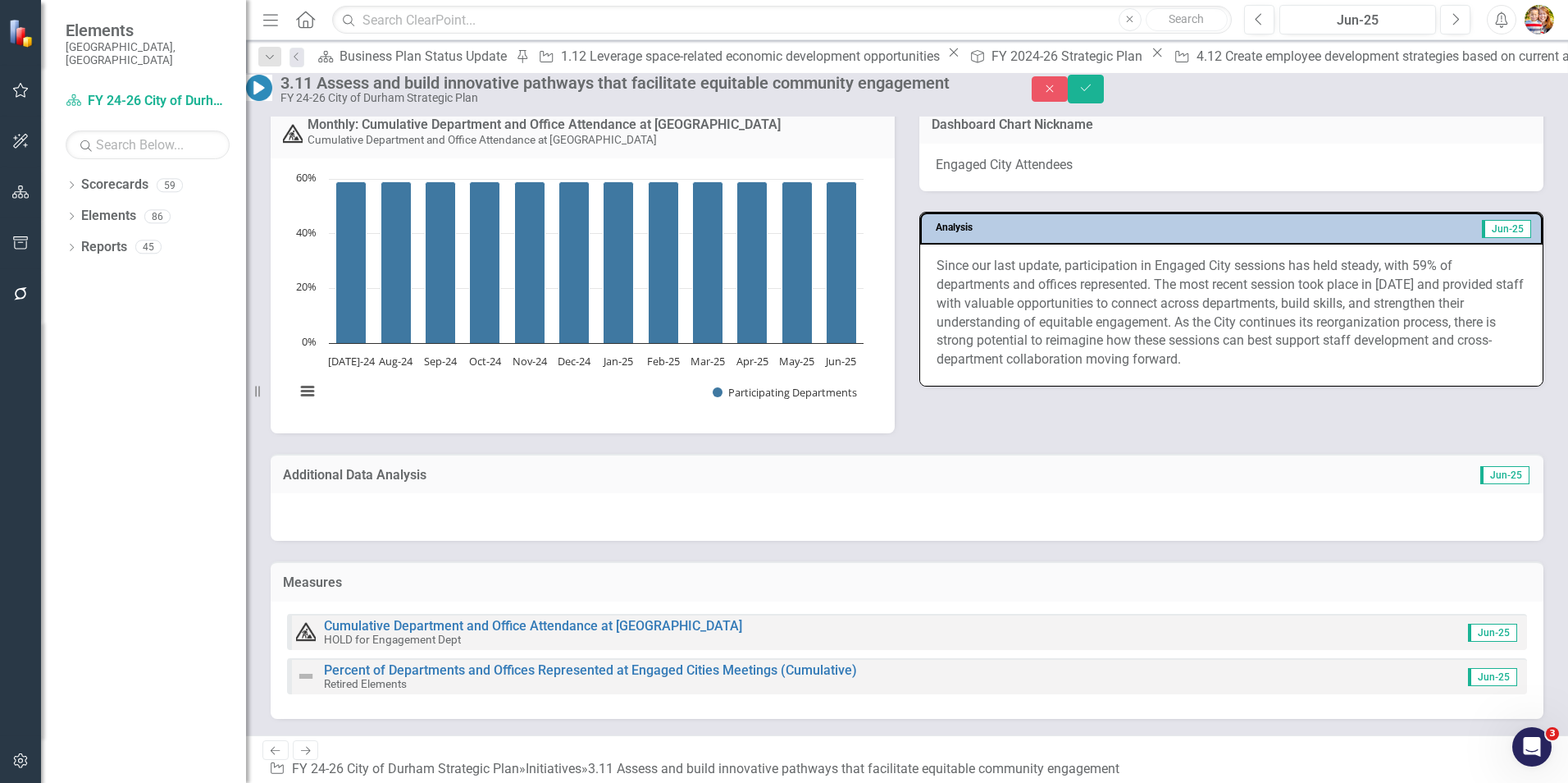
click at [989, 365] on p "Since our last update, participation in Engaged City sessions has held steady, …" at bounding box center [1231, 313] width 589 height 113
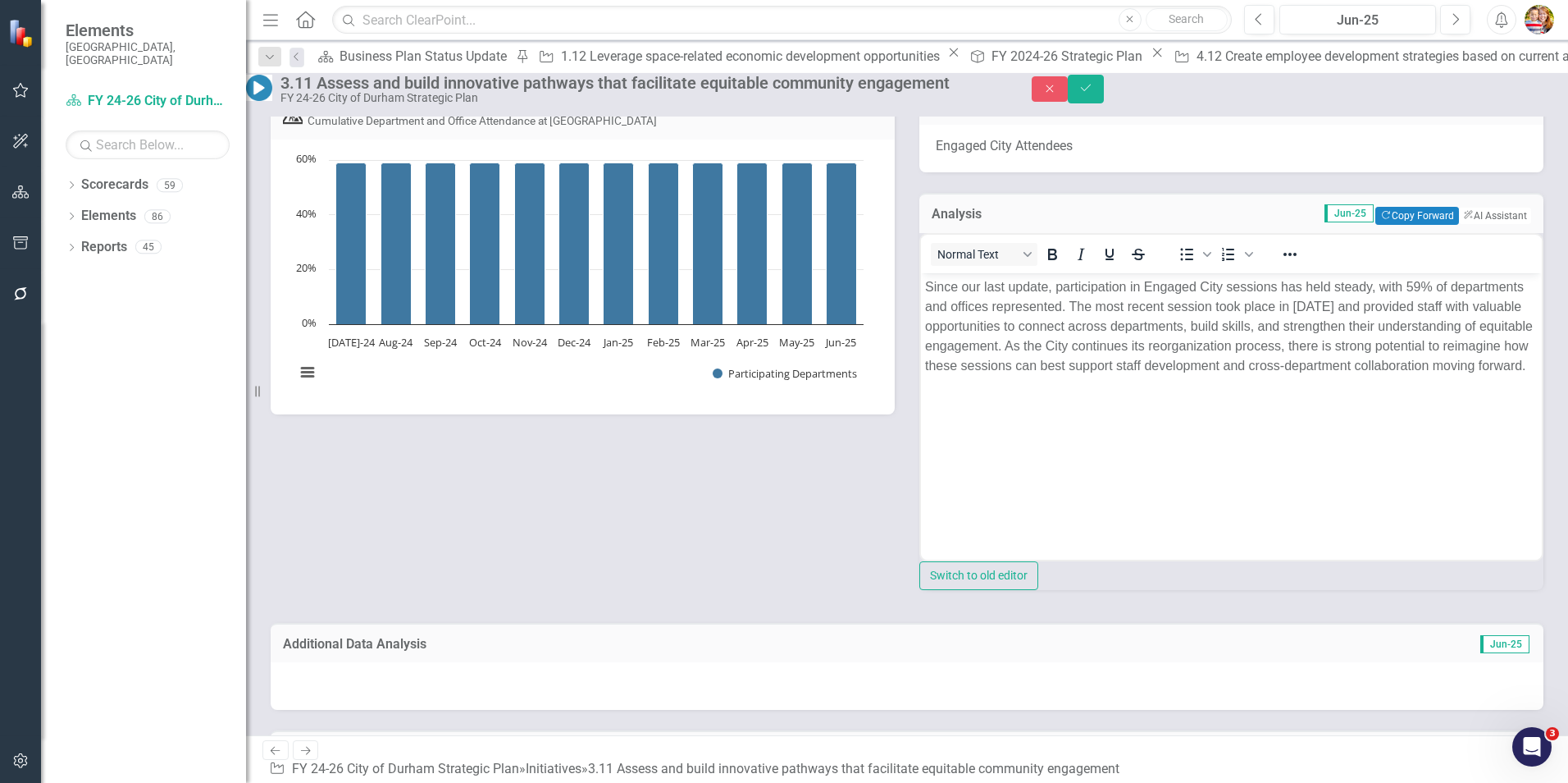
scroll to position [0, 0]
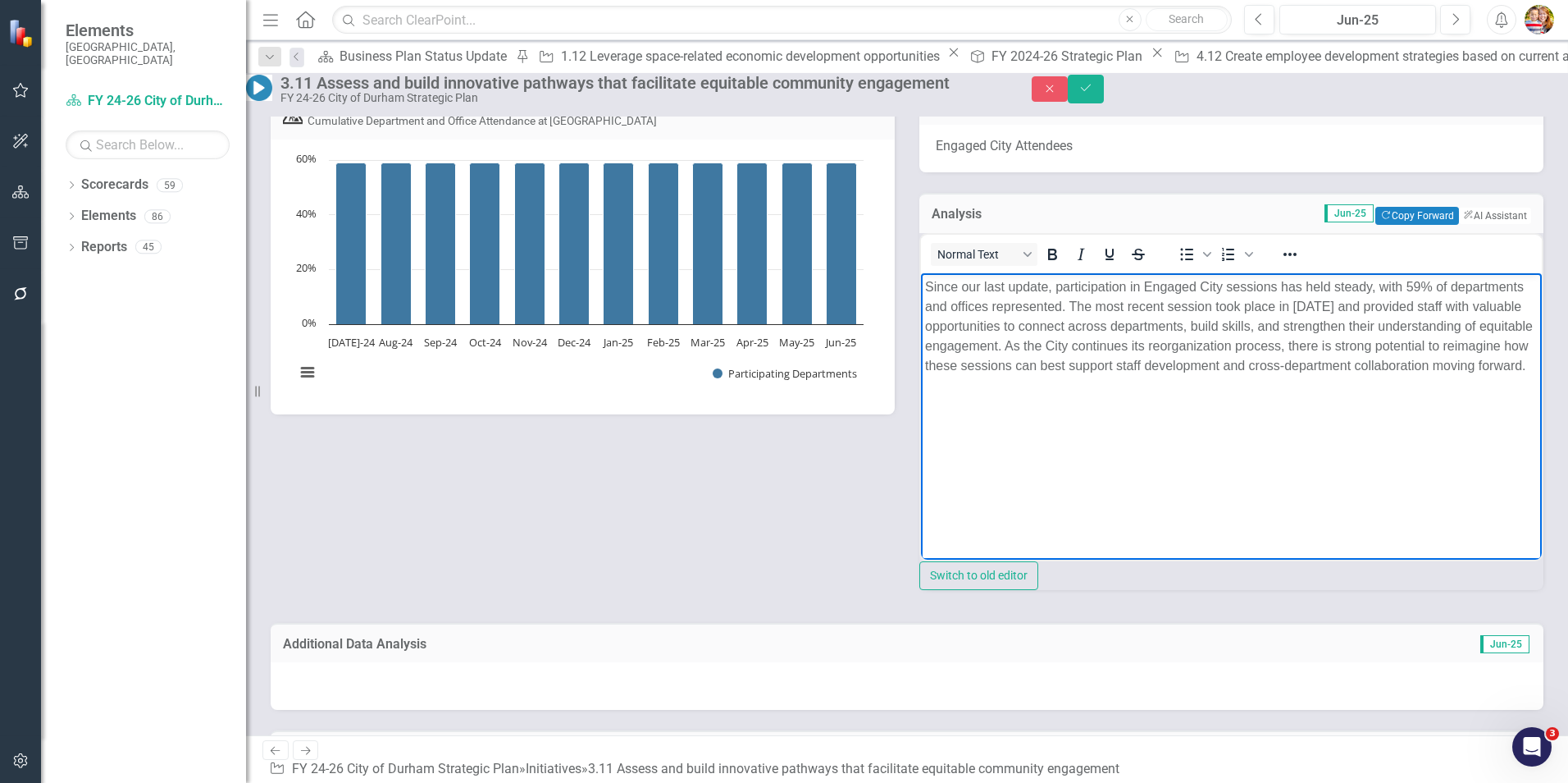
drag, startPoint x: 924, startPoint y: 283, endPoint x: 1358, endPoint y: 395, distance: 448.2
click at [1042, 395] on body "Since our last update, participation in Engaged City sessions has held steady, …" at bounding box center [1231, 396] width 621 height 246
copy p "Since our last update, participation in Engaged City sessions has held steady, …"
click at [690, 486] on div "Monthly: Cumulative Department and Office Attendance at Engaged City Cumulative…" at bounding box center [906, 332] width 1297 height 537
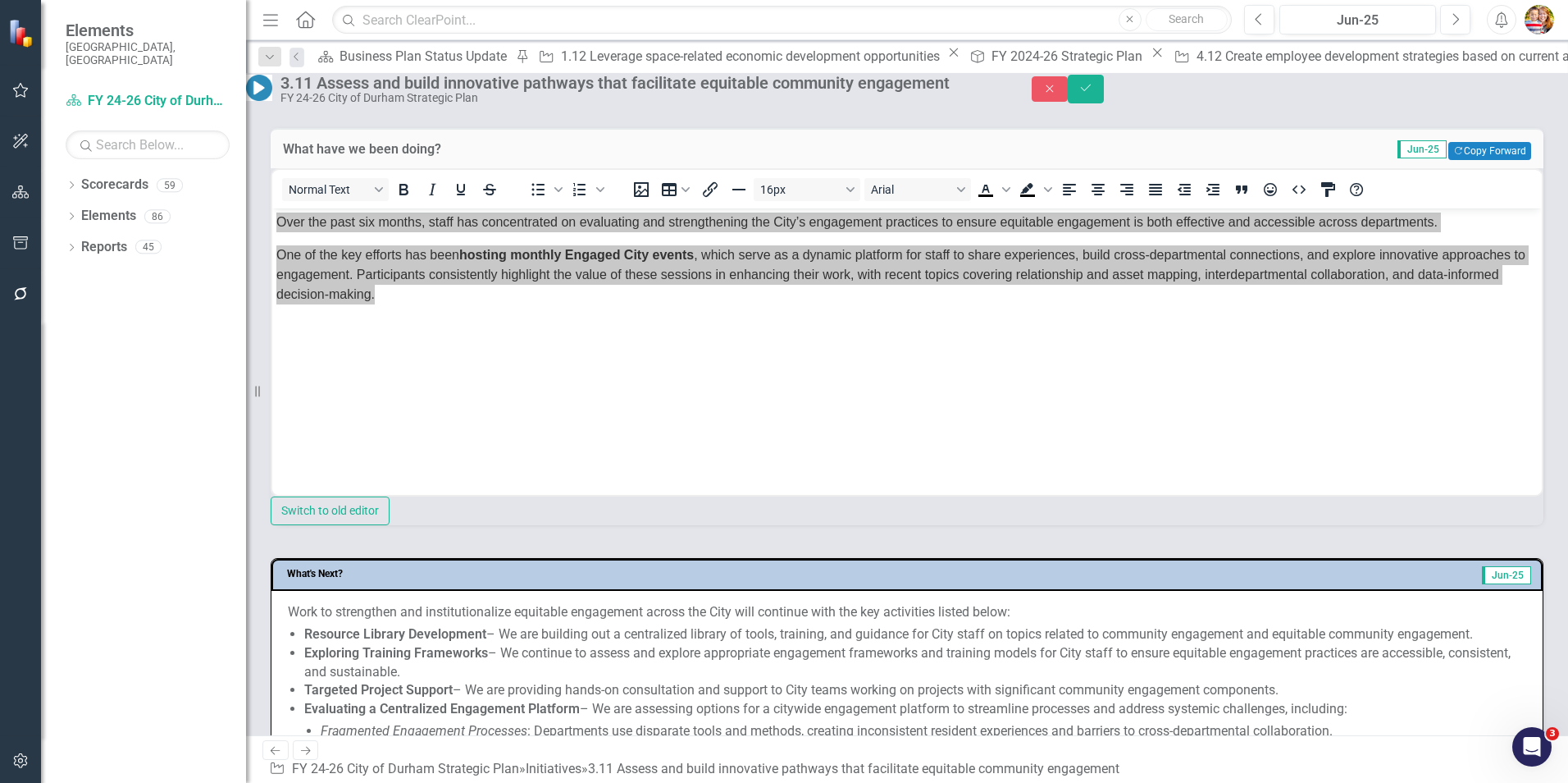
scroll to position [328, 0]
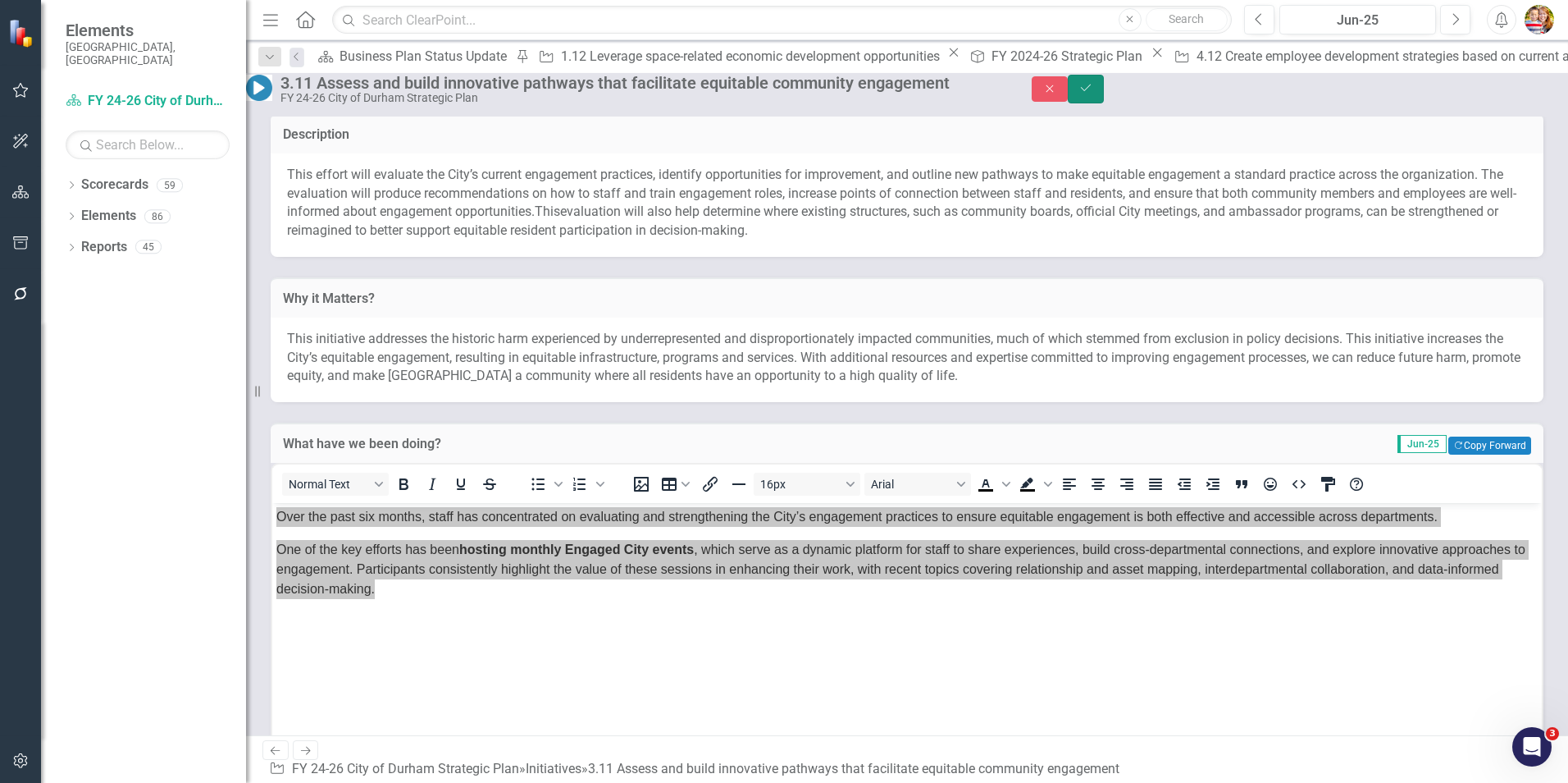
click at [1042, 92] on button "Save" at bounding box center [1086, 89] width 36 height 29
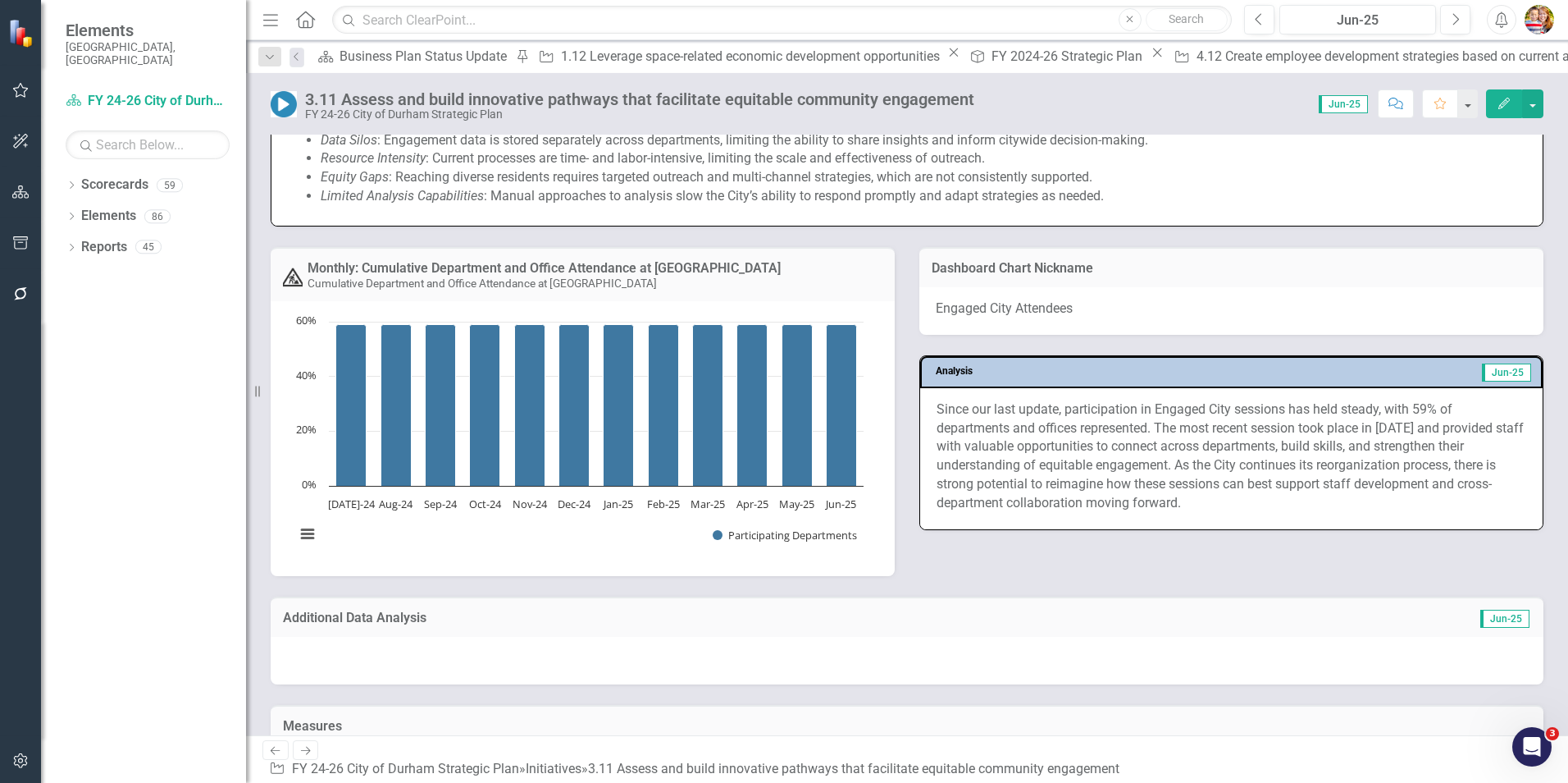
scroll to position [902, 0]
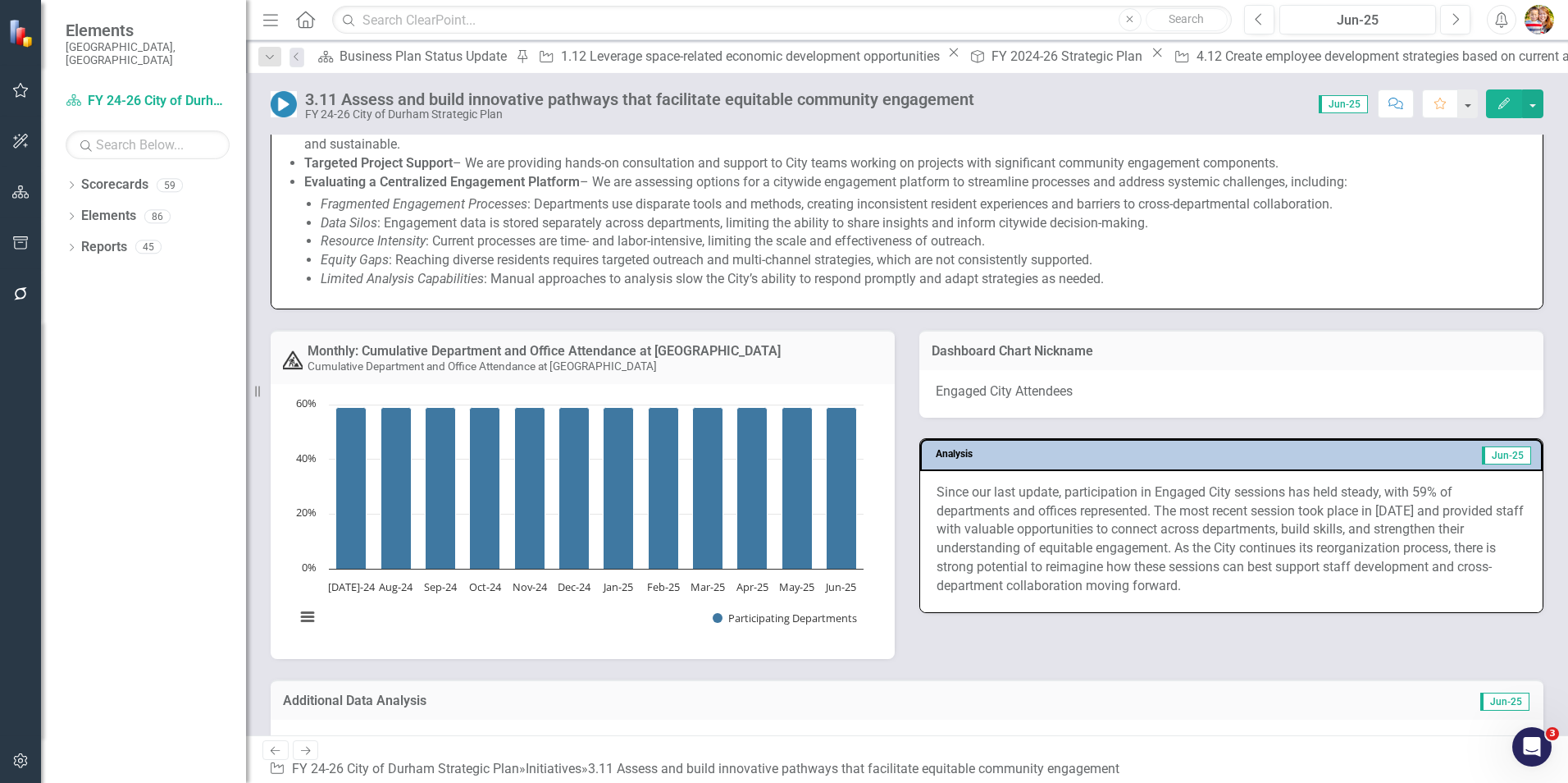
click at [308, 19] on icon "Home" at bounding box center [305, 19] width 21 height 17
